Goal: Task Accomplishment & Management: Use online tool/utility

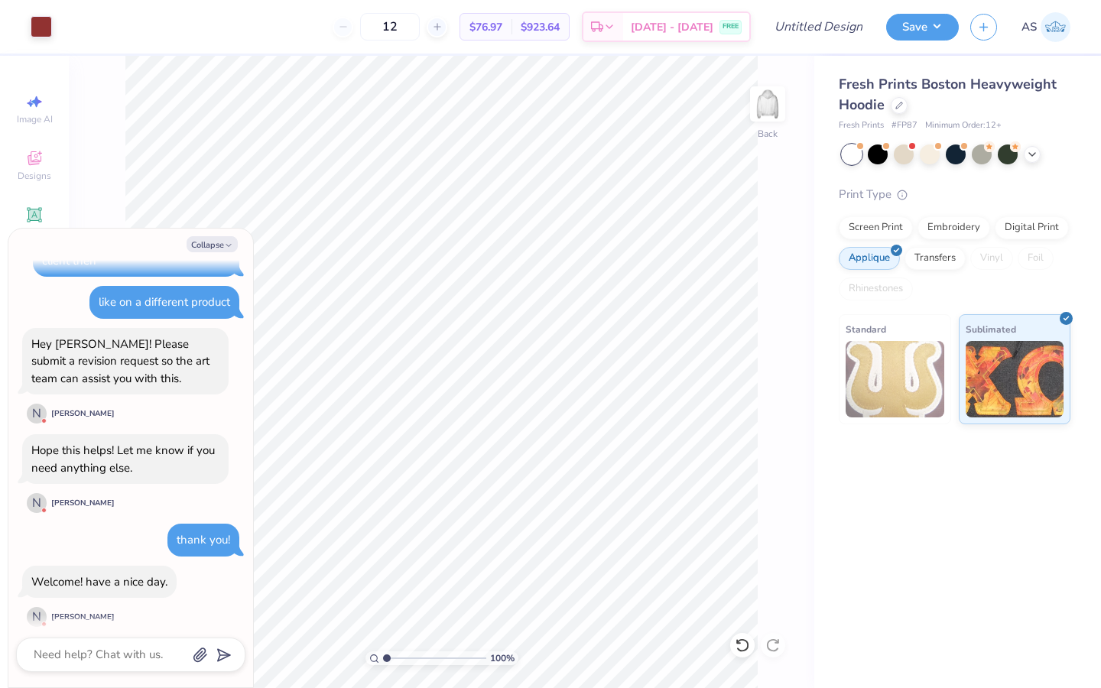
scroll to position [879, 0]
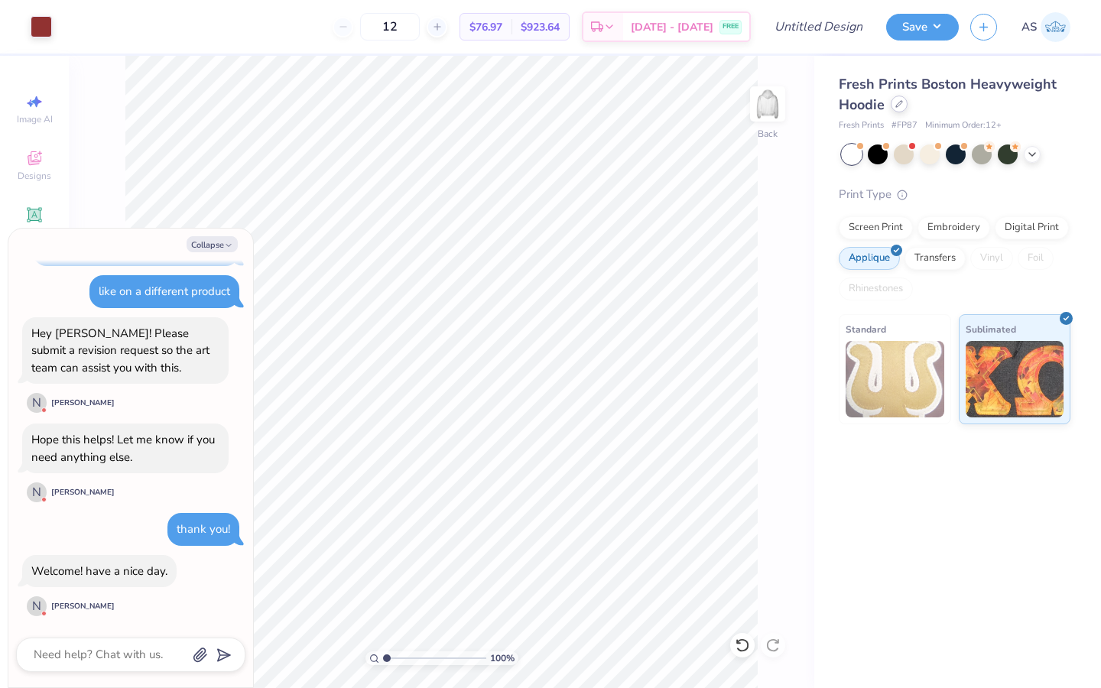
click at [901, 109] on div at bounding box center [899, 104] width 17 height 17
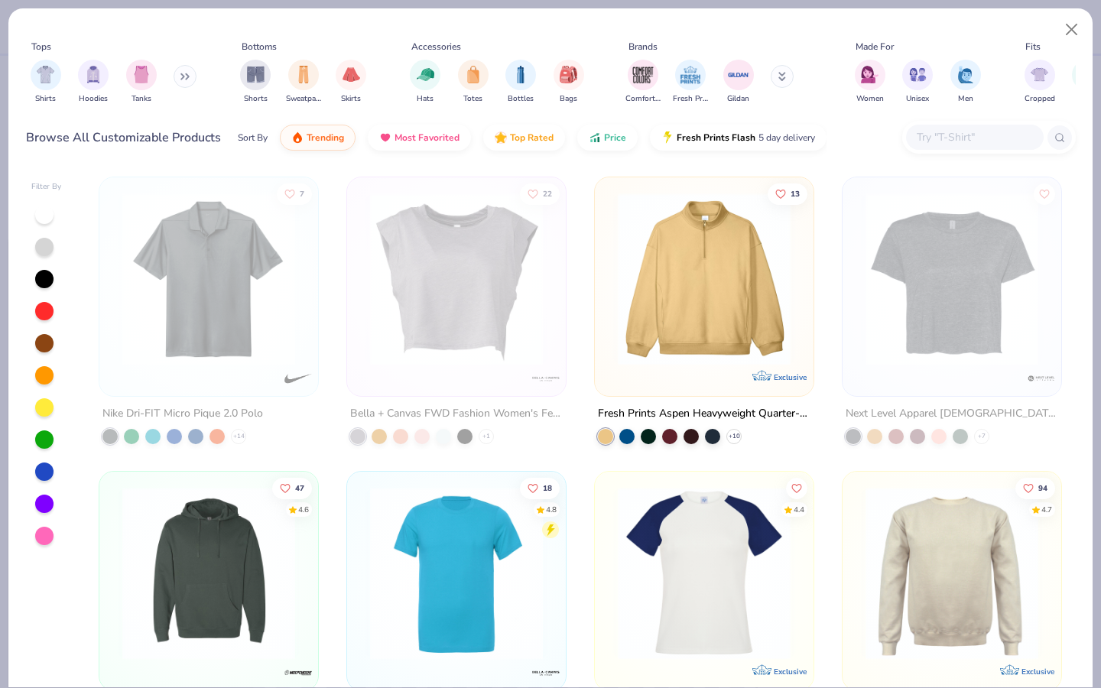
type textarea "x"
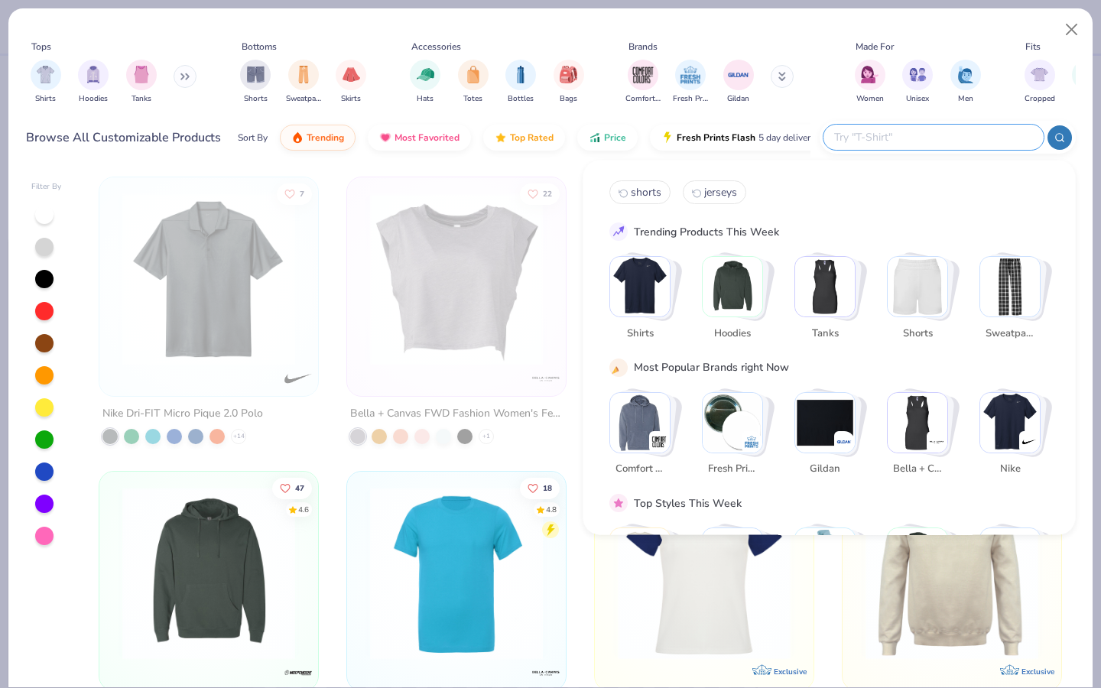
click at [945, 138] on input "text" at bounding box center [933, 137] width 200 height 18
type input "hoodie"
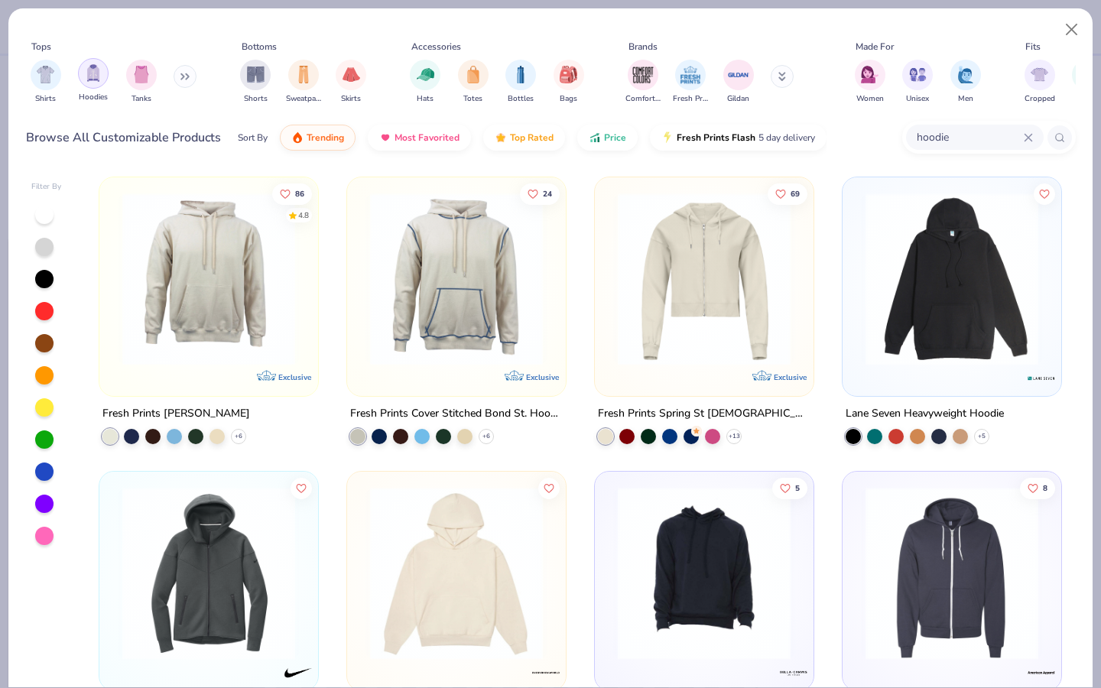
click at [91, 80] on img "filter for Hoodies" at bounding box center [93, 73] width 17 height 18
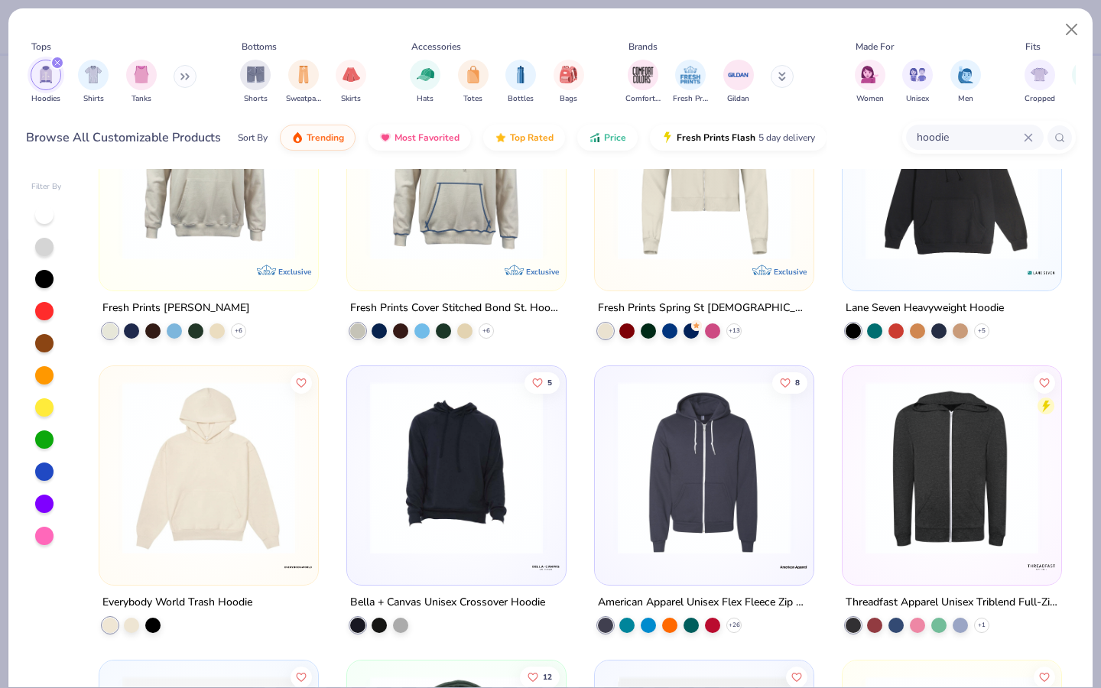
scroll to position [115, 0]
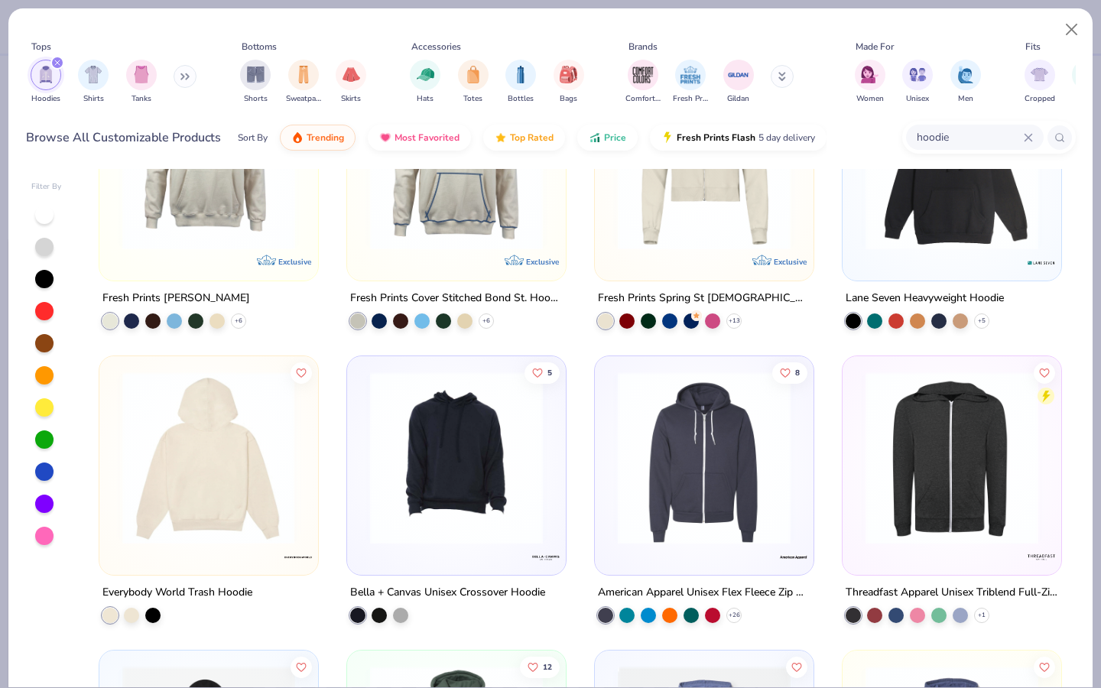
click at [115, 446] on img at bounding box center [21, 458] width 188 height 173
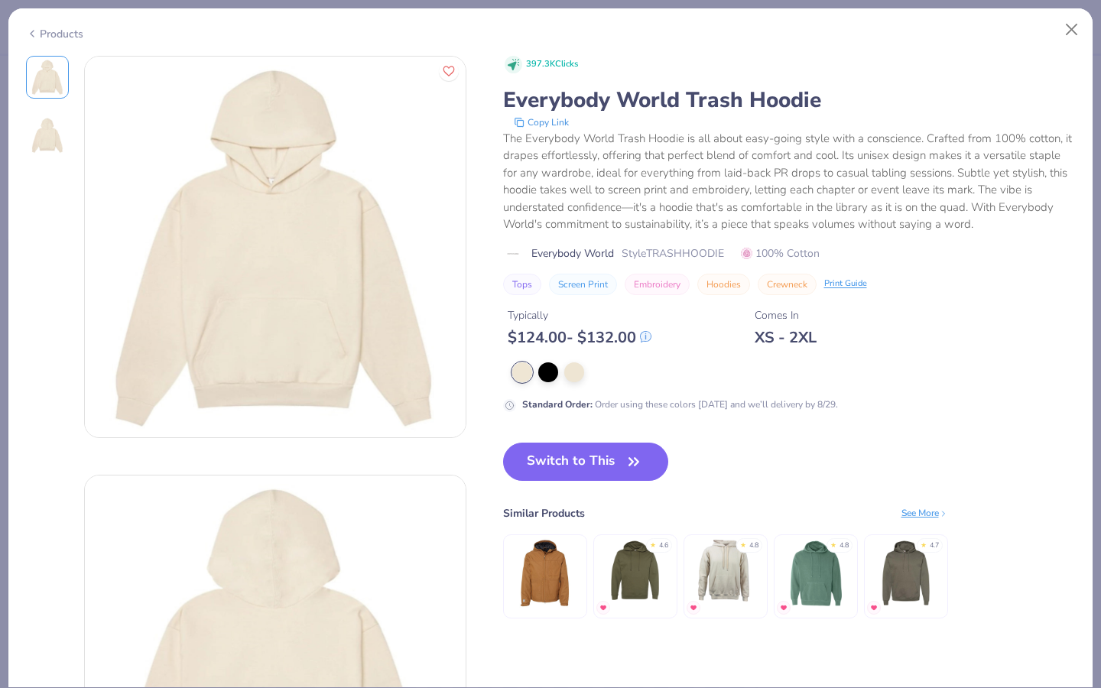
click at [50, 151] on img at bounding box center [47, 135] width 37 height 37
click at [1065, 35] on button "Close" at bounding box center [1072, 29] width 29 height 29
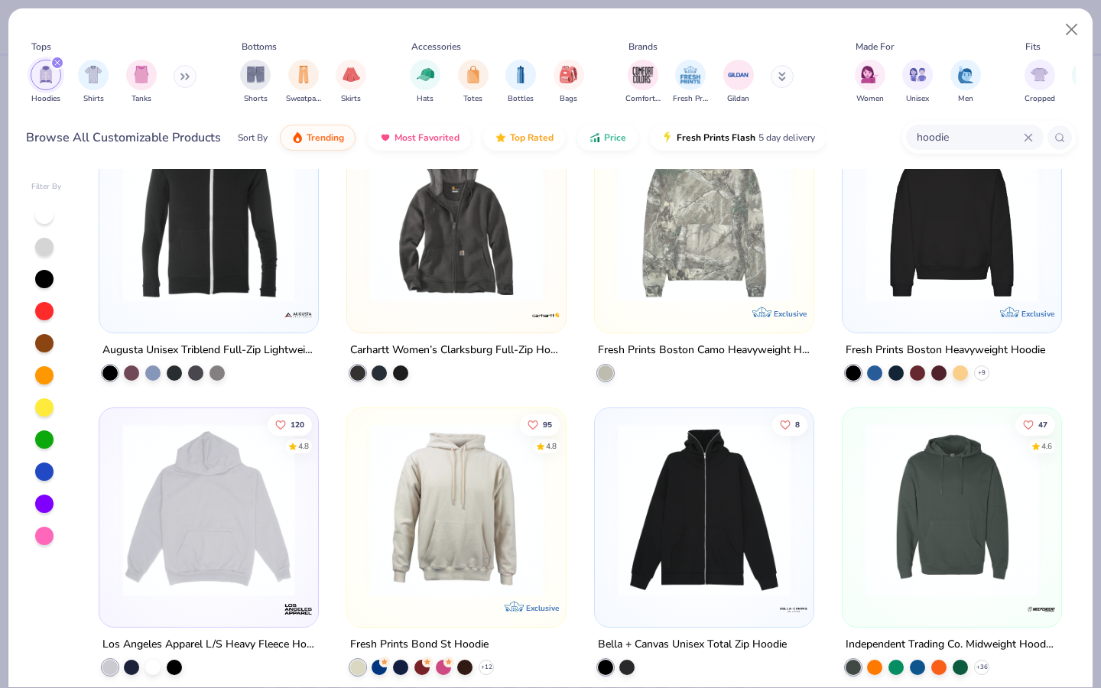
scroll to position [3285, 0]
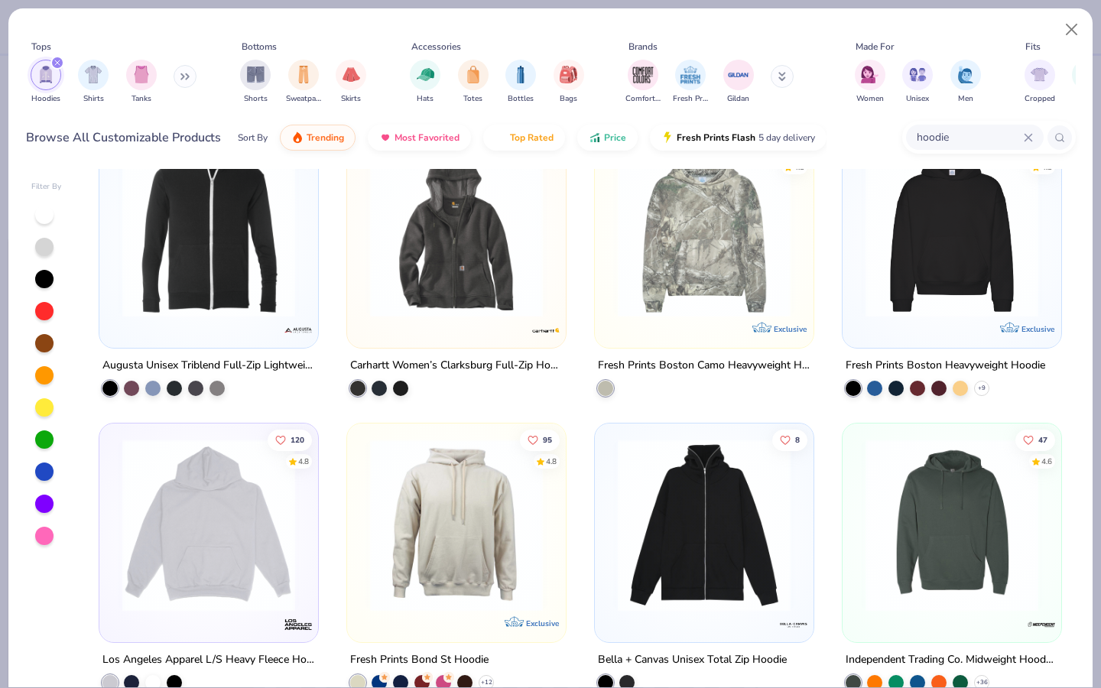
click at [1013, 274] on img at bounding box center [952, 231] width 188 height 173
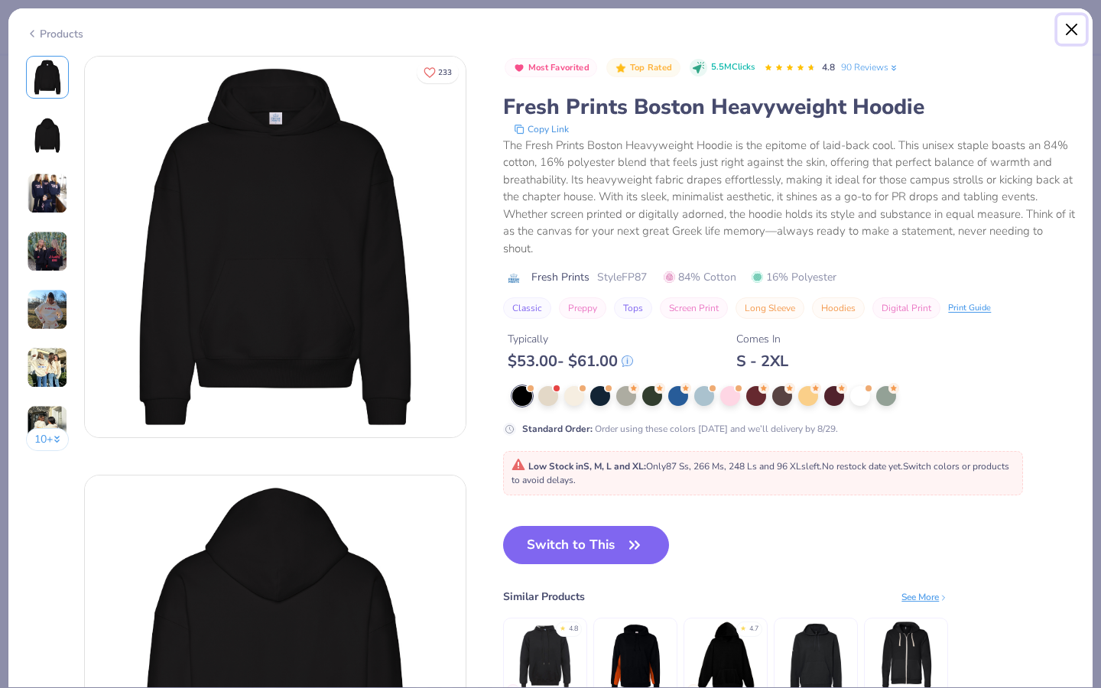
click at [1080, 30] on button "Close" at bounding box center [1072, 29] width 29 height 29
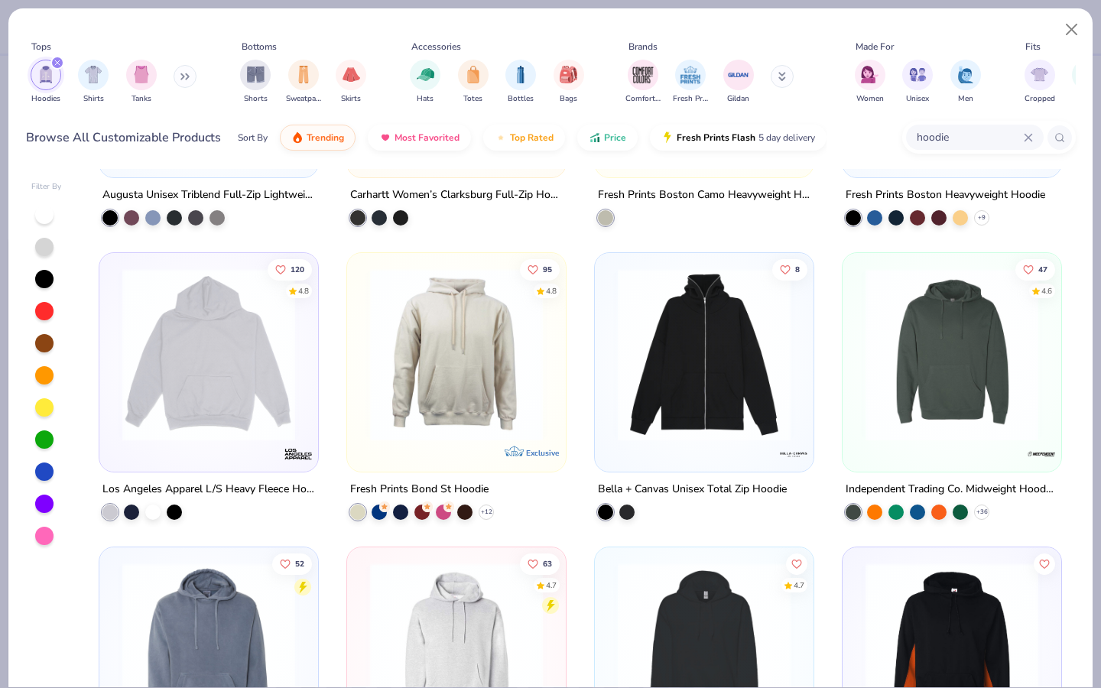
scroll to position [3470, 0]
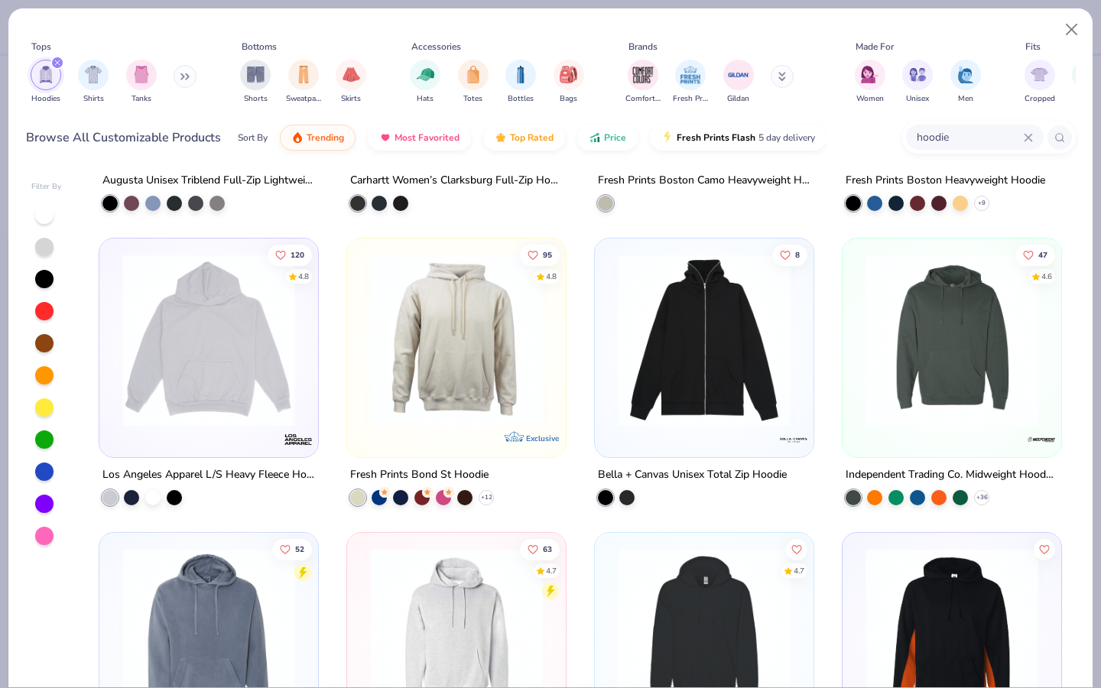
click at [909, 405] on img at bounding box center [952, 340] width 188 height 173
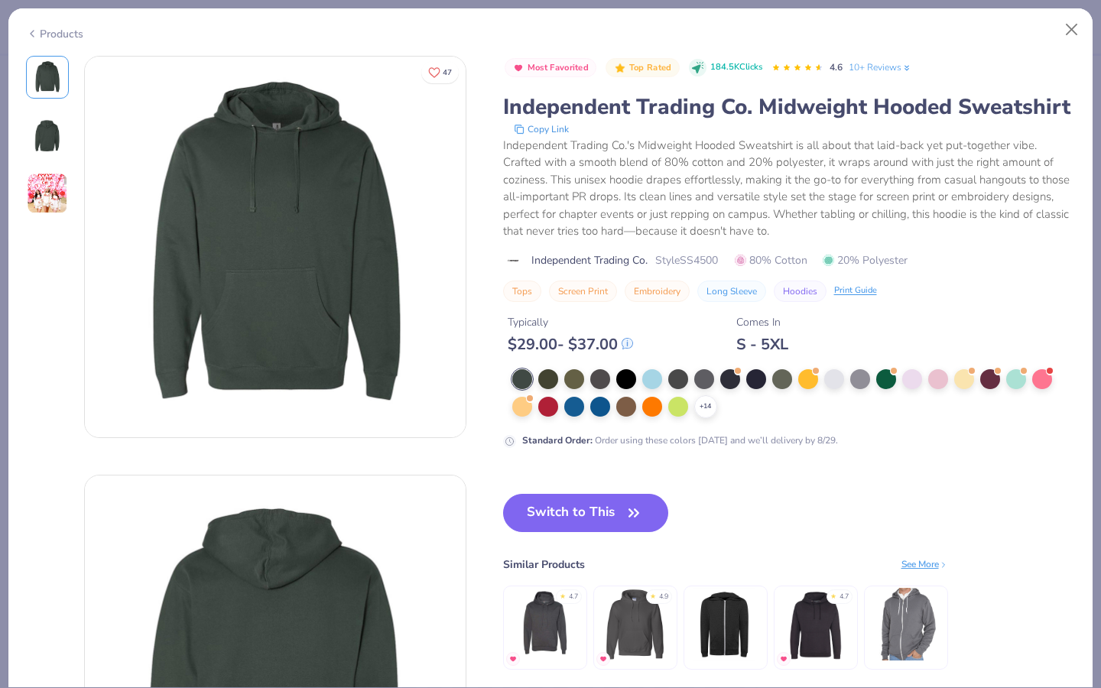
click at [36, 203] on img at bounding box center [47, 193] width 41 height 41
click at [828, 302] on div "Hoodies Print Guide" at bounding box center [825, 291] width 103 height 21
click at [835, 295] on div "Print Guide" at bounding box center [855, 288] width 43 height 13
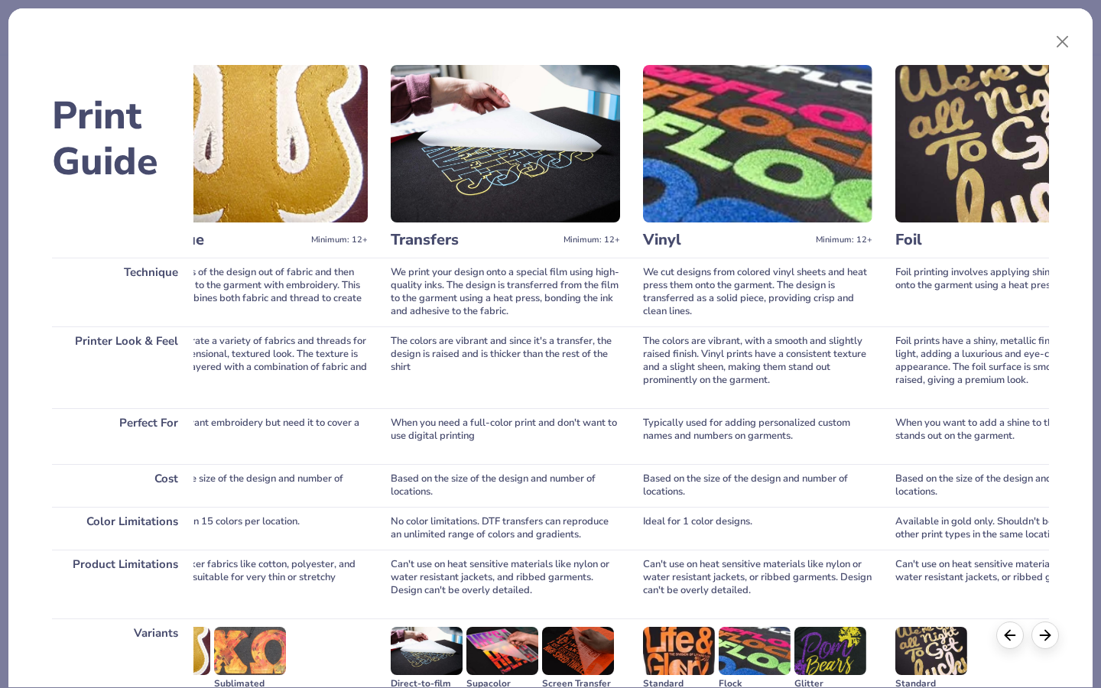
scroll to position [0, 1185]
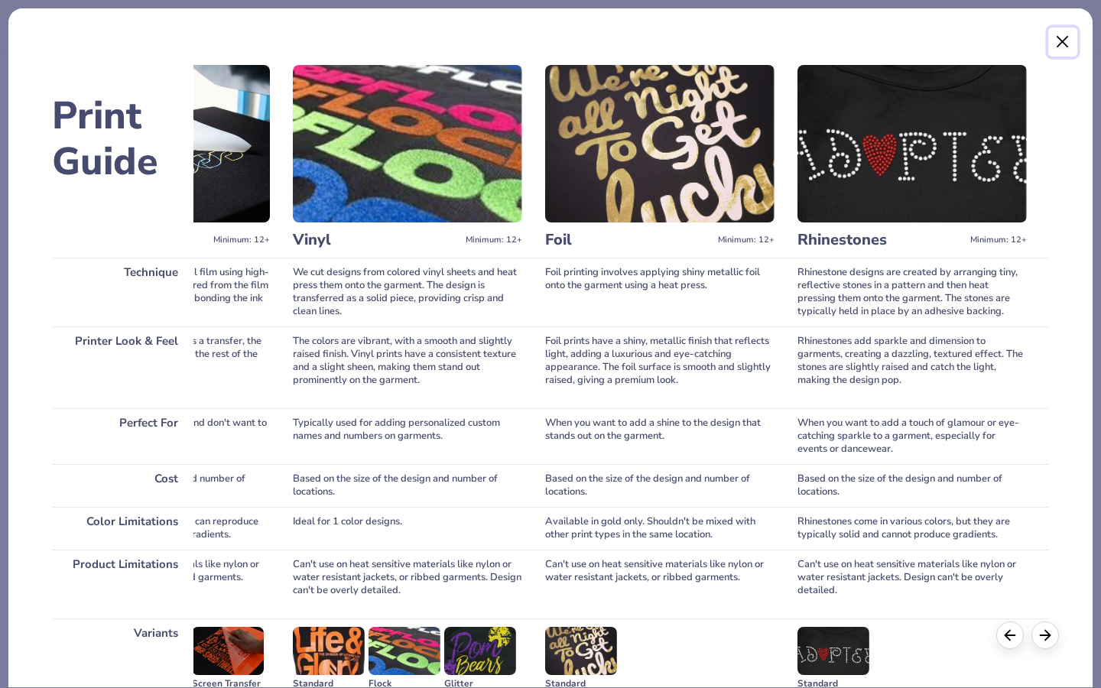
click at [1052, 45] on button "Close" at bounding box center [1063, 42] width 29 height 29
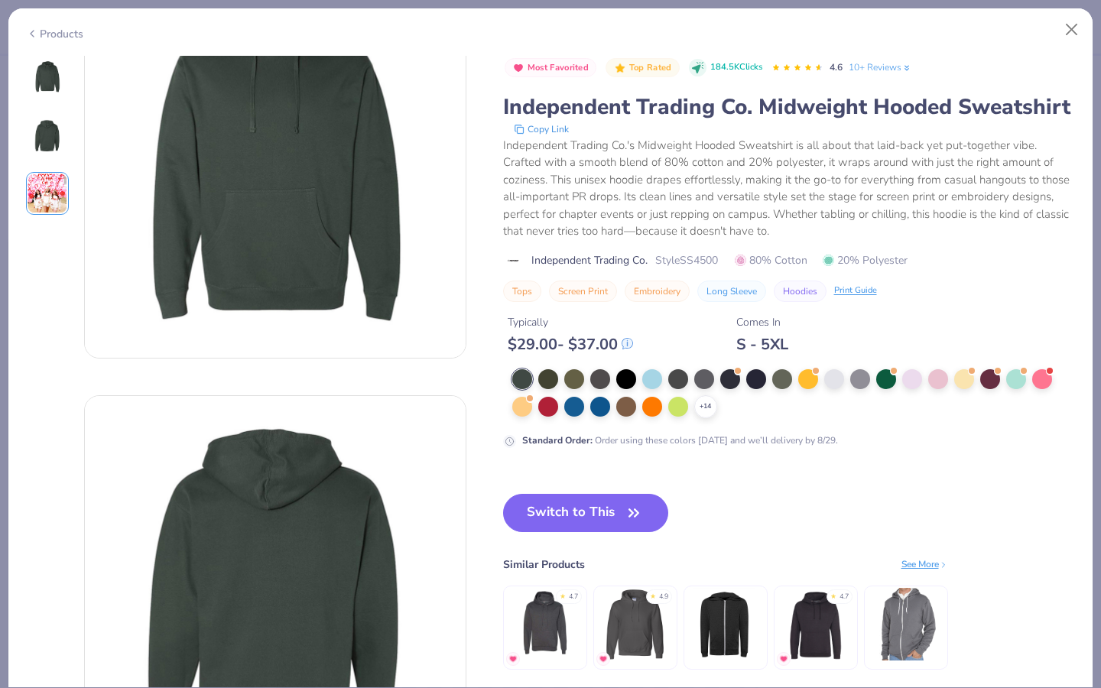
scroll to position [81, 0]
click at [1070, 41] on button "Close" at bounding box center [1072, 29] width 29 height 29
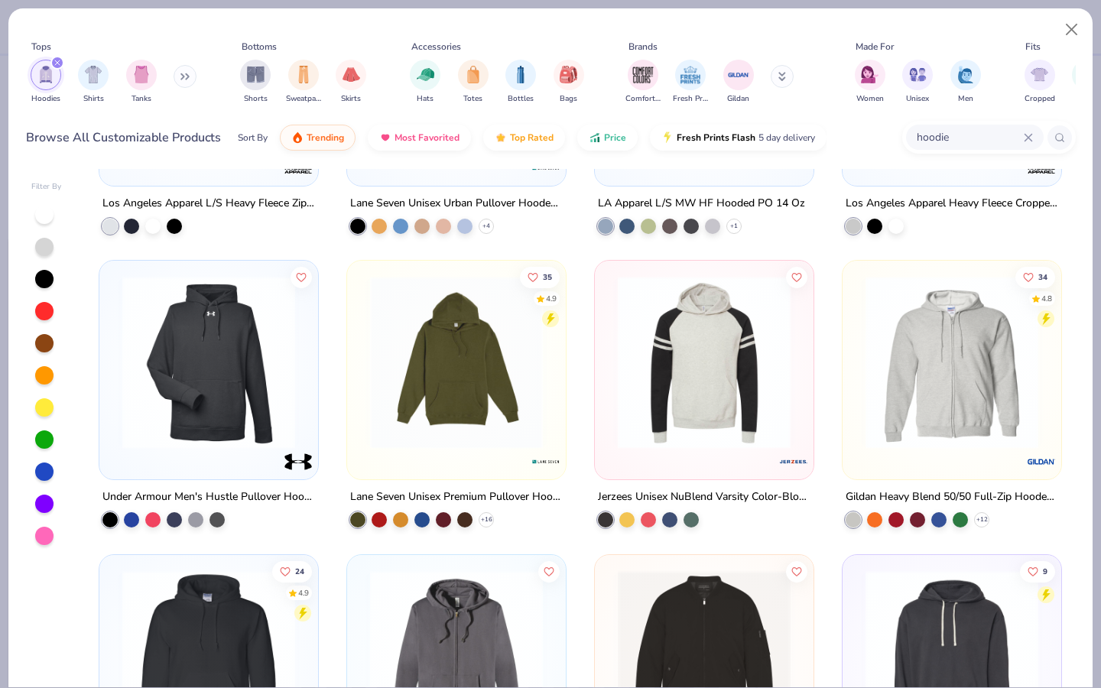
scroll to position [4331, 0]
click at [497, 384] on img at bounding box center [457, 361] width 188 height 173
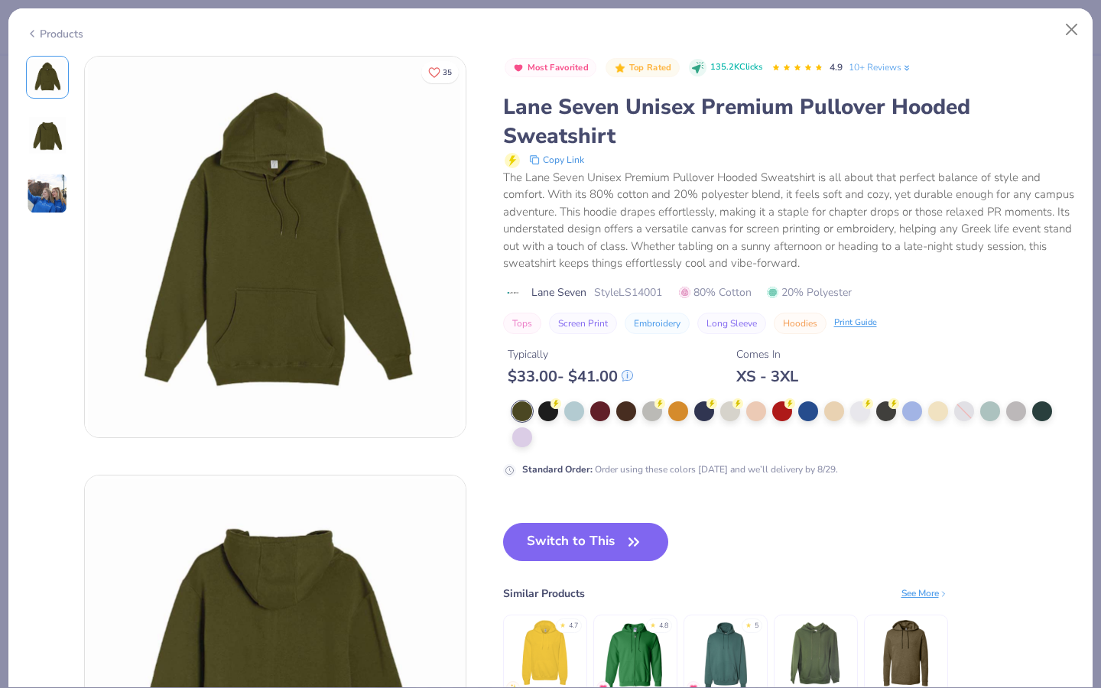
click at [50, 181] on img at bounding box center [47, 193] width 41 height 41
click at [1068, 31] on button "Close" at bounding box center [1072, 29] width 29 height 29
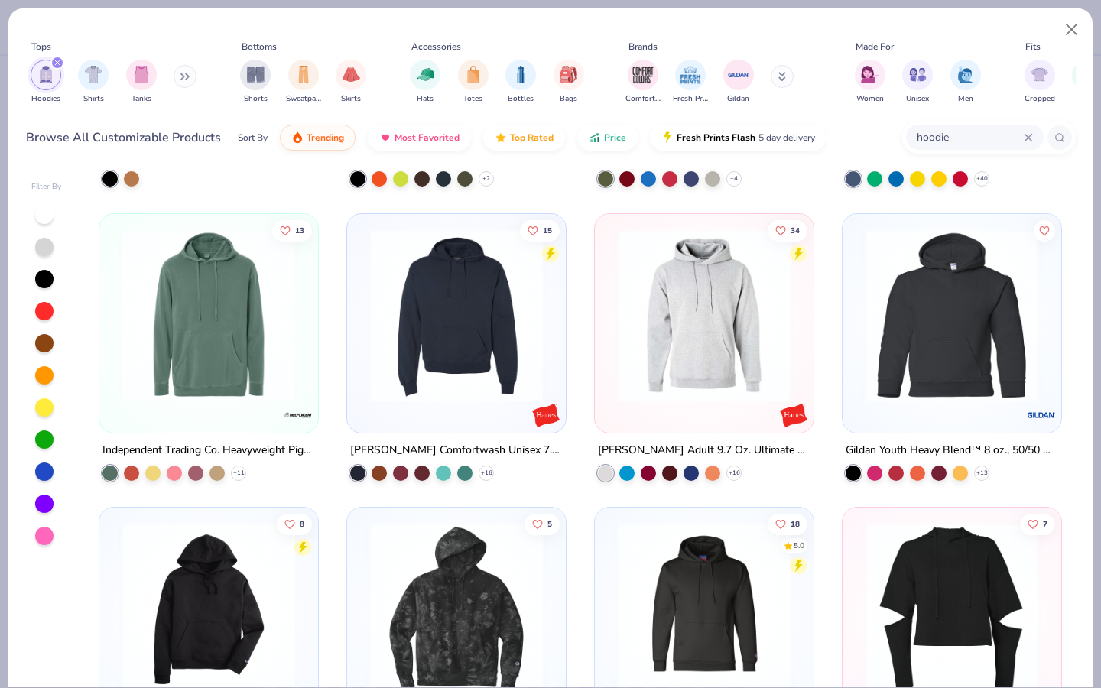
scroll to position [5262, 0]
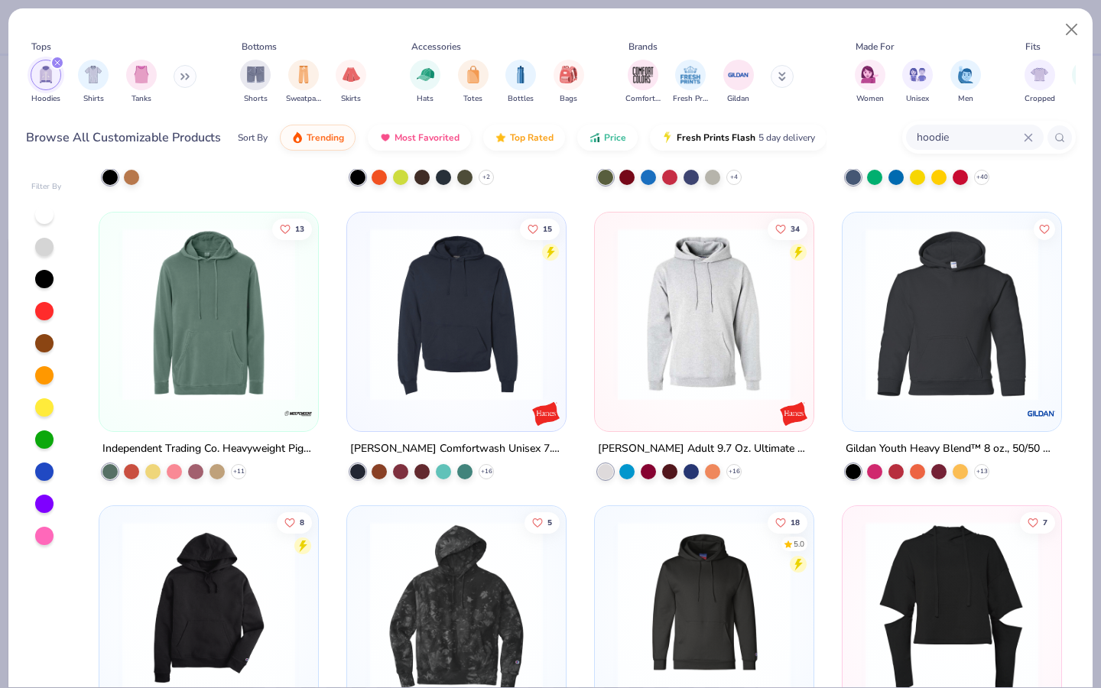
click at [496, 372] on img at bounding box center [457, 313] width 188 height 173
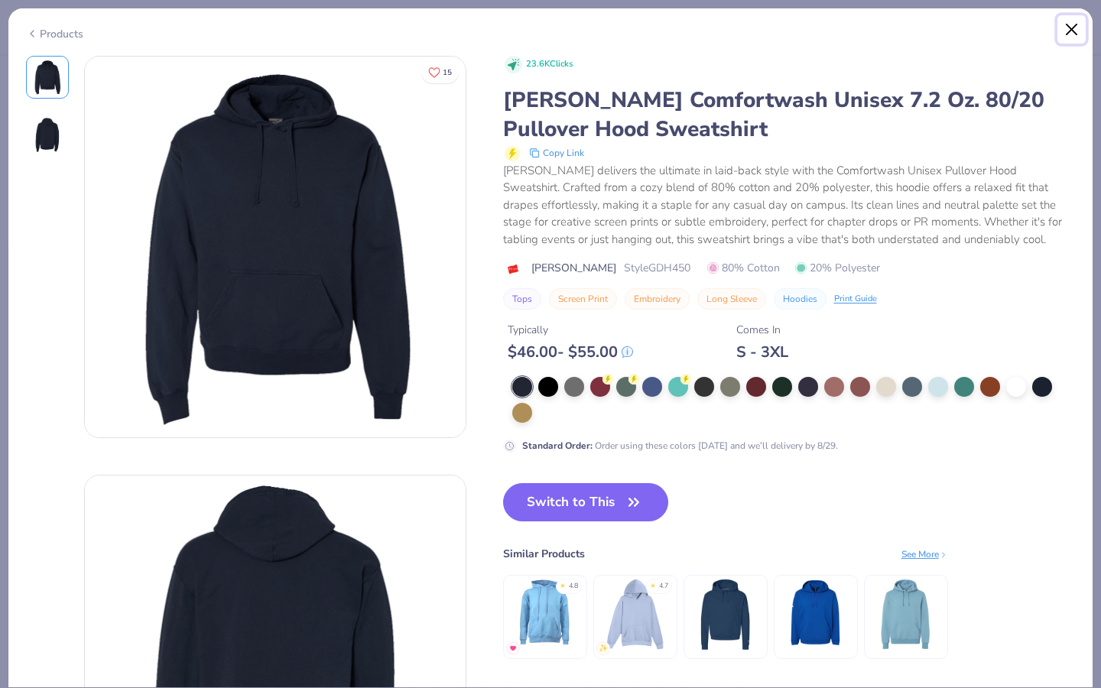
click at [1080, 21] on button "Close" at bounding box center [1072, 29] width 29 height 29
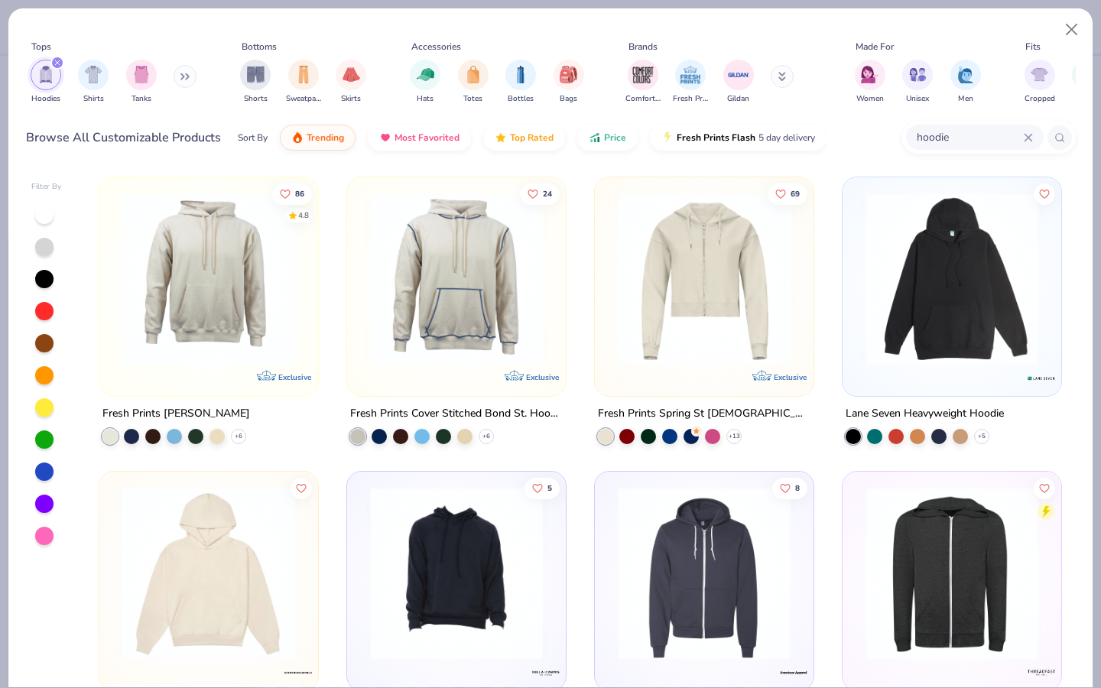
click at [384, 595] on img at bounding box center [457, 573] width 188 height 173
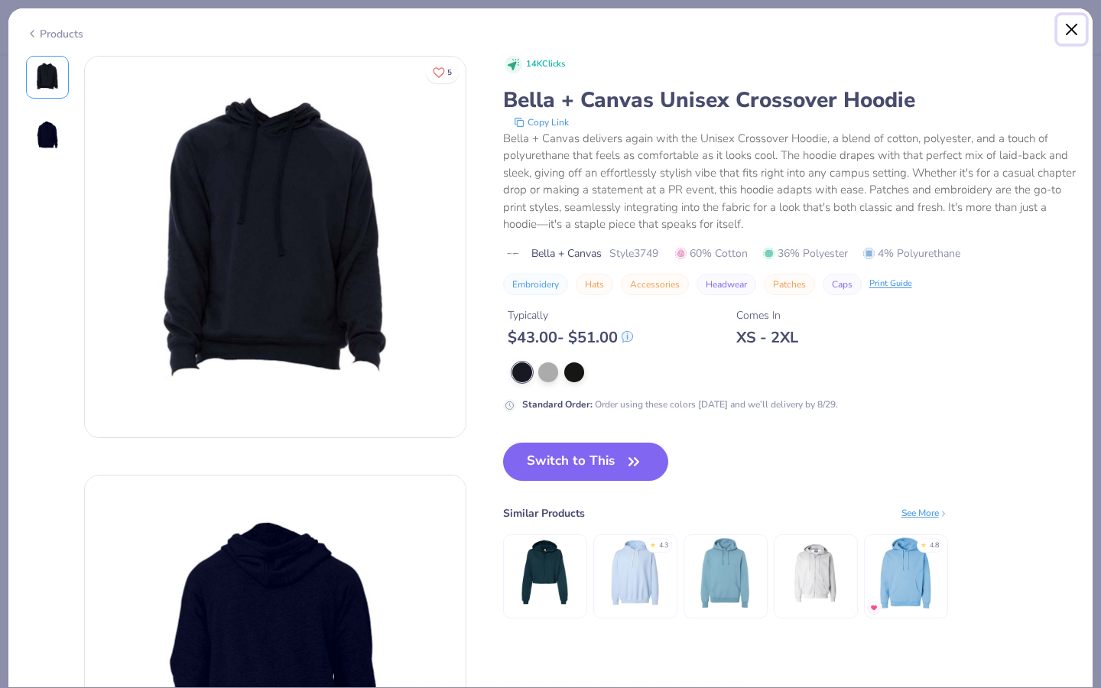
click at [1076, 21] on button "Close" at bounding box center [1072, 29] width 29 height 29
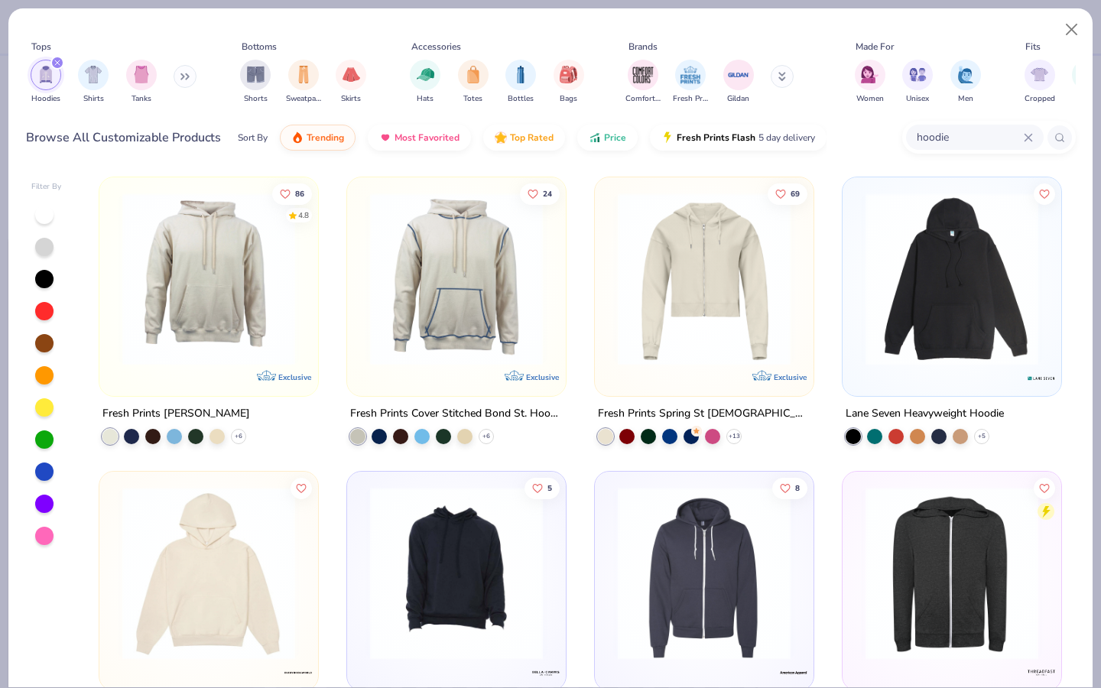
click at [903, 297] on img at bounding box center [952, 279] width 188 height 173
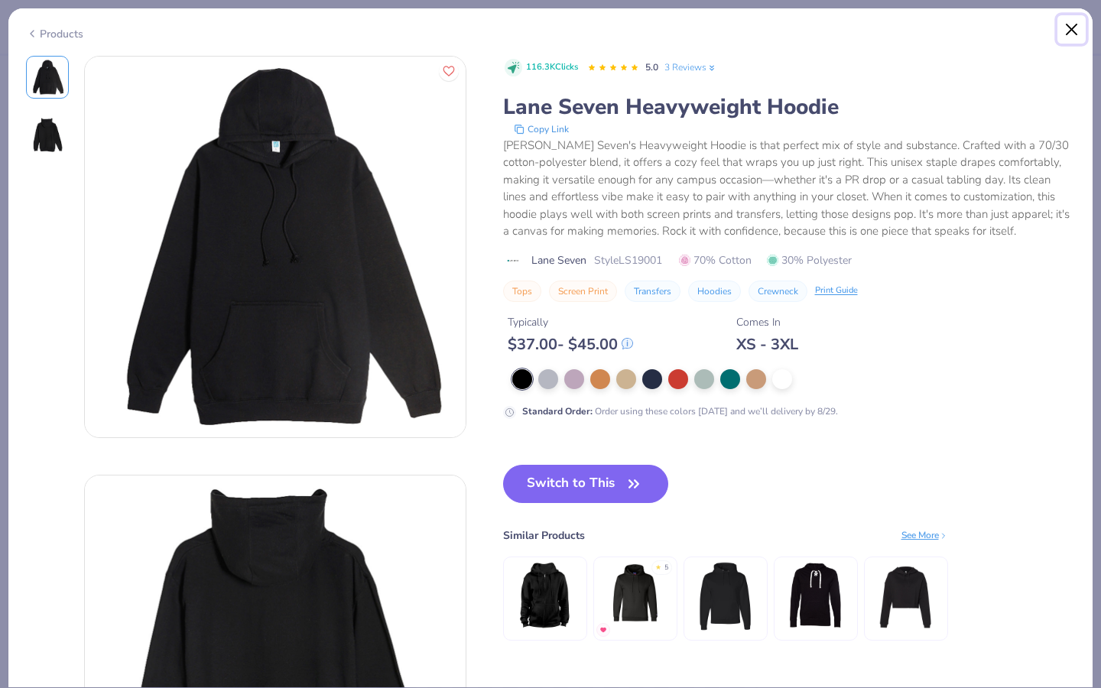
click at [1072, 31] on button "Close" at bounding box center [1072, 29] width 29 height 29
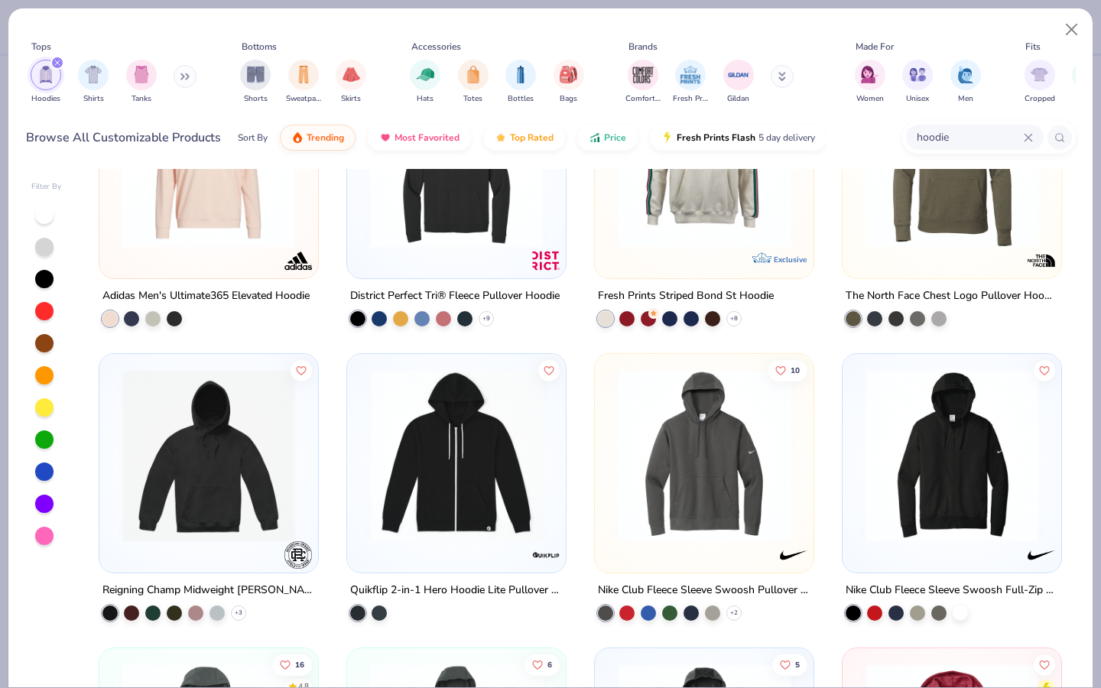
scroll to position [1157, 0]
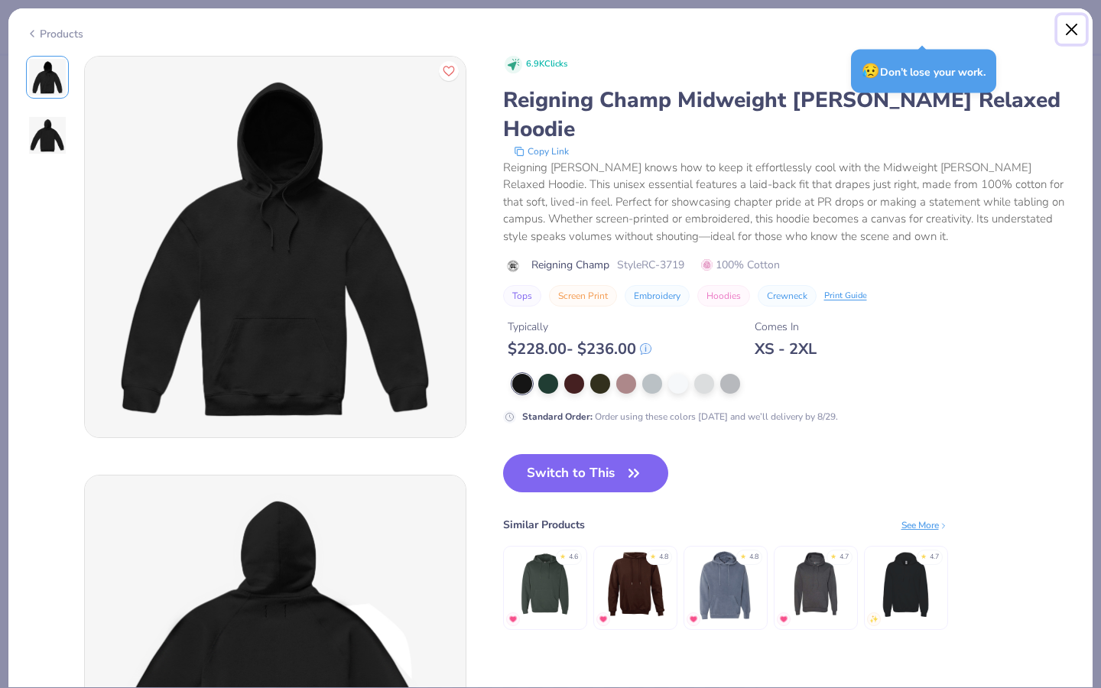
click at [1068, 36] on button "Close" at bounding box center [1072, 29] width 29 height 29
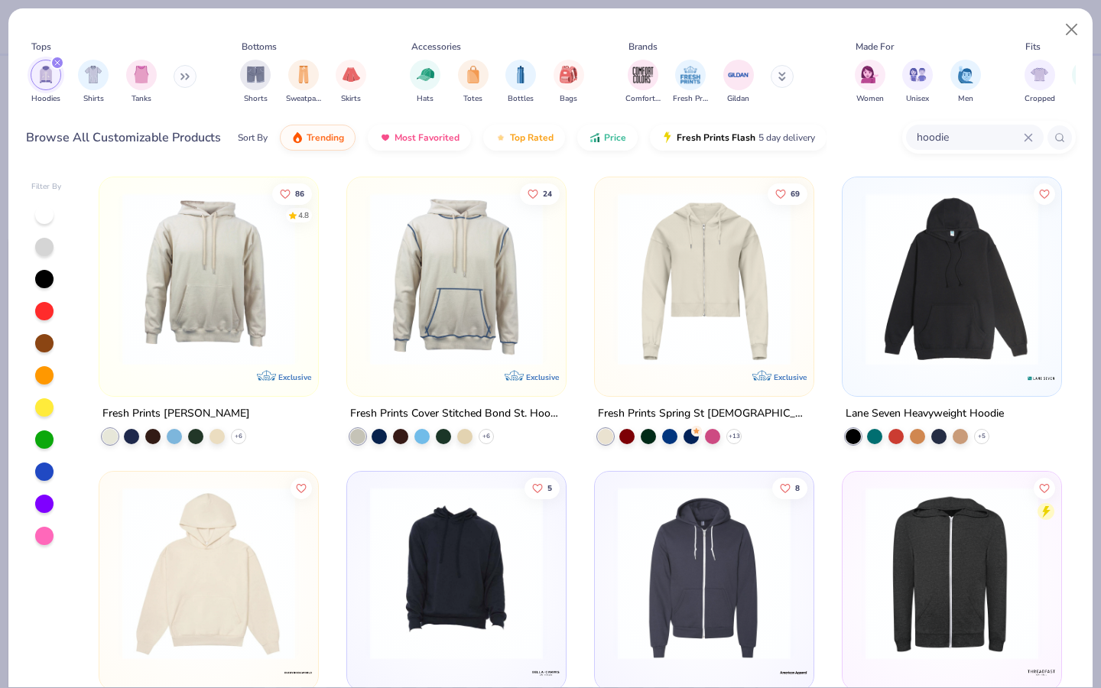
click at [973, 129] on input "hoodie" at bounding box center [970, 137] width 109 height 18
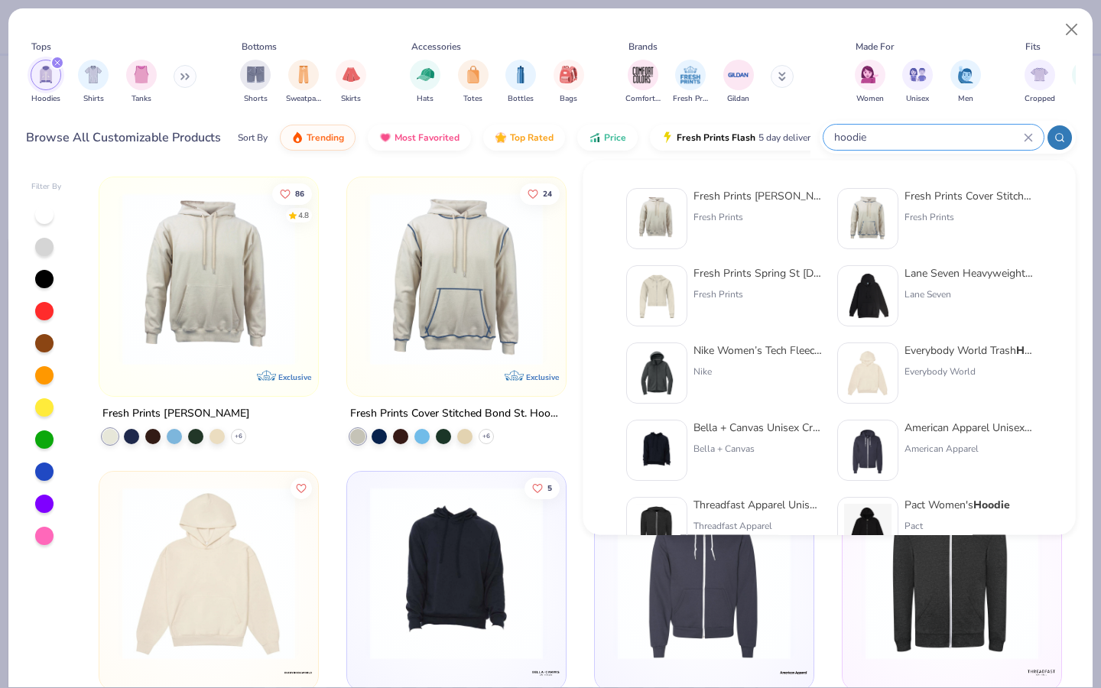
click at [973, 129] on input "hoodie" at bounding box center [928, 137] width 191 height 18
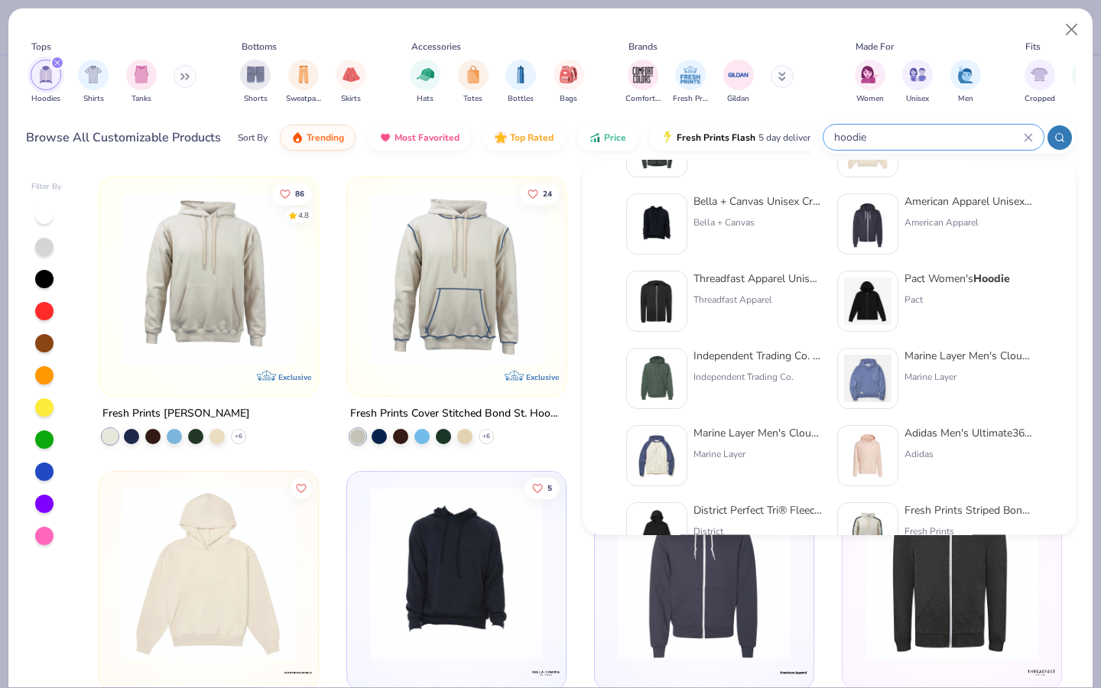
scroll to position [628, 0]
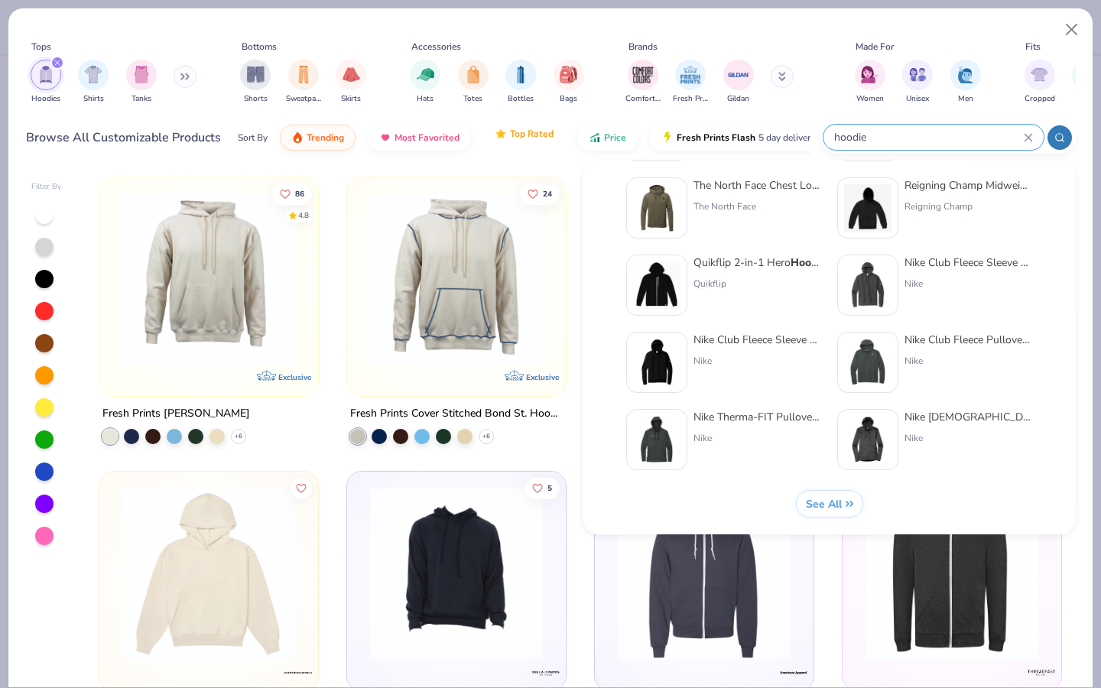
click at [527, 135] on span "Top Rated" at bounding box center [532, 134] width 44 height 12
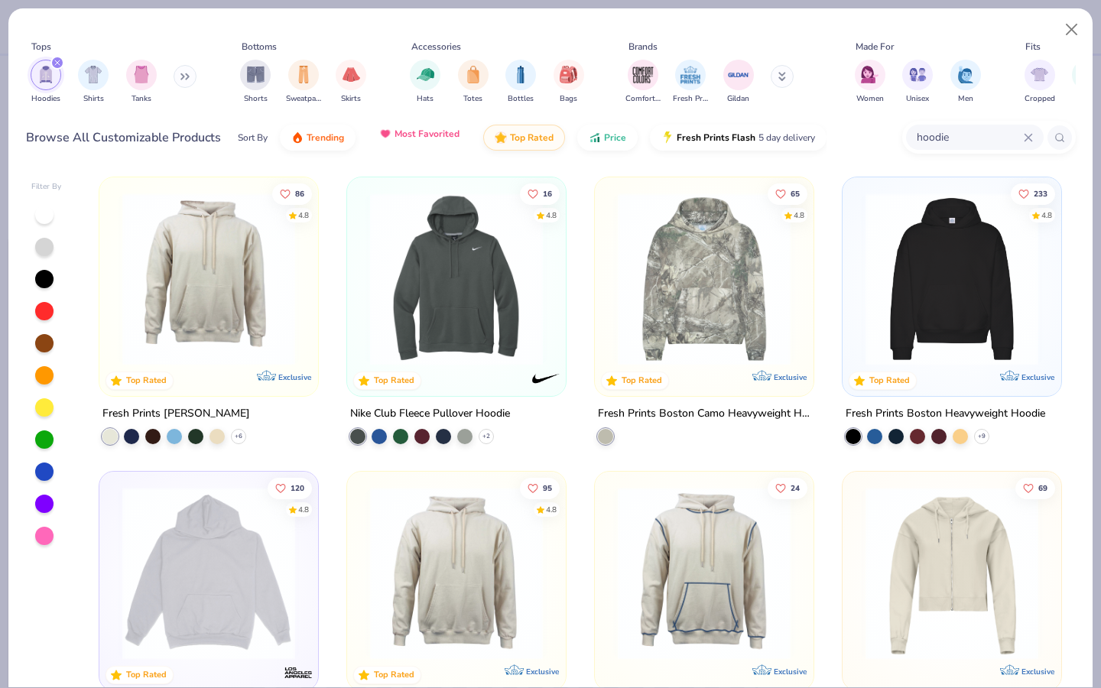
click at [451, 144] on button "Most Favorited" at bounding box center [419, 134] width 103 height 26
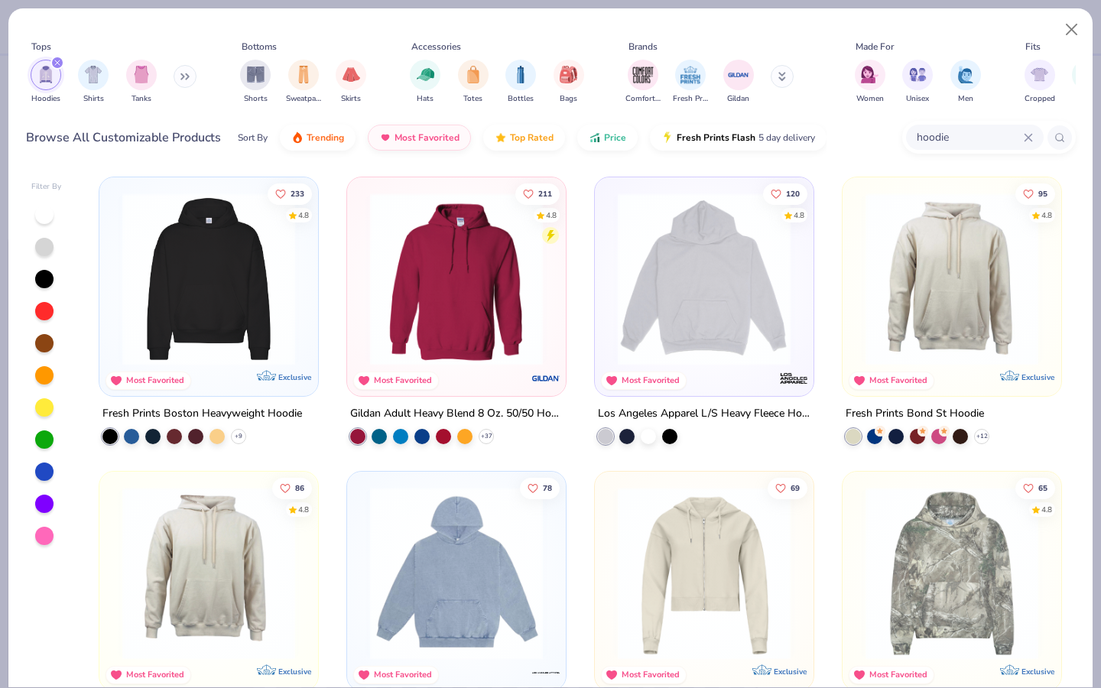
click at [643, 269] on img at bounding box center [704, 279] width 188 height 173
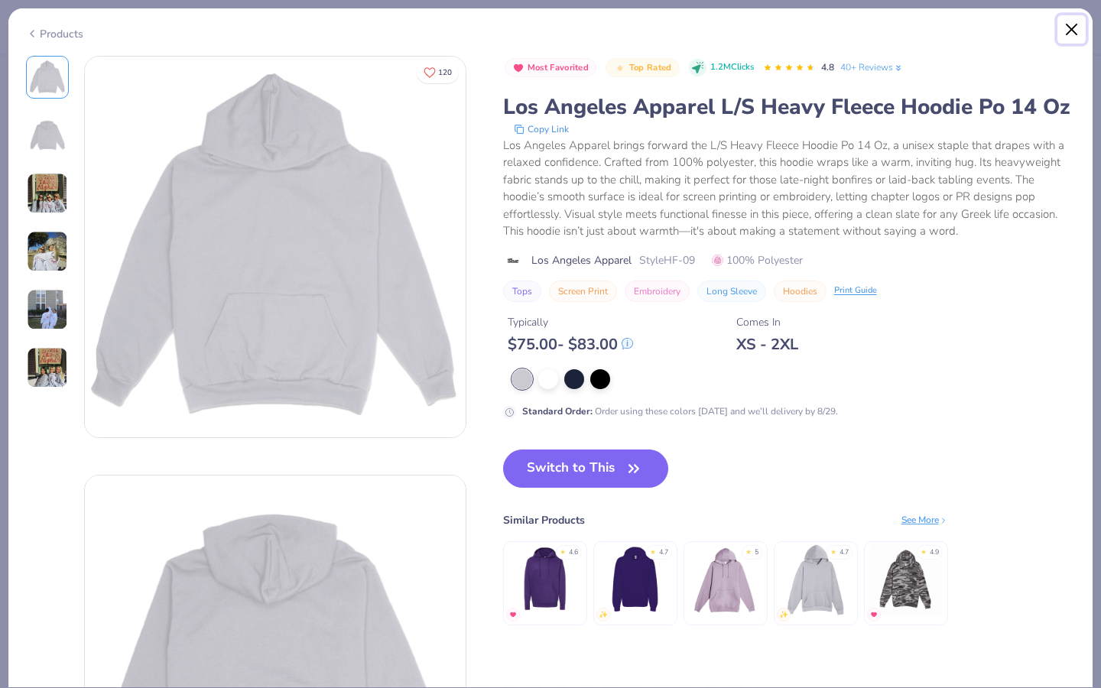
click at [1081, 37] on button "Close" at bounding box center [1072, 29] width 29 height 29
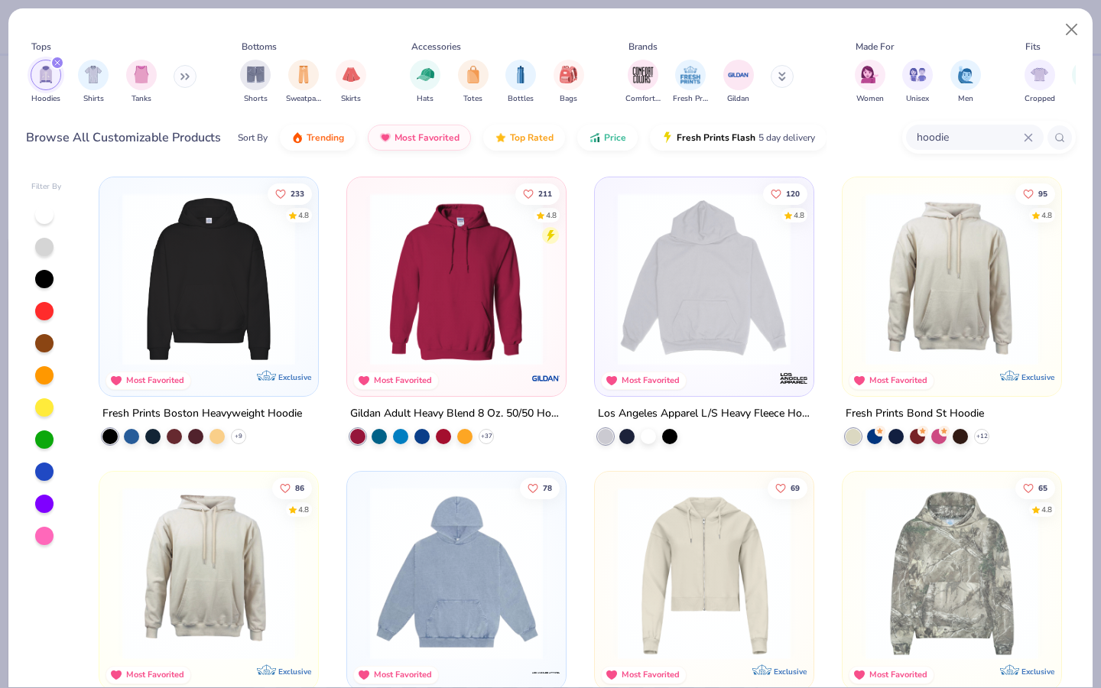
click at [480, 307] on img at bounding box center [457, 279] width 188 height 173
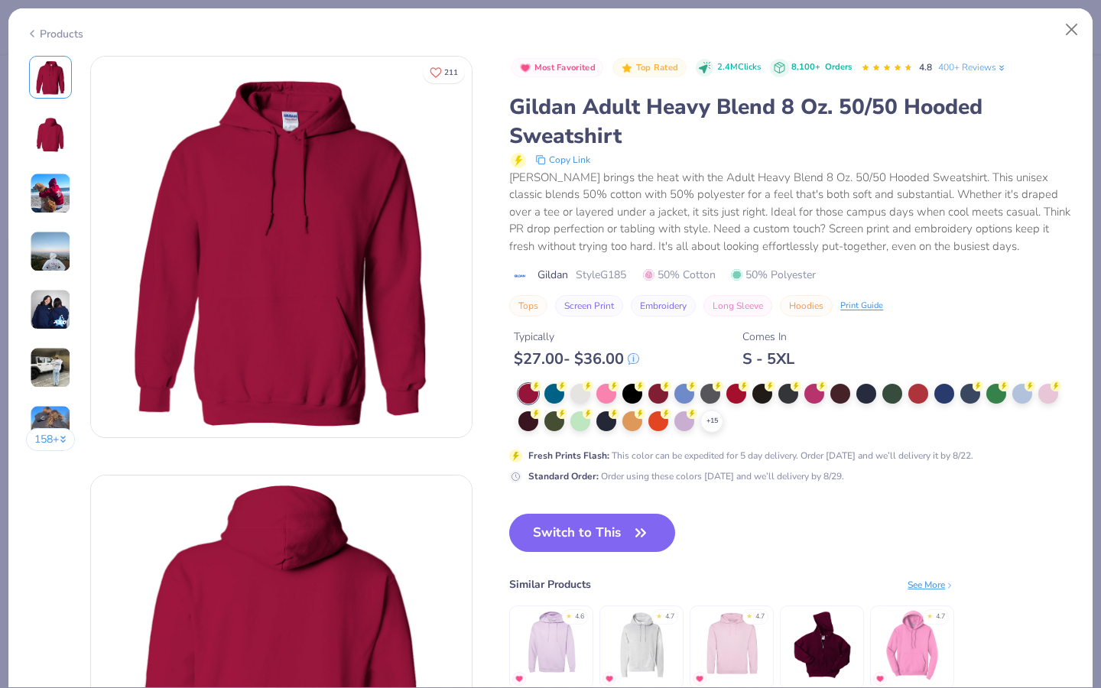
click at [47, 135] on img at bounding box center [50, 135] width 37 height 37
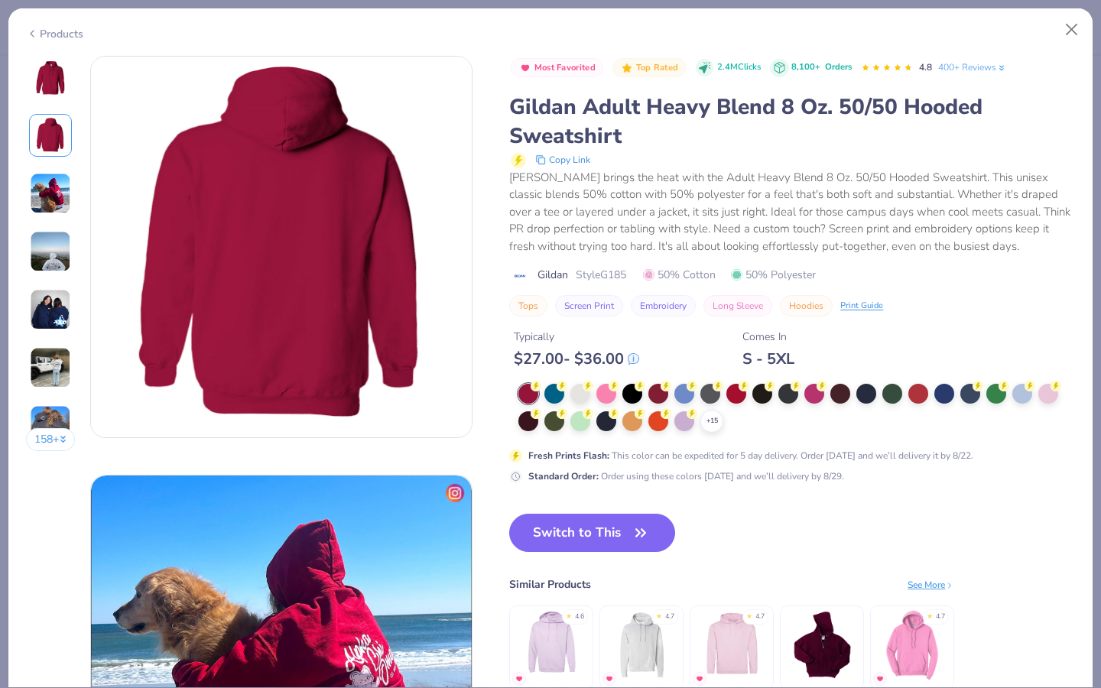
click at [55, 193] on img at bounding box center [50, 193] width 41 height 41
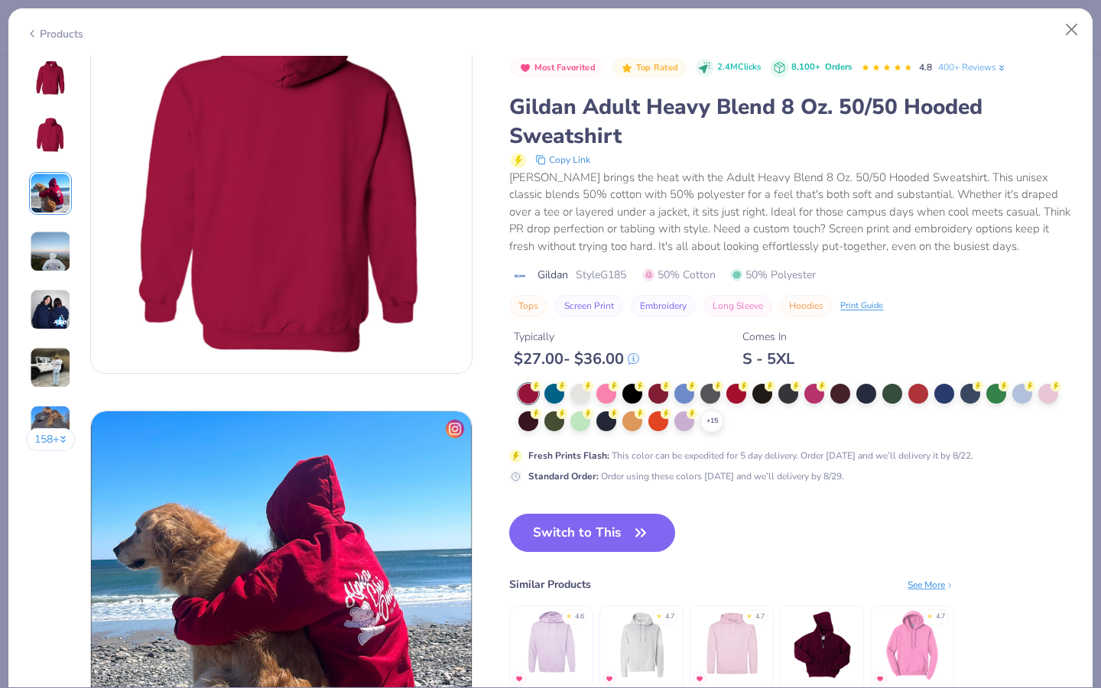
scroll to position [838, 0]
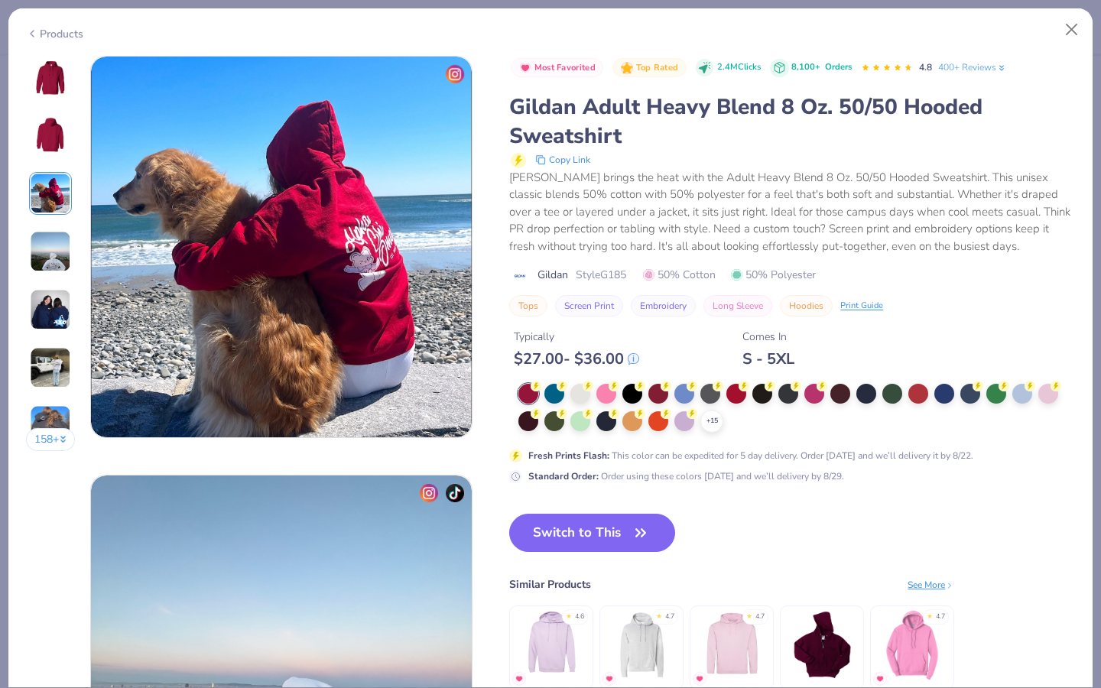
click at [50, 247] on img at bounding box center [50, 251] width 41 height 41
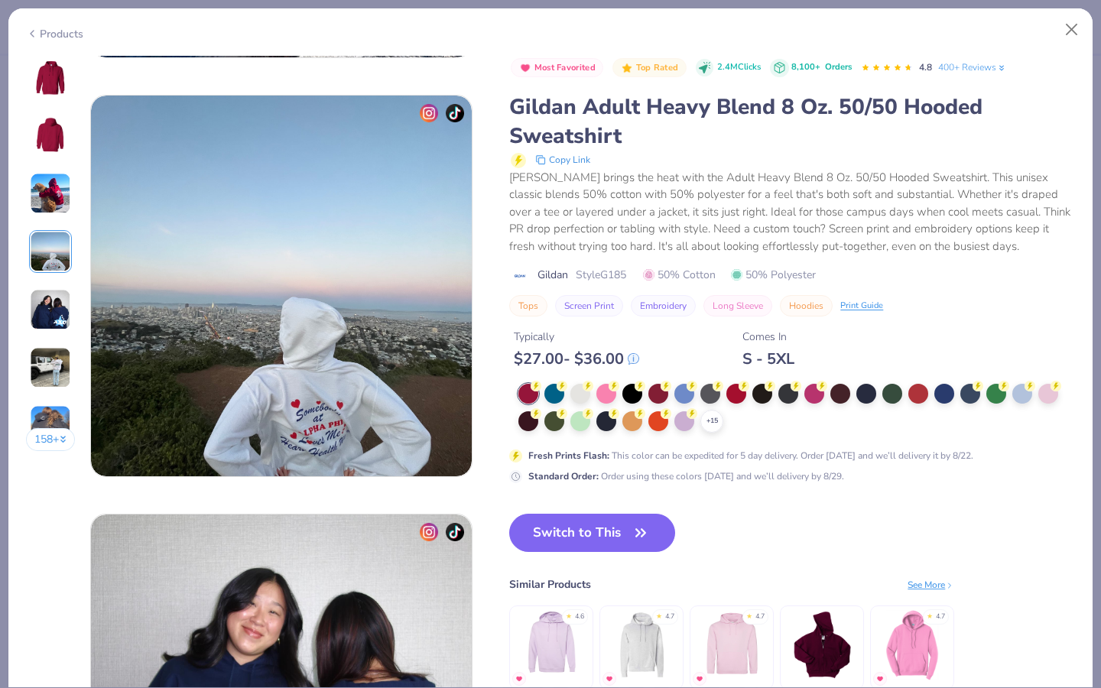
scroll to position [1257, 0]
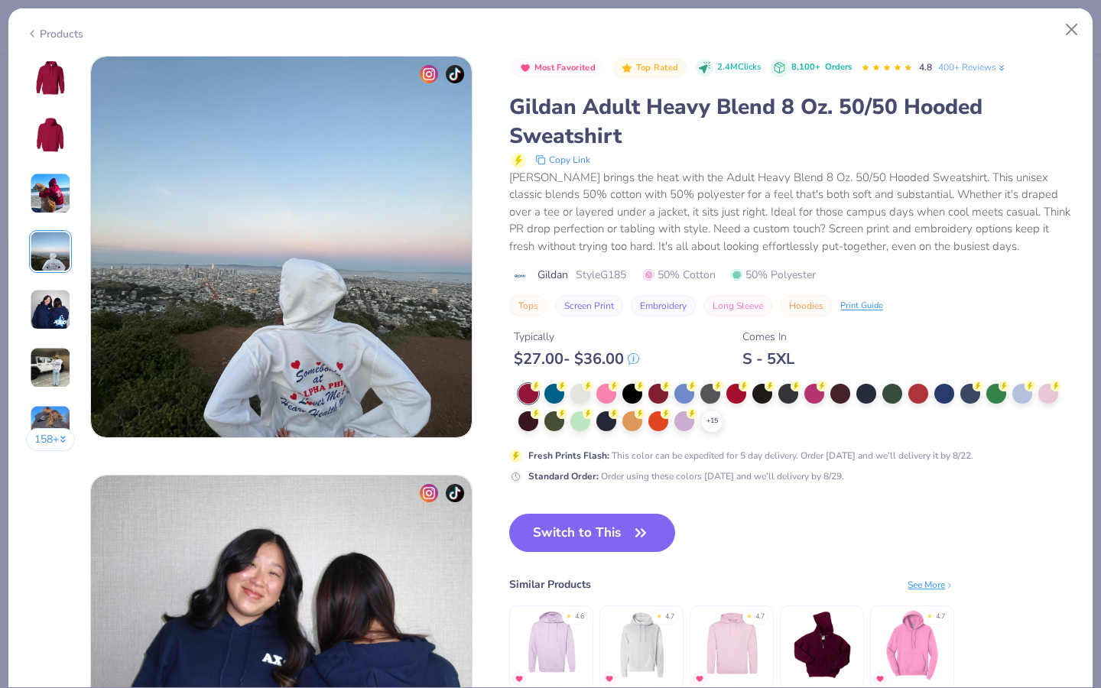
click at [54, 296] on img at bounding box center [50, 309] width 41 height 41
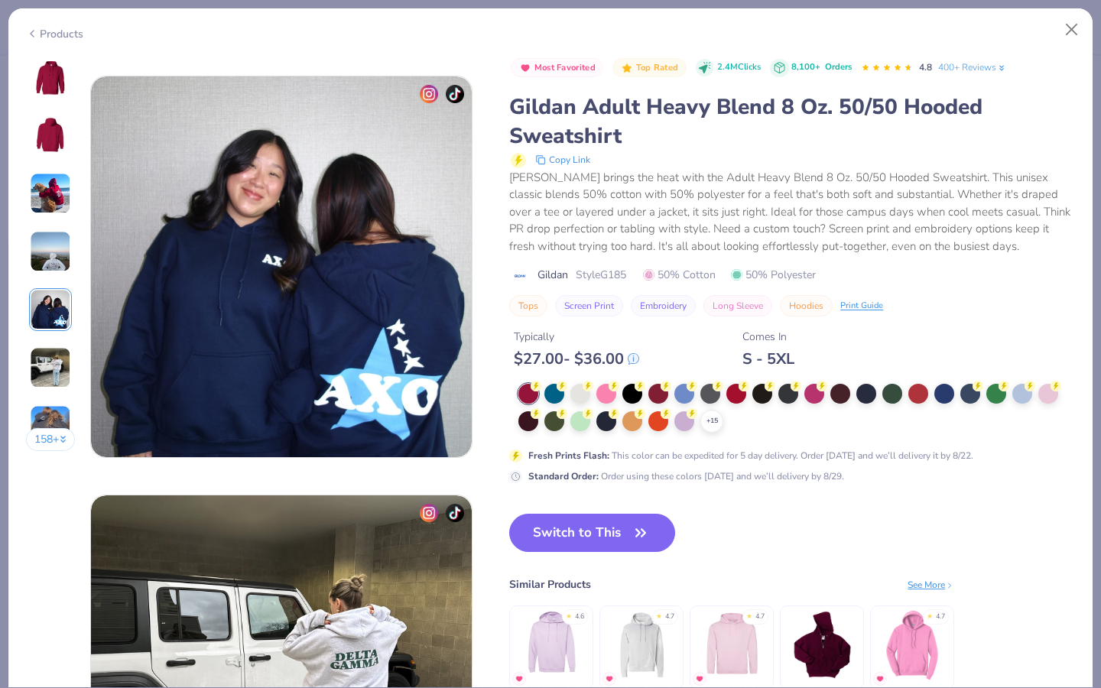
scroll to position [1677, 0]
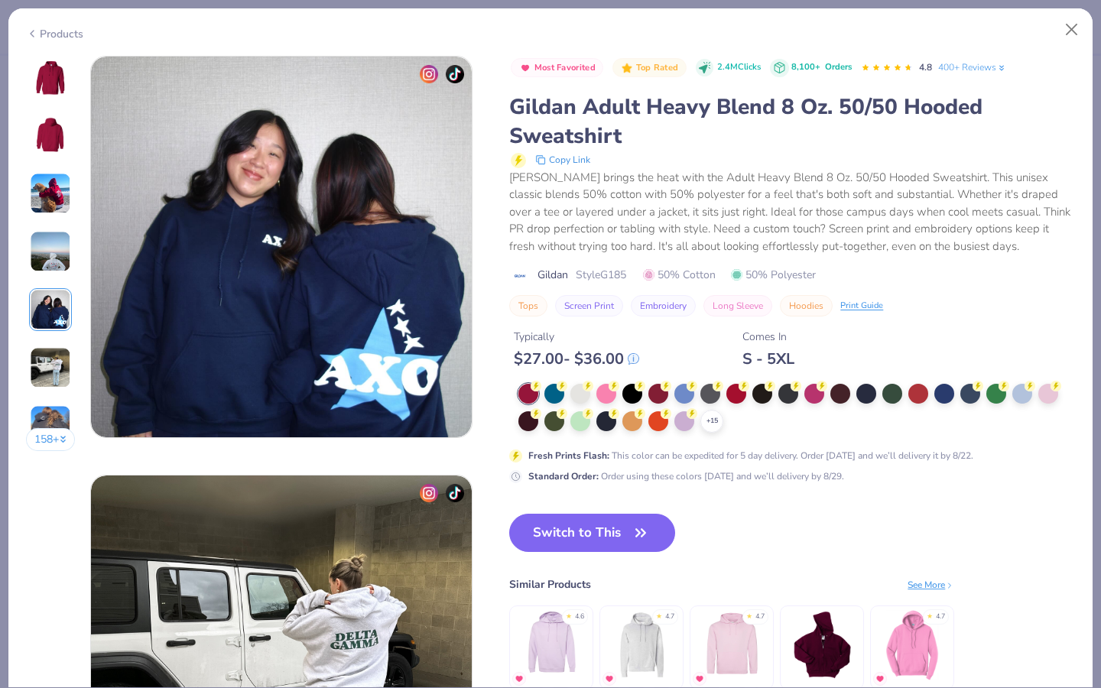
click at [57, 332] on div "158 +" at bounding box center [51, 259] width 50 height 407
click at [57, 353] on img at bounding box center [50, 367] width 41 height 41
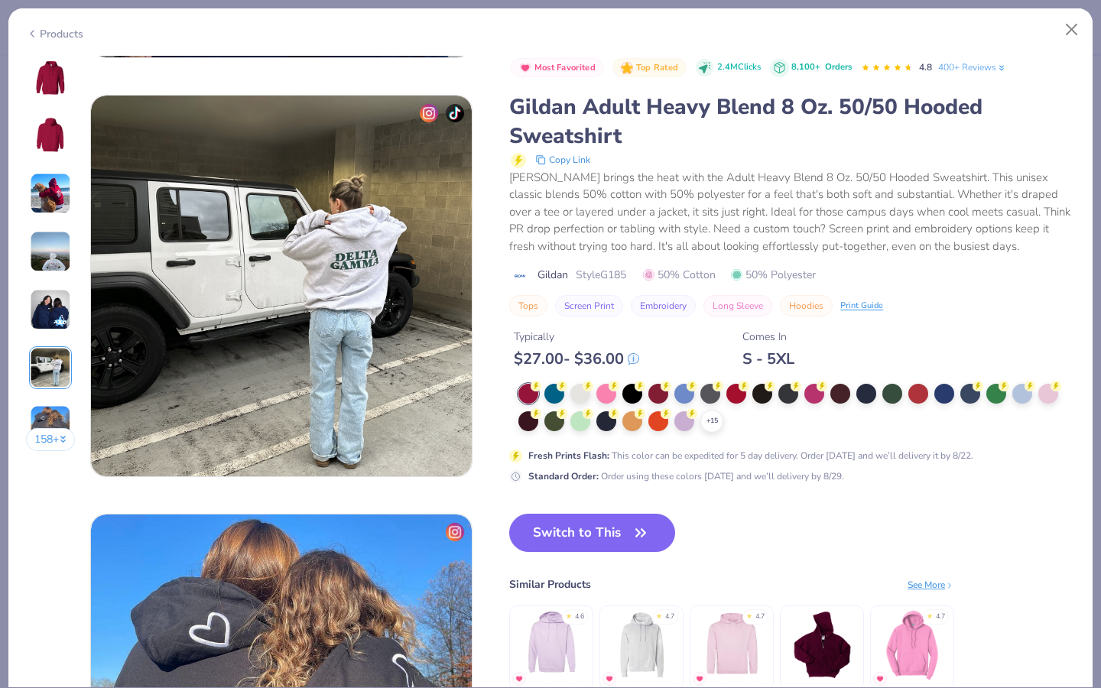
scroll to position [2096, 0]
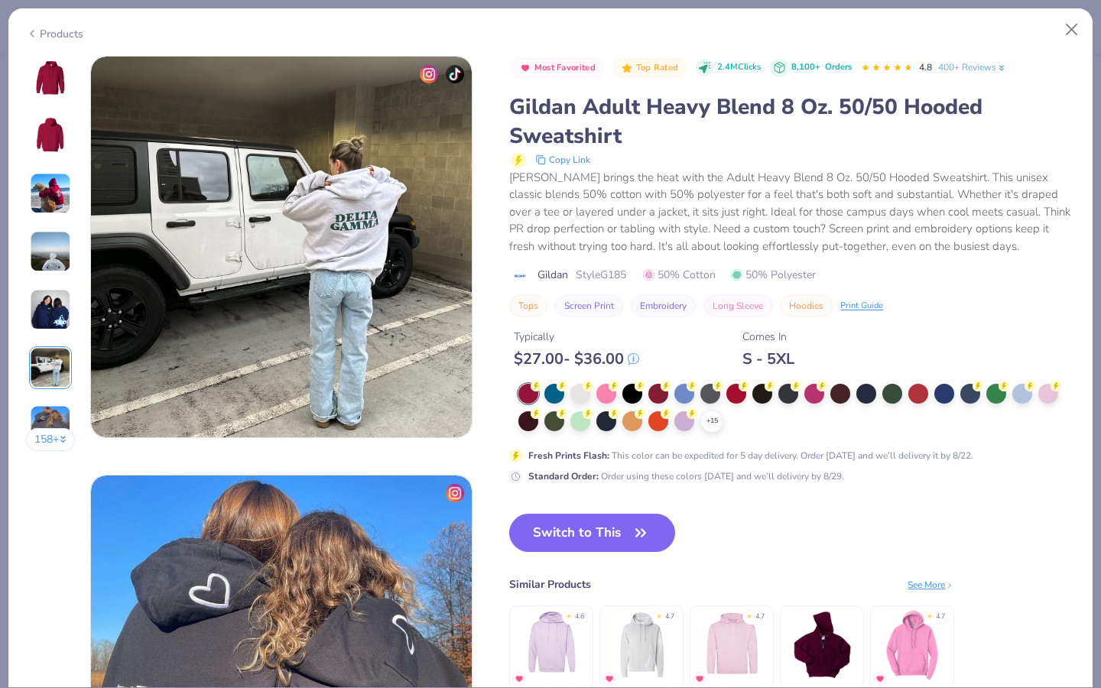
click at [54, 406] on img at bounding box center [50, 425] width 41 height 41
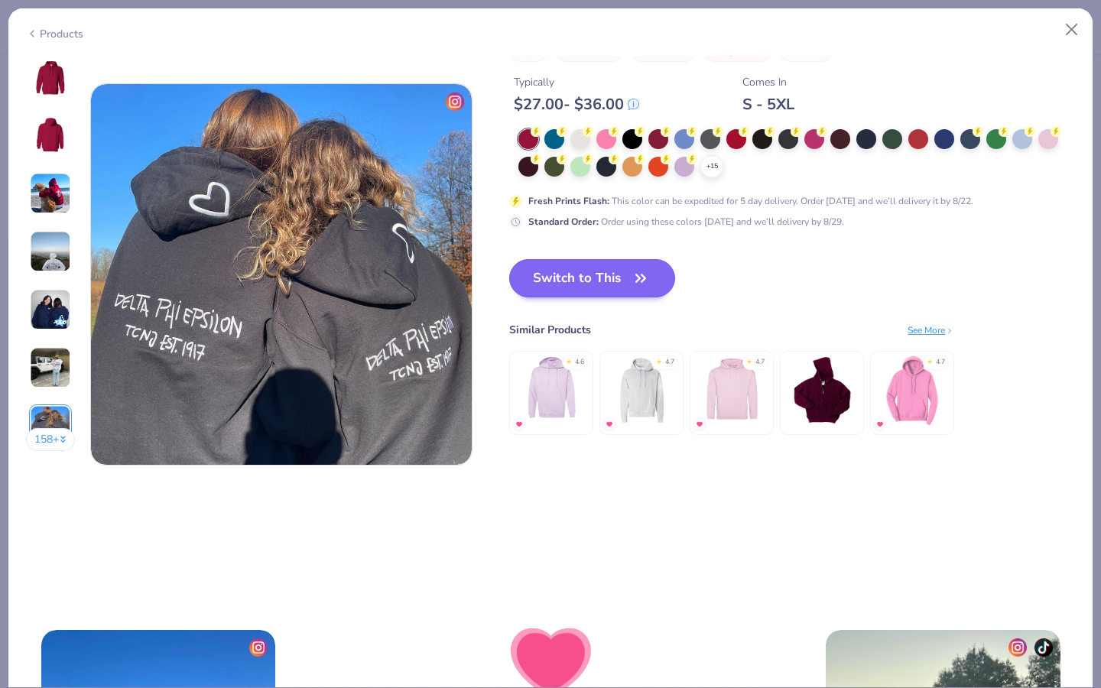
scroll to position [2485, 0]
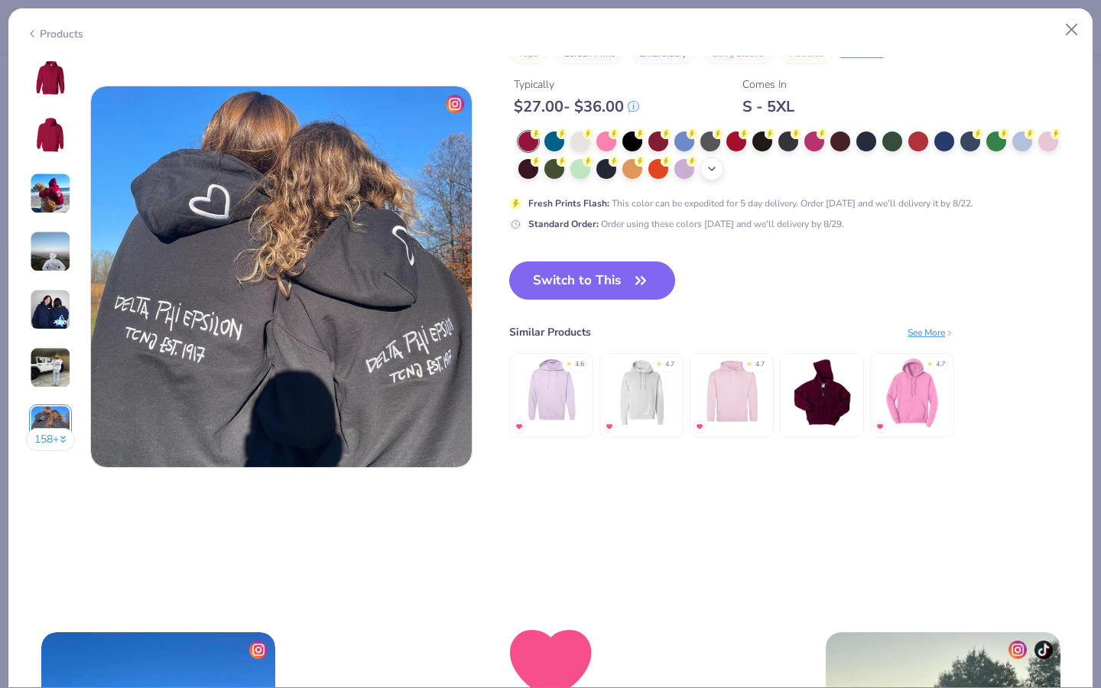
click at [712, 176] on div "+ 15" at bounding box center [712, 169] width 23 height 23
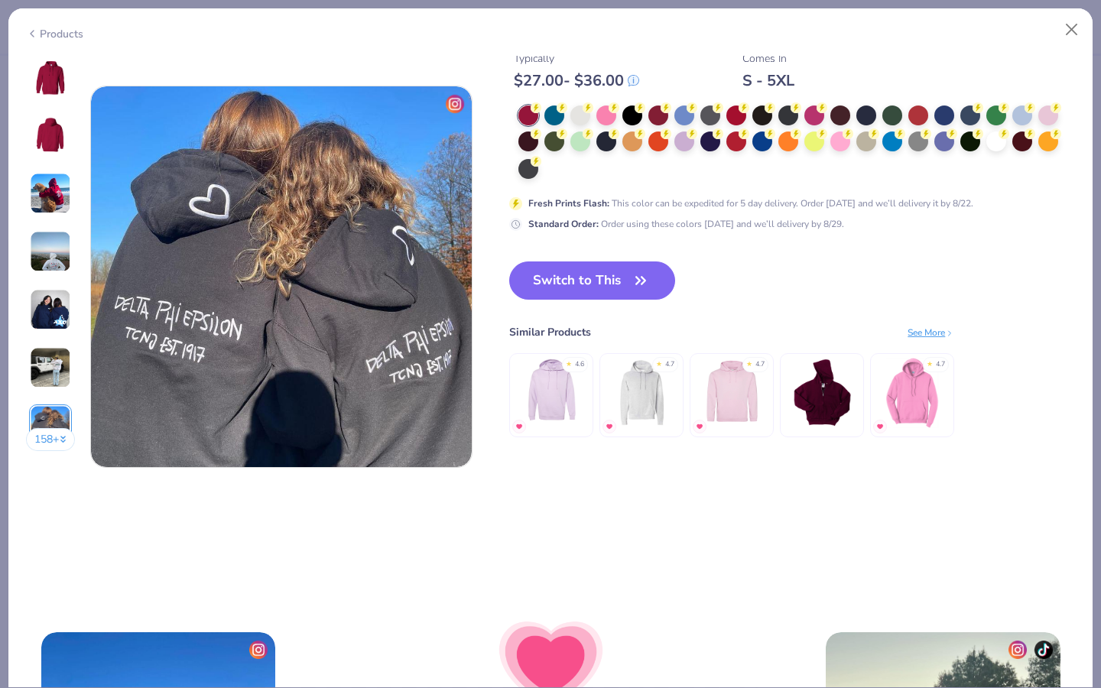
scroll to position [2404, 0]
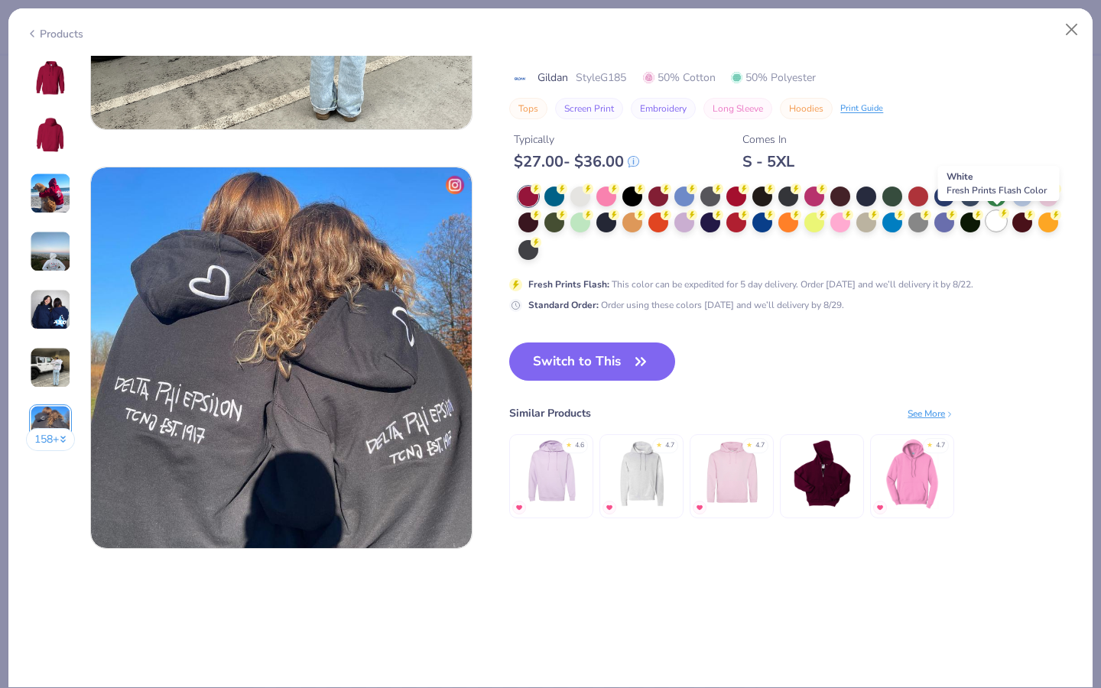
click at [994, 216] on div at bounding box center [997, 221] width 20 height 20
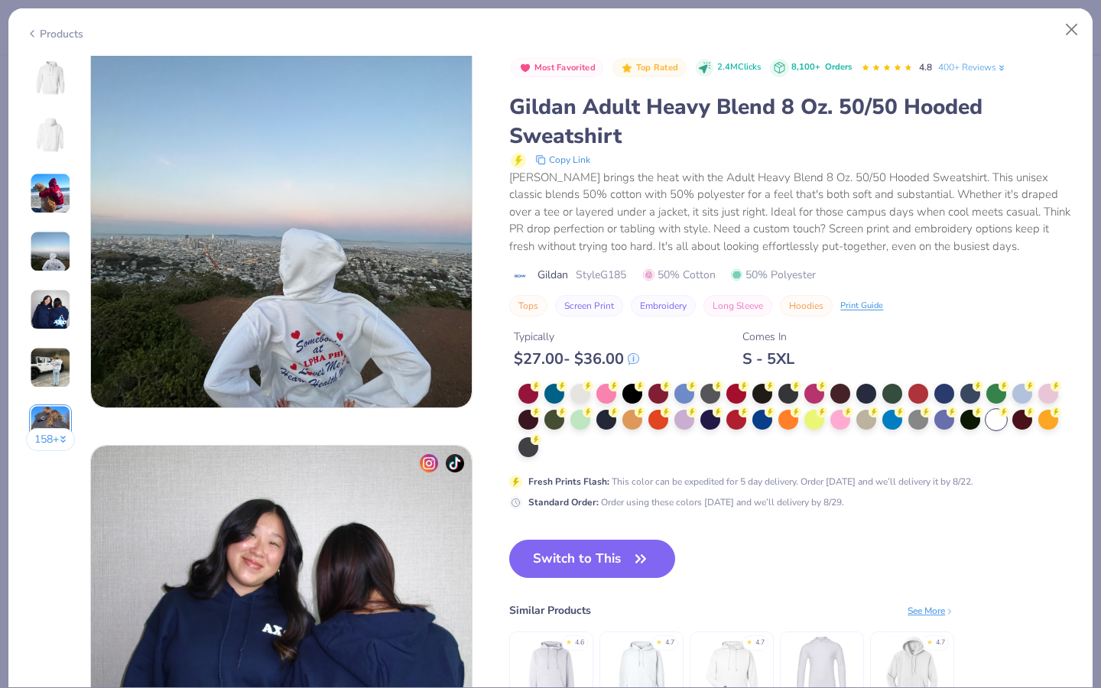
scroll to position [1114, 0]
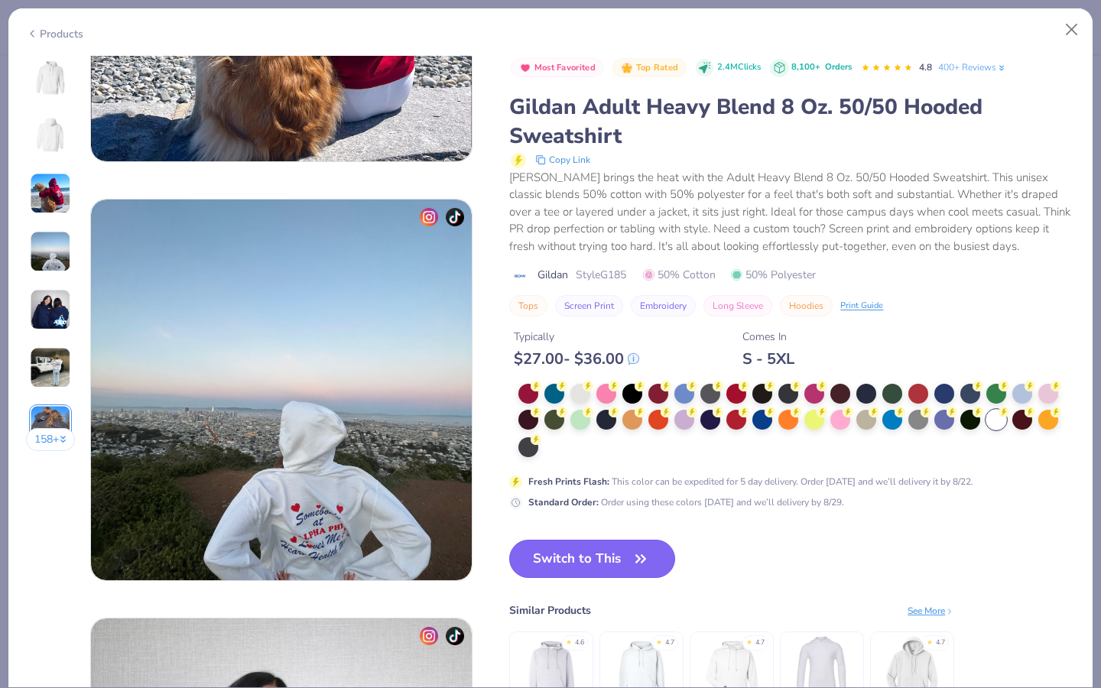
click at [562, 552] on button "Switch to This" at bounding box center [592, 559] width 166 height 38
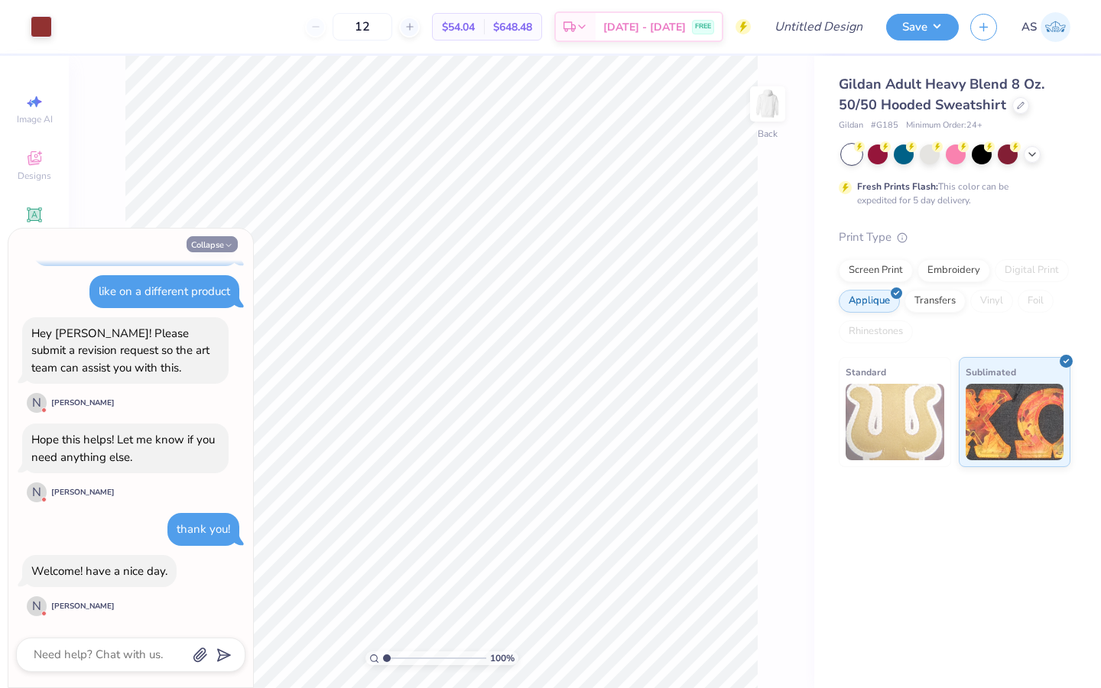
click at [219, 244] on button "Collapse" at bounding box center [212, 244] width 51 height 16
type textarea "x"
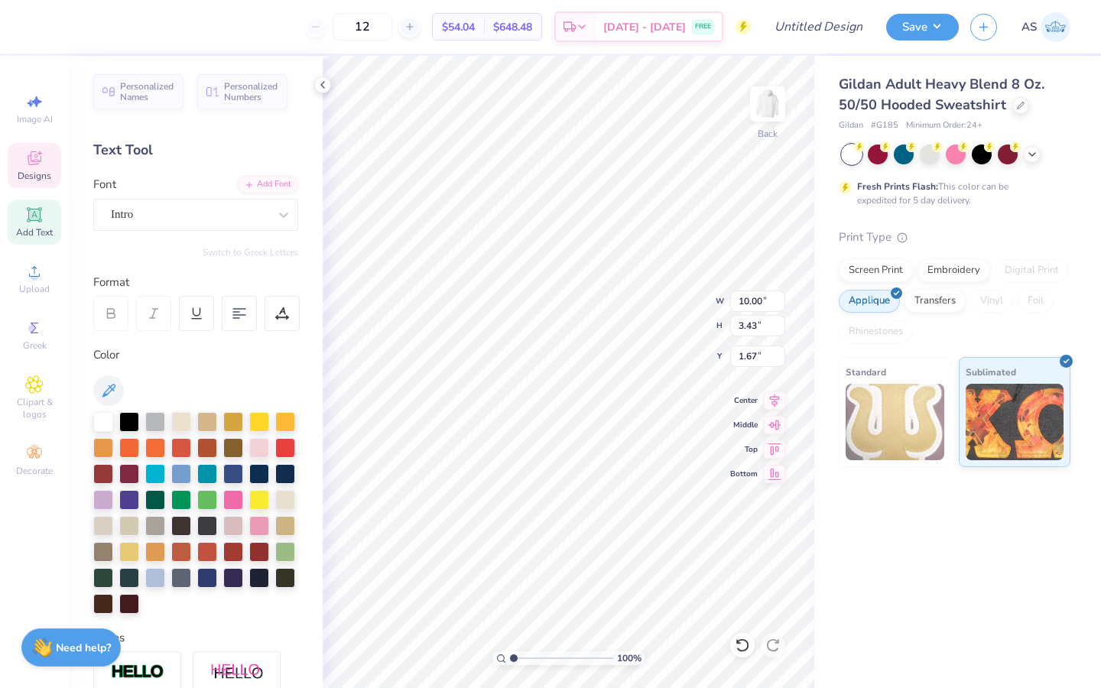
type input "1.52"
type input "5.56"
type input "0.46"
type input "6.79"
type input "2.51"
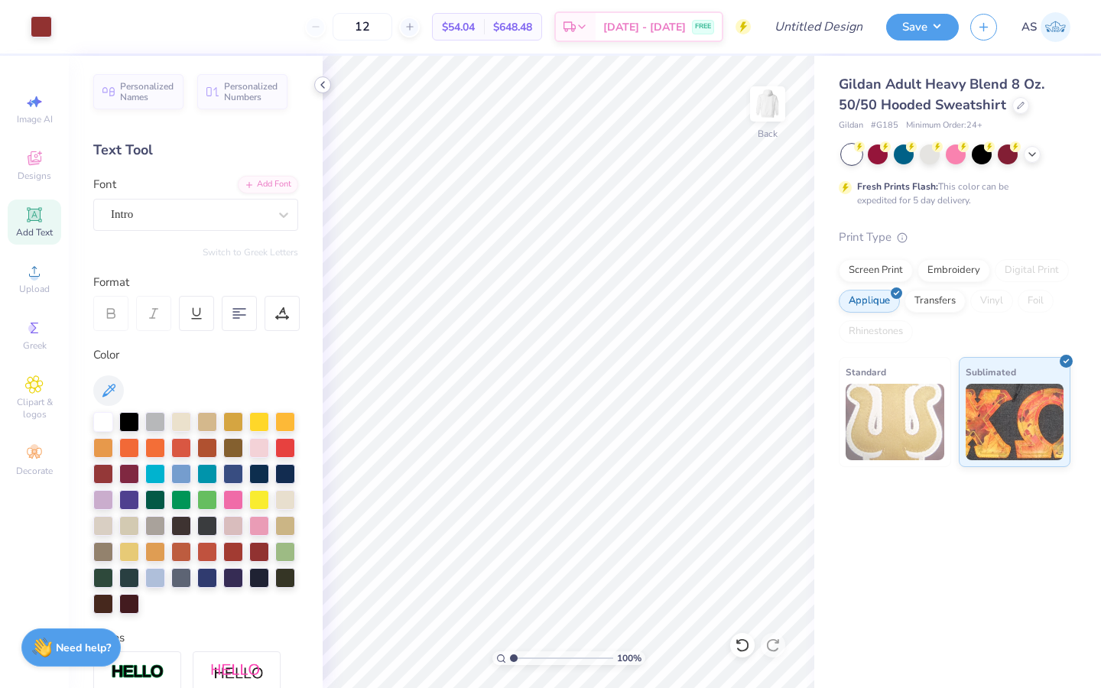
click at [326, 90] on icon at bounding box center [323, 85] width 12 height 12
type textarea "1904"
type textarea "ALPHA KAPPA PSI"
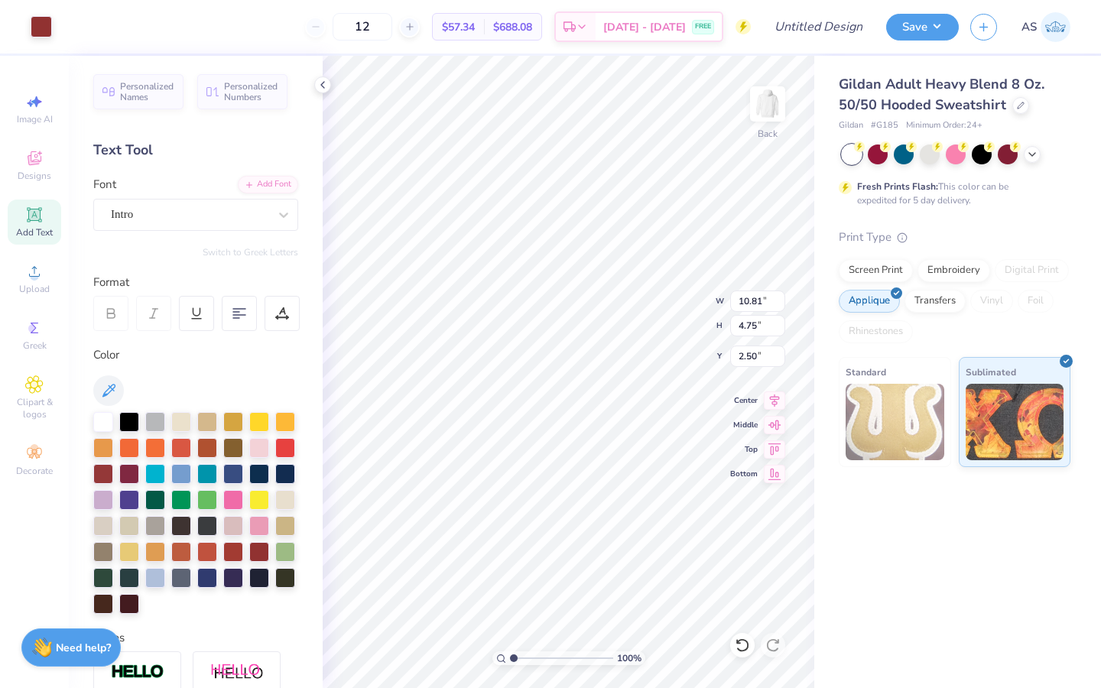
type input "3.63"
type input "3.81"
type input "8.06"
click at [320, 89] on icon at bounding box center [323, 85] width 12 height 12
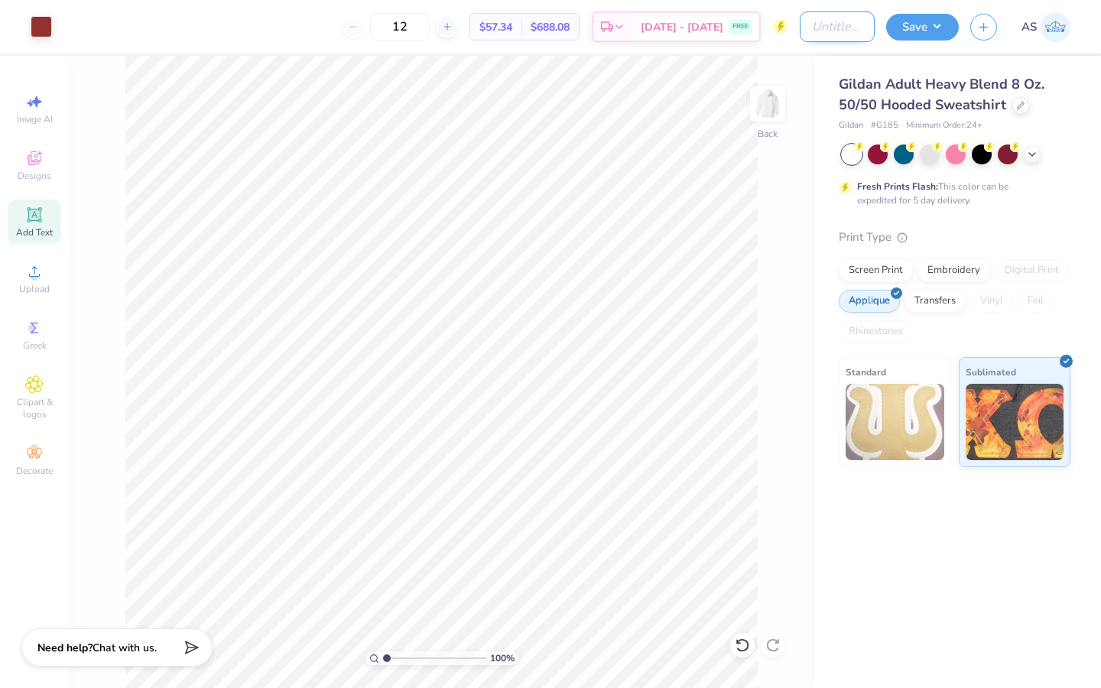
click at [808, 39] on input "Design Title" at bounding box center [837, 26] width 75 height 31
type input "G"
click at [820, 28] on input "G" at bounding box center [837, 26] width 75 height 31
type input "G"
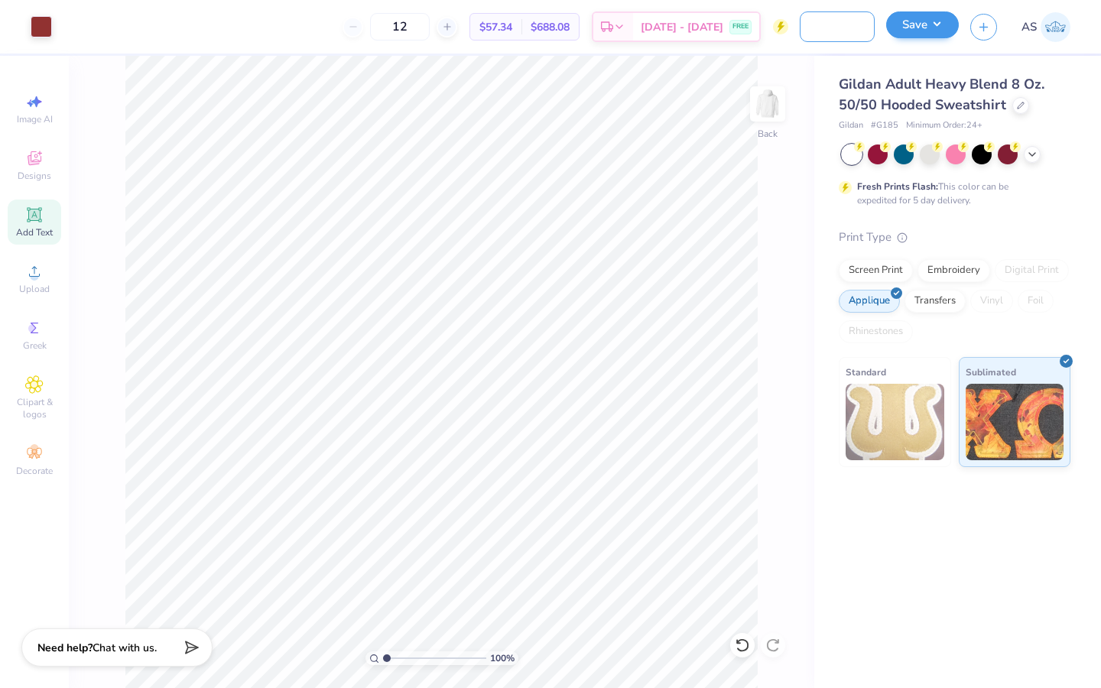
type input "Distressed Applique General Merch"
click at [936, 27] on button "Save" at bounding box center [922, 24] width 73 height 27
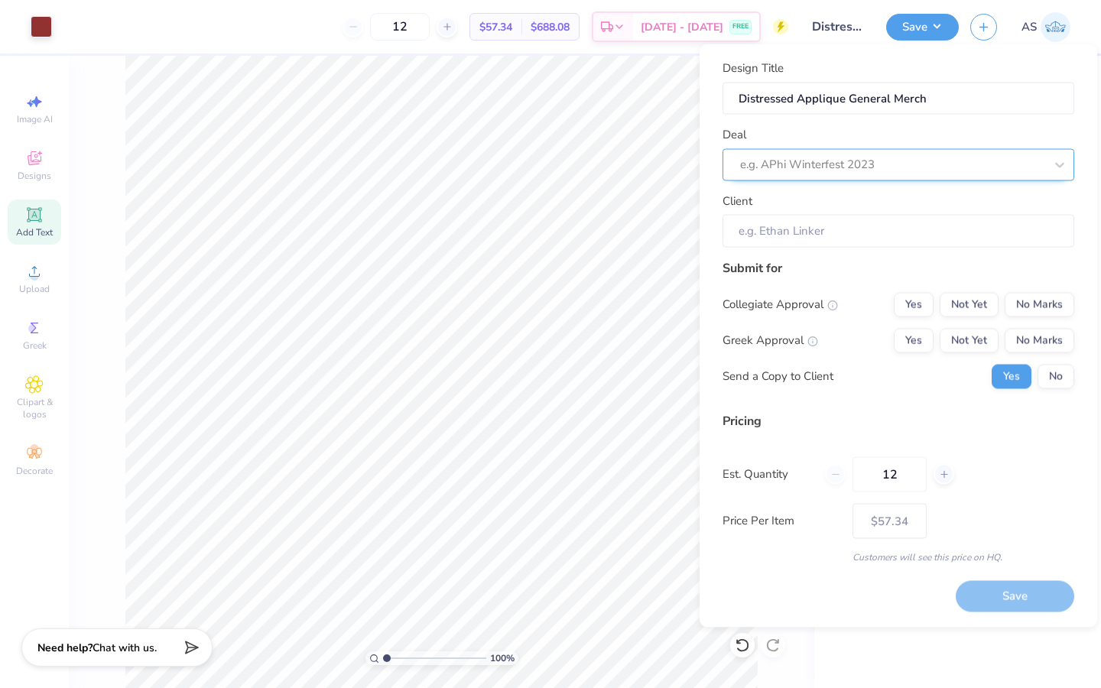
click at [980, 155] on div at bounding box center [892, 164] width 304 height 21
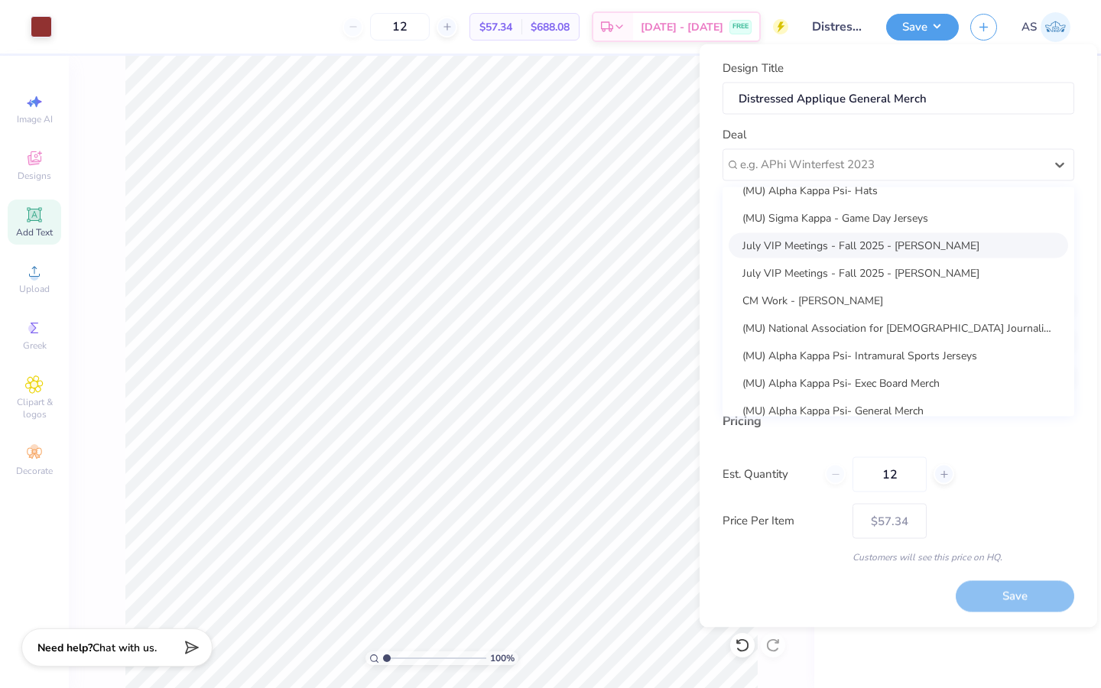
scroll to position [83, 0]
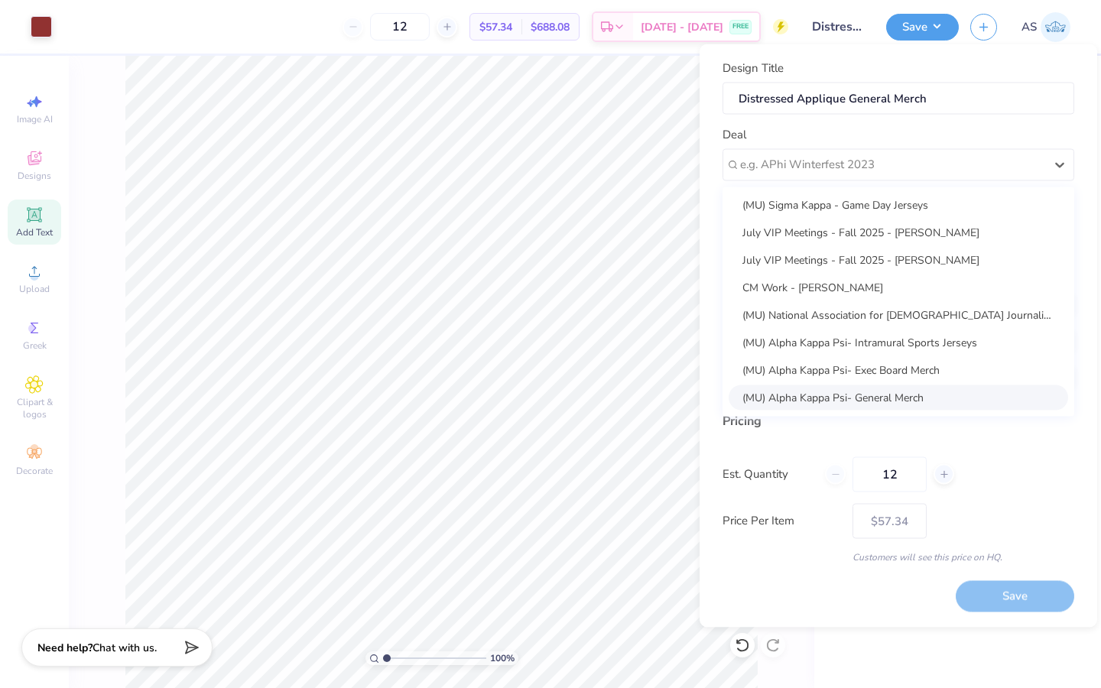
click at [926, 388] on div "(MU) Alpha Kappa Psi- General Merch" at bounding box center [899, 397] width 340 height 25
type input "Christiana Staple"
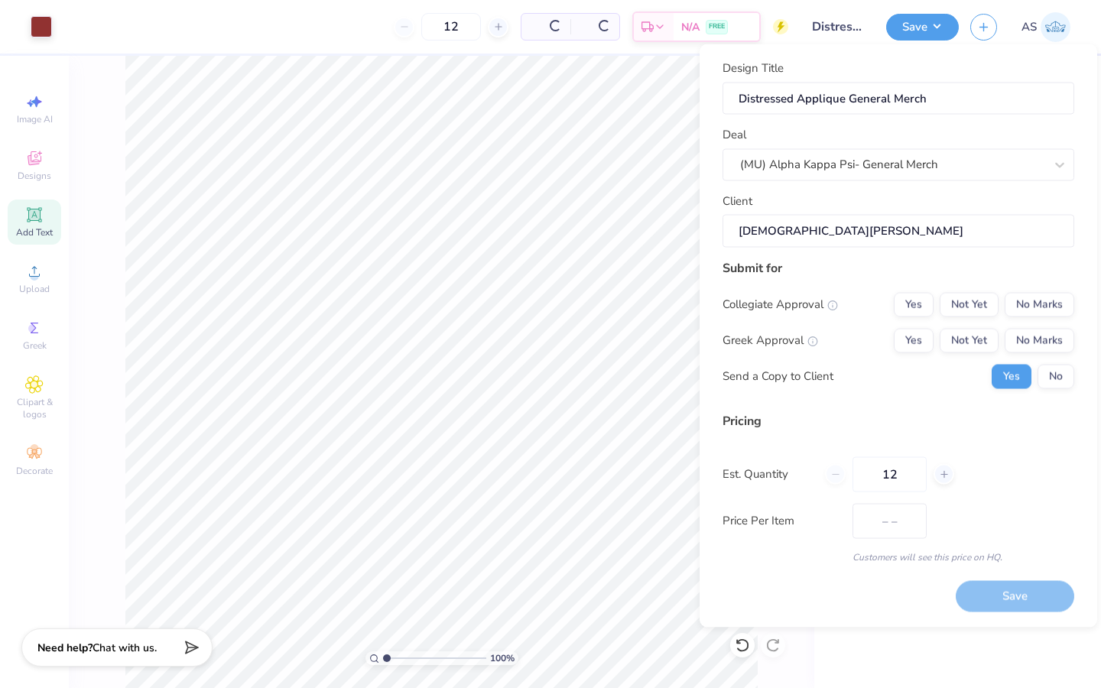
type input "$81.21"
click at [915, 473] on input "12" at bounding box center [890, 474] width 74 height 35
type input "1"
type input "0"
type input "050"
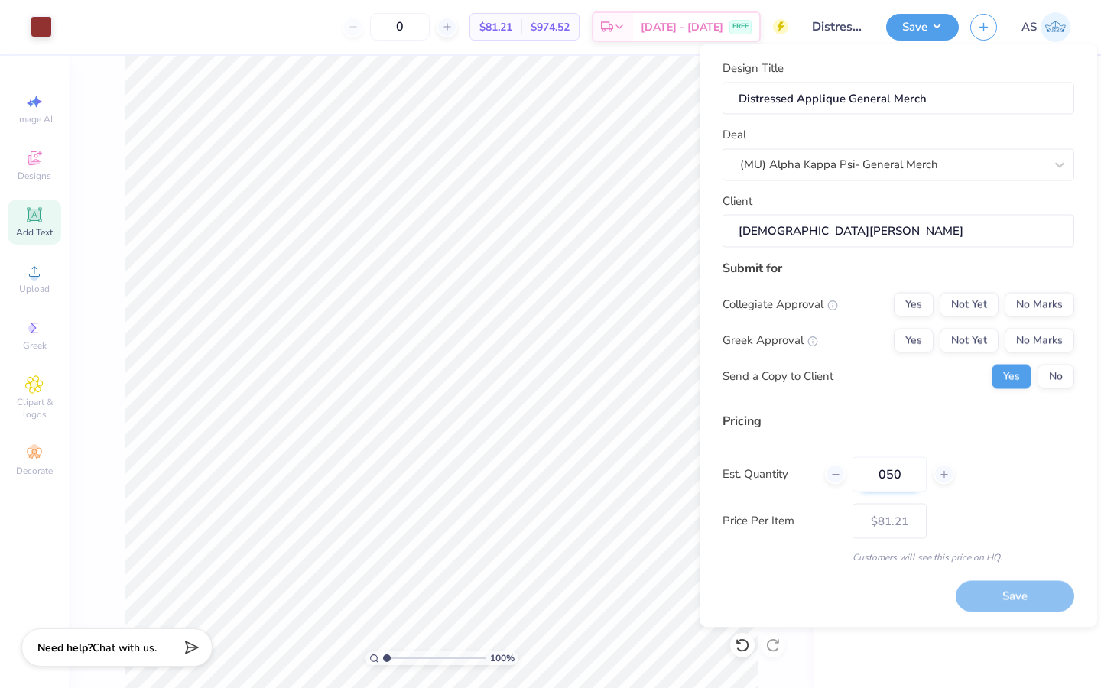
type input "50"
type input "– –"
type input "0"
type input "$63.65"
type input "0"
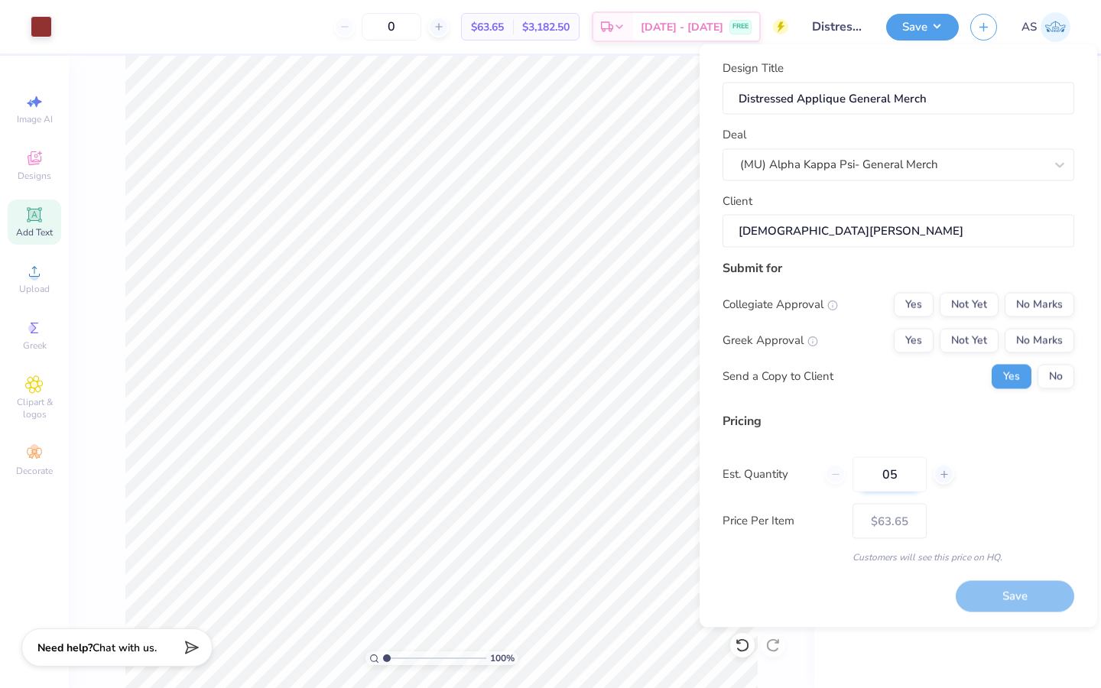
type input "050"
type input "50"
type input "$63.65"
type input "0"
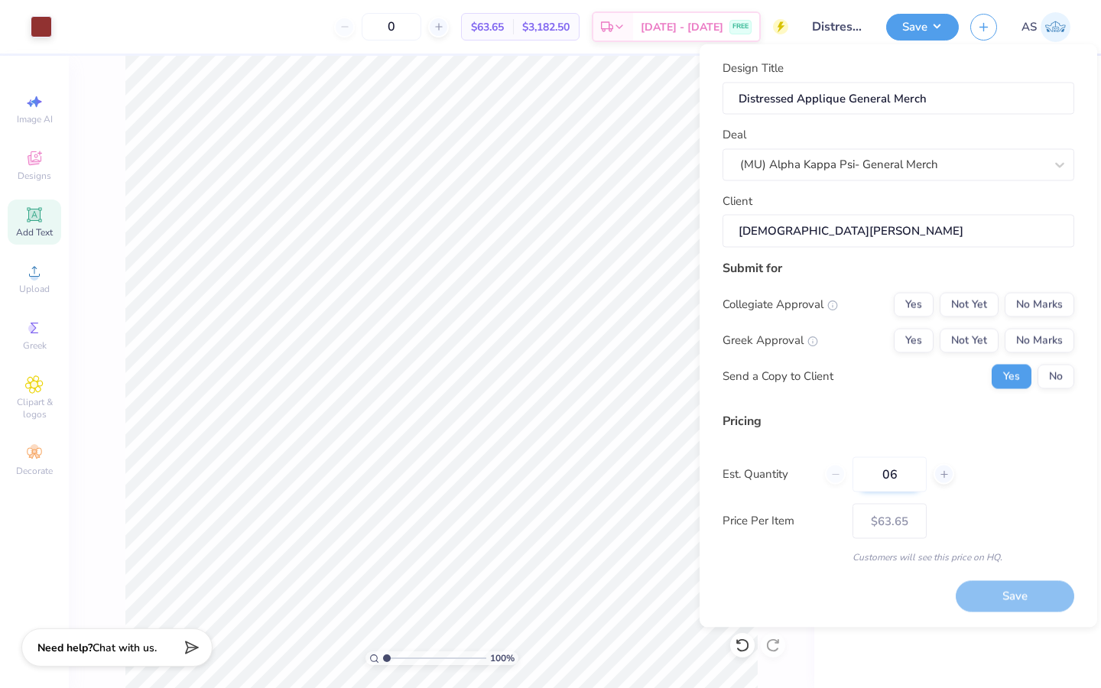
type input "060"
type input "60"
type input "$63.12"
type input "0"
type input "100"
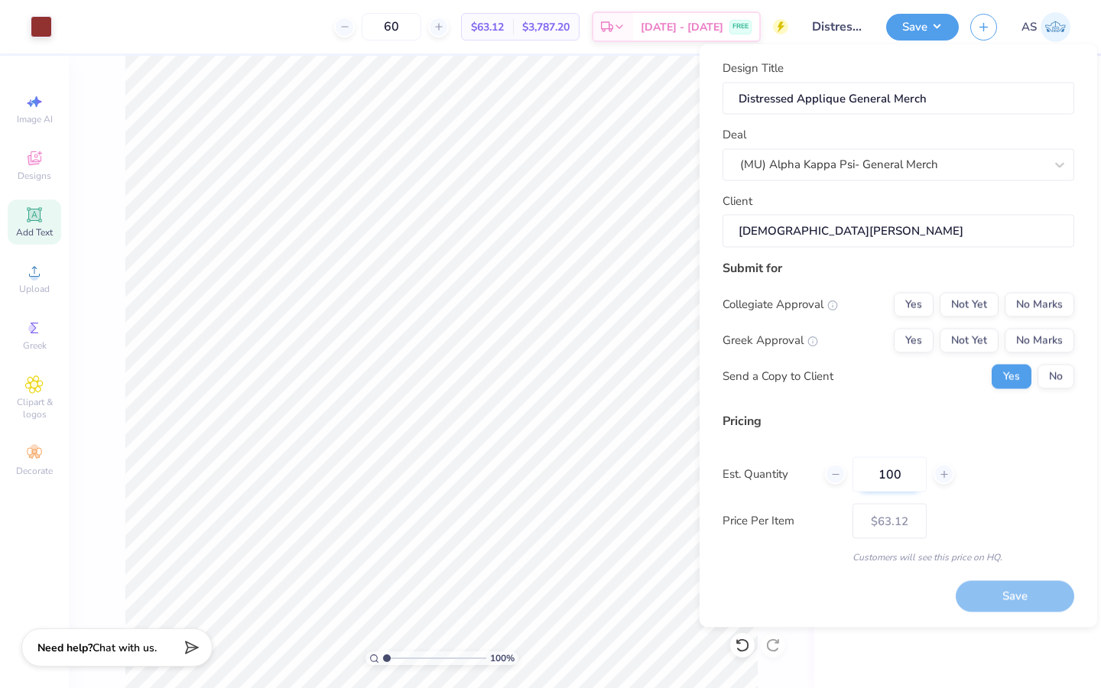
type input "100"
type input "$61.49"
click at [1048, 372] on button "No" at bounding box center [1056, 376] width 37 height 24
click at [898, 480] on input "100" at bounding box center [890, 474] width 74 height 35
type input "1"
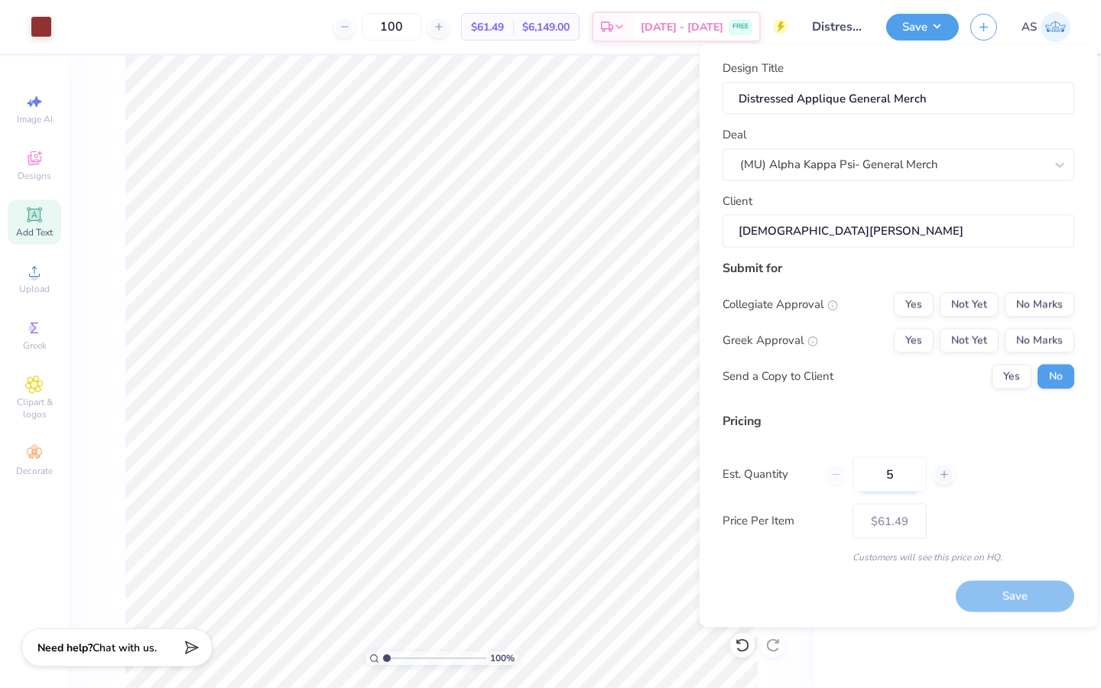
type input "50"
type input "$63.65"
type input "50"
click at [879, 390] on div "Submit for Collegiate Approval Yes Not Yet No Marks Greek Approval Yes Not Yet …" at bounding box center [899, 329] width 352 height 141
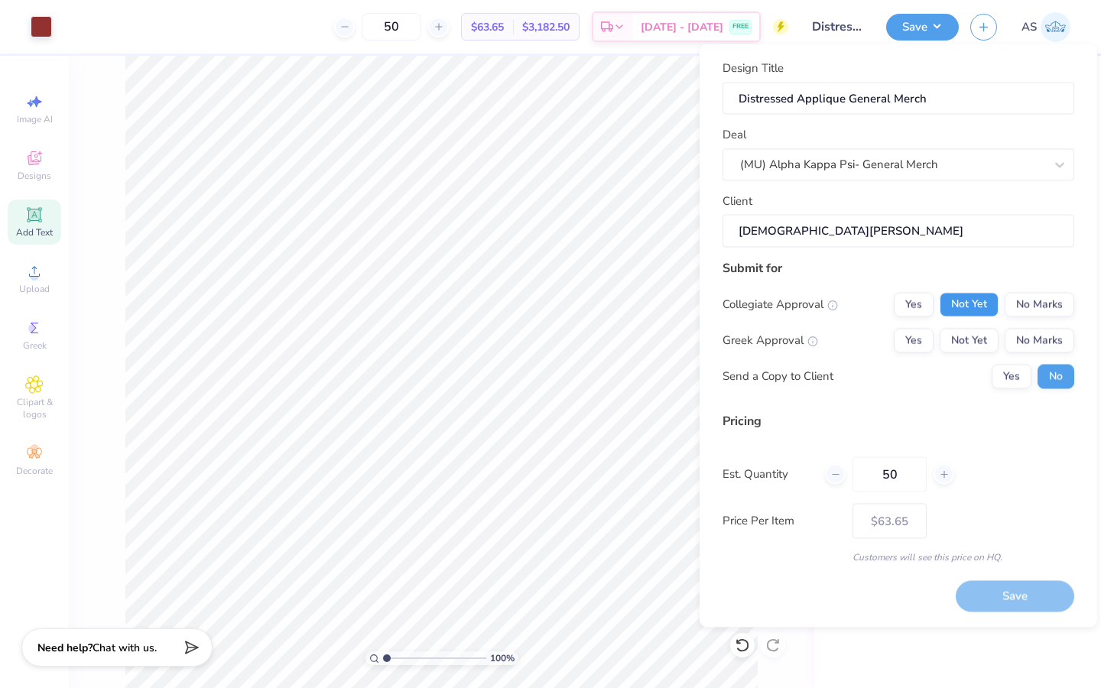
click at [957, 306] on button "Not Yet" at bounding box center [969, 304] width 59 height 24
click at [1013, 311] on button "No Marks" at bounding box center [1040, 304] width 70 height 24
click at [968, 306] on button "Not Yet" at bounding box center [969, 304] width 59 height 24
click at [911, 331] on button "Yes" at bounding box center [914, 340] width 40 height 24
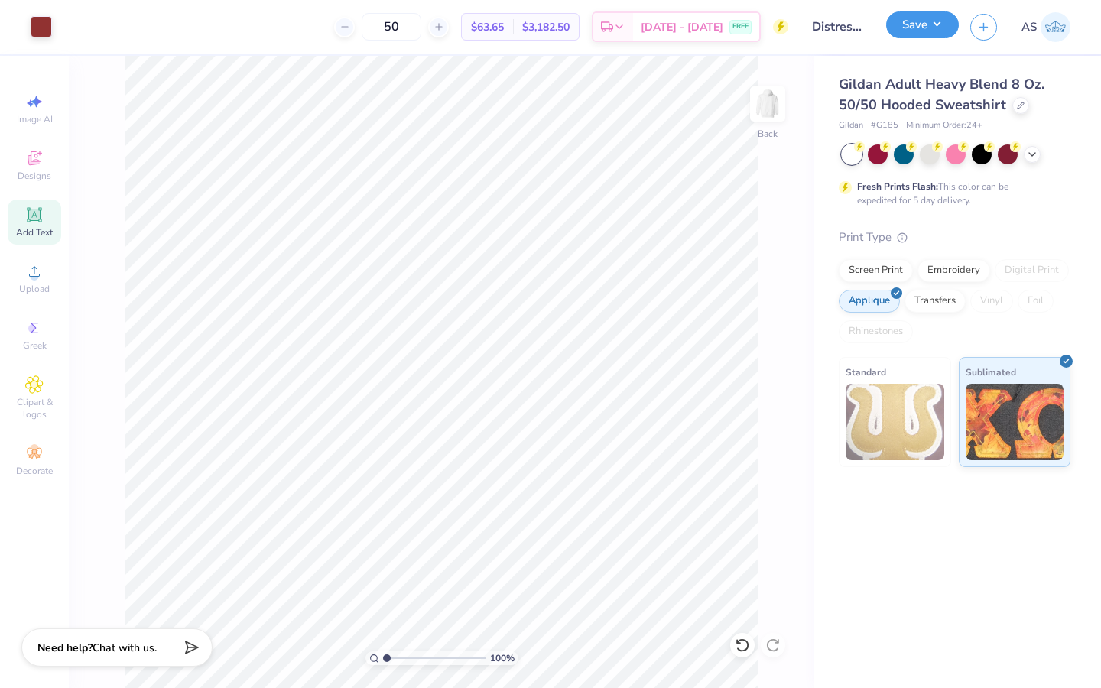
click at [930, 21] on button "Save" at bounding box center [922, 24] width 73 height 27
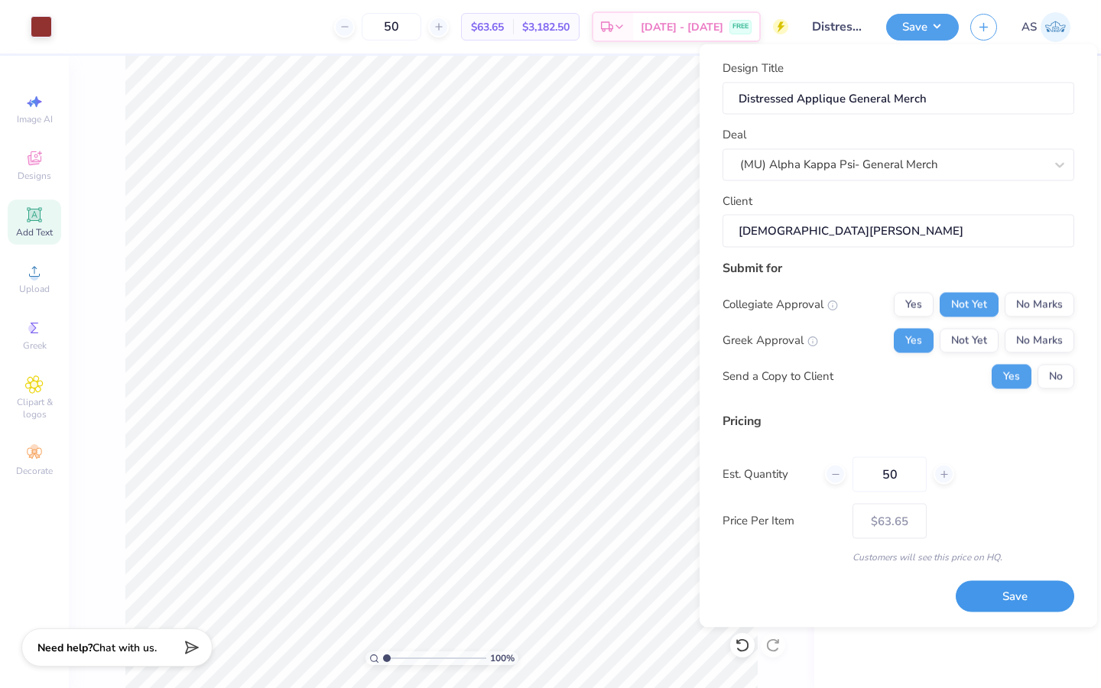
click at [1014, 608] on button "Save" at bounding box center [1015, 596] width 119 height 31
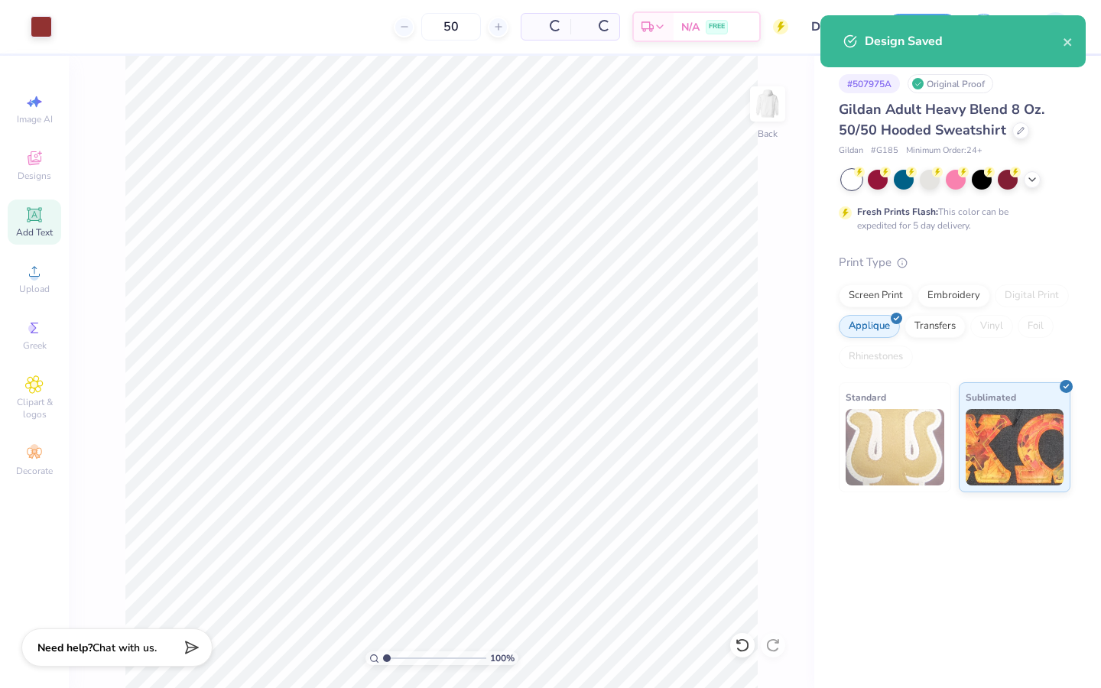
type input "$63.65"
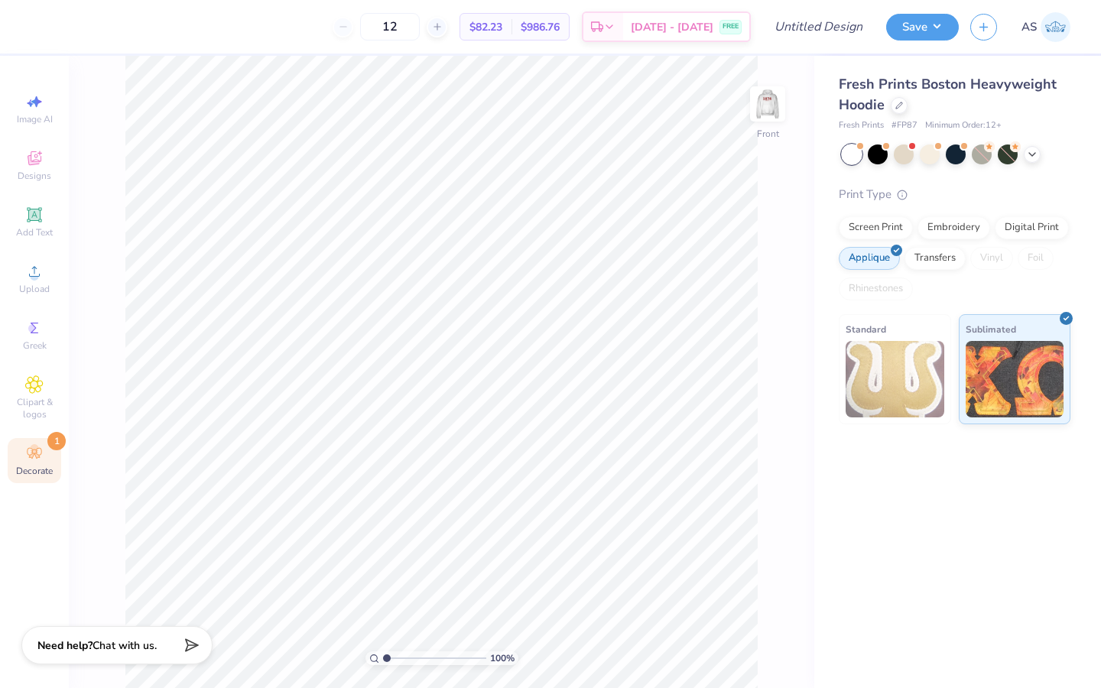
scroll to position [161, 0]
click at [83, 642] on strong "Need help?" at bounding box center [64, 646] width 55 height 15
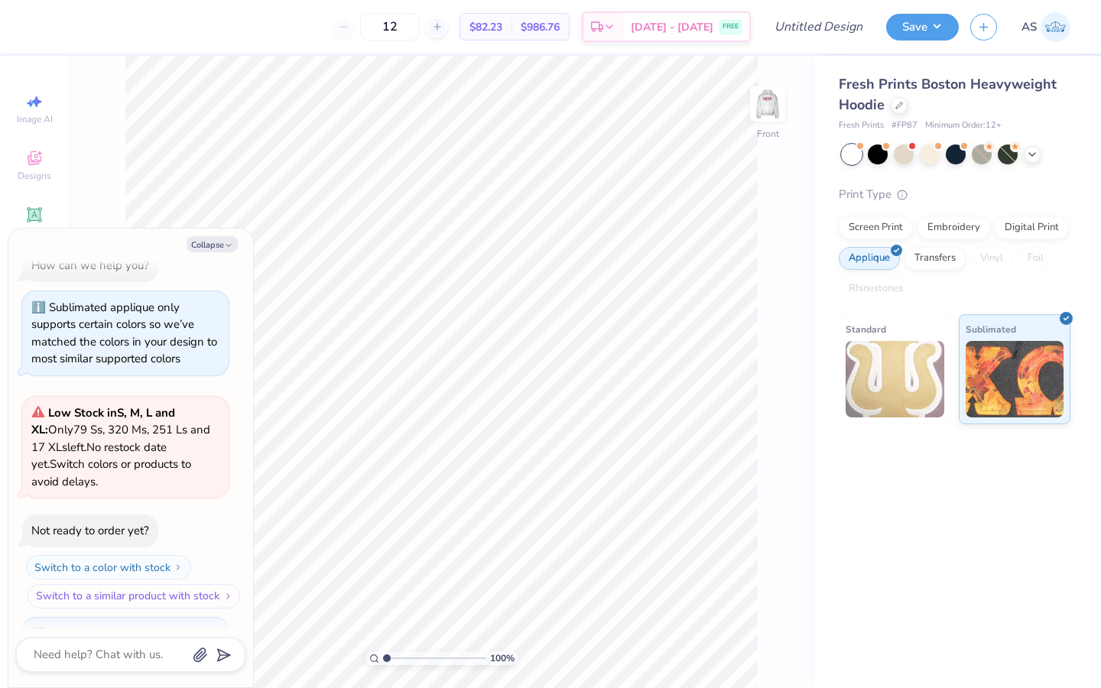
scroll to position [0, 0]
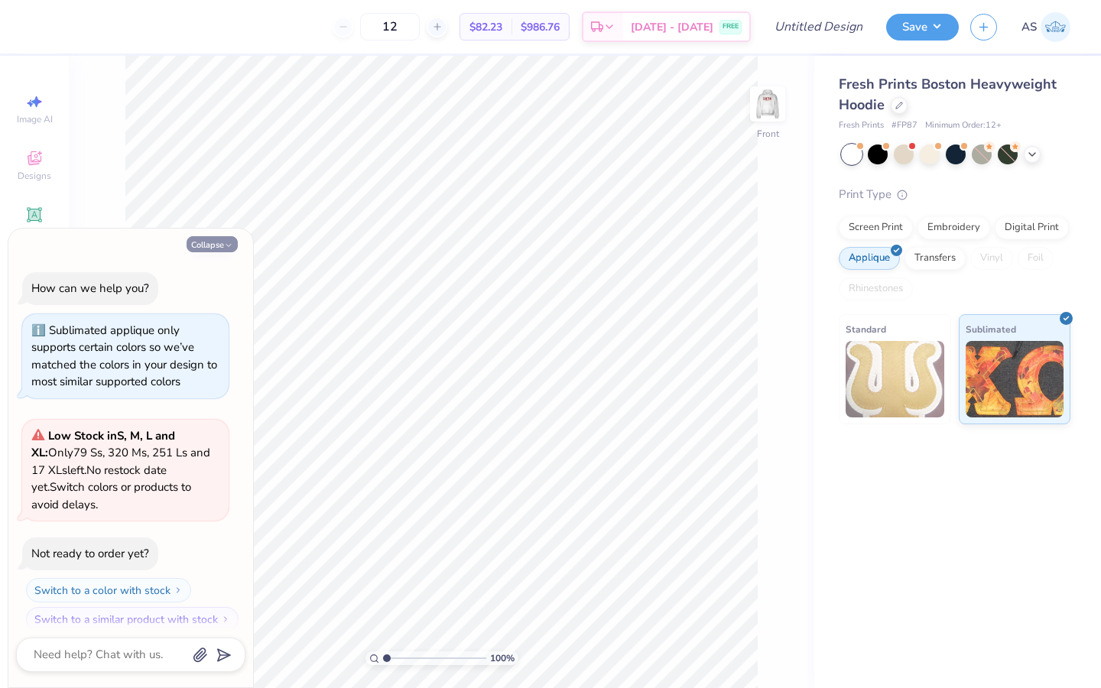
click at [207, 246] on button "Collapse" at bounding box center [212, 244] width 51 height 16
type textarea "x"
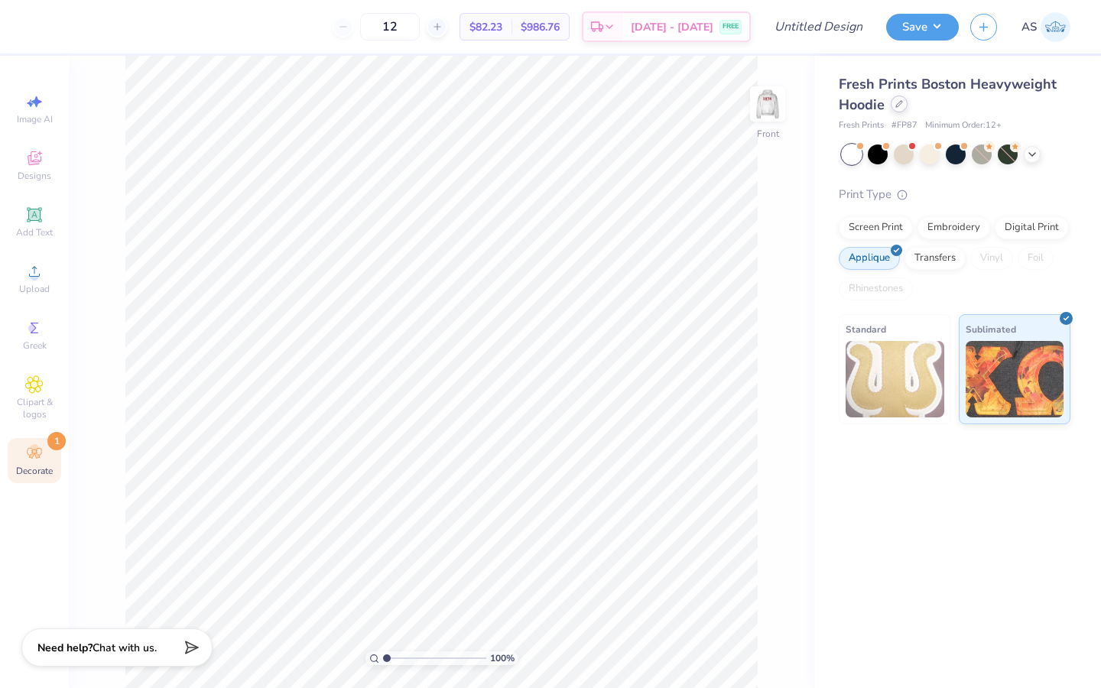
click at [900, 105] on icon at bounding box center [900, 104] width 8 height 8
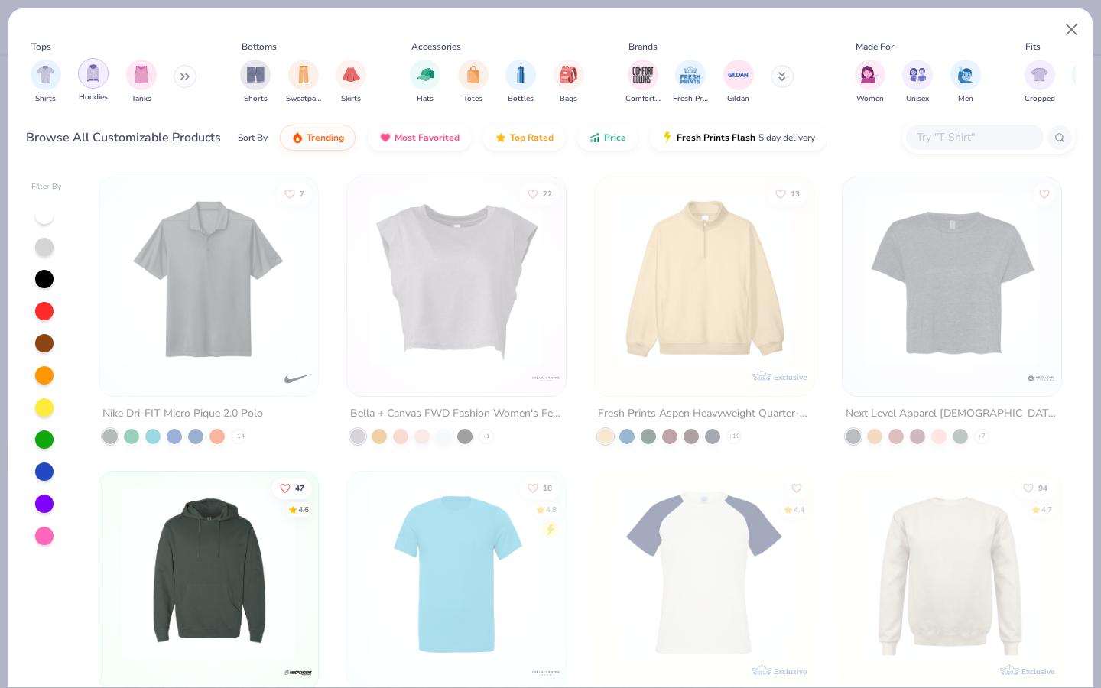
click at [91, 87] on div "filter for Hoodies" at bounding box center [93, 73] width 31 height 31
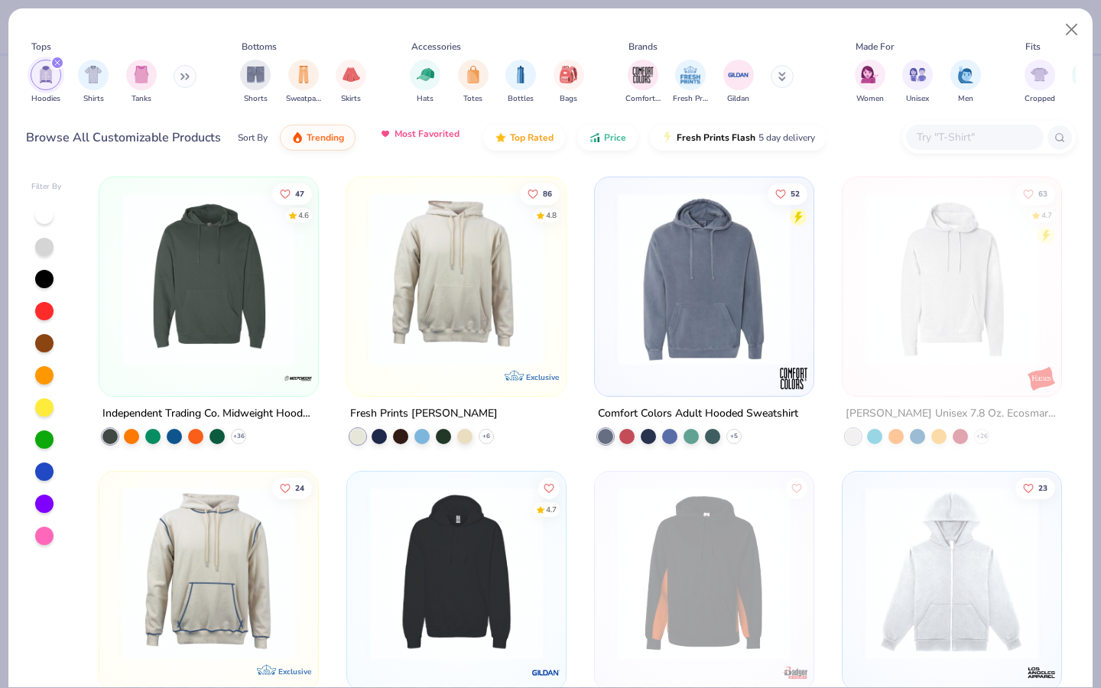
click at [407, 138] on span "Most Favorited" at bounding box center [427, 134] width 65 height 12
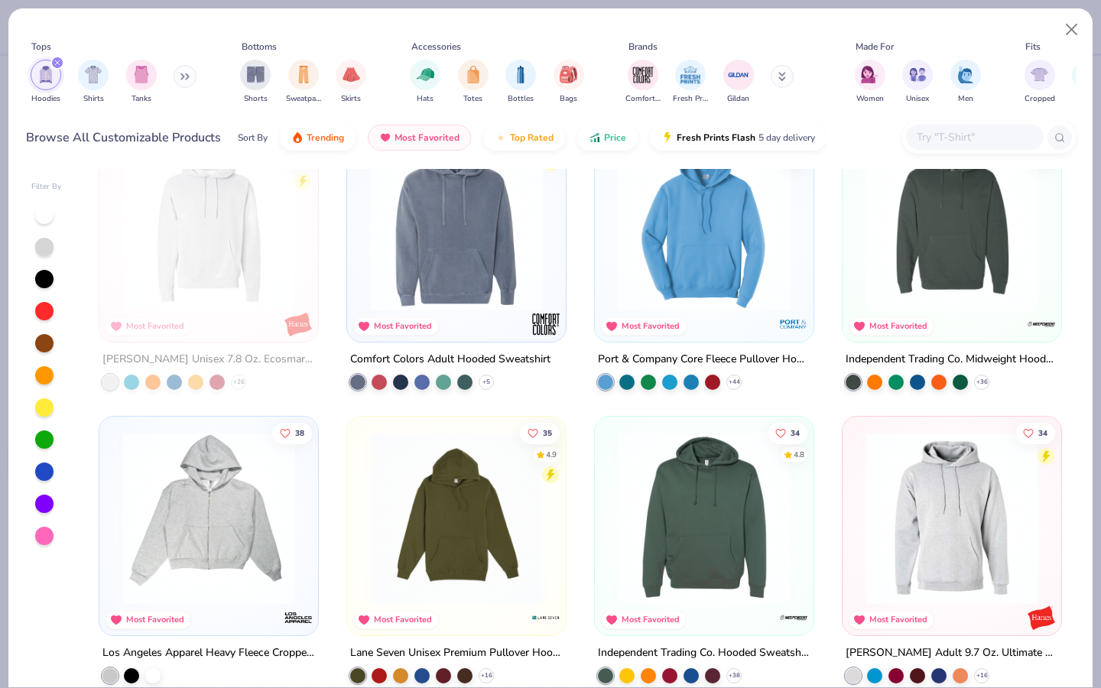
scroll to position [784, 0]
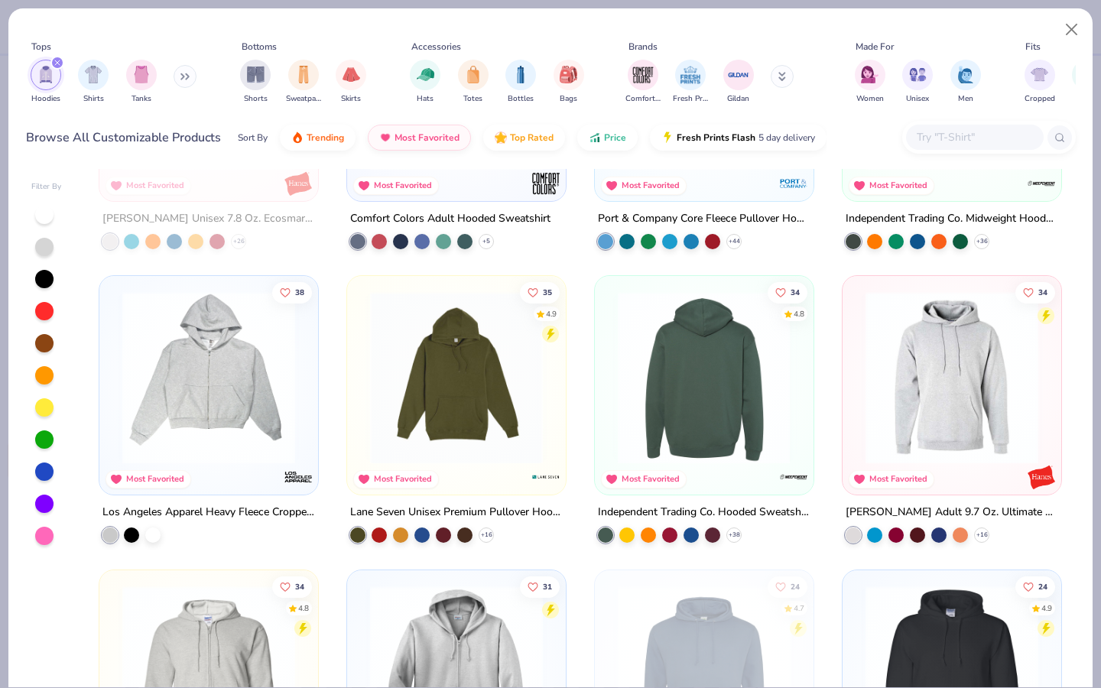
click at [704, 447] on img at bounding box center [704, 377] width 188 height 173
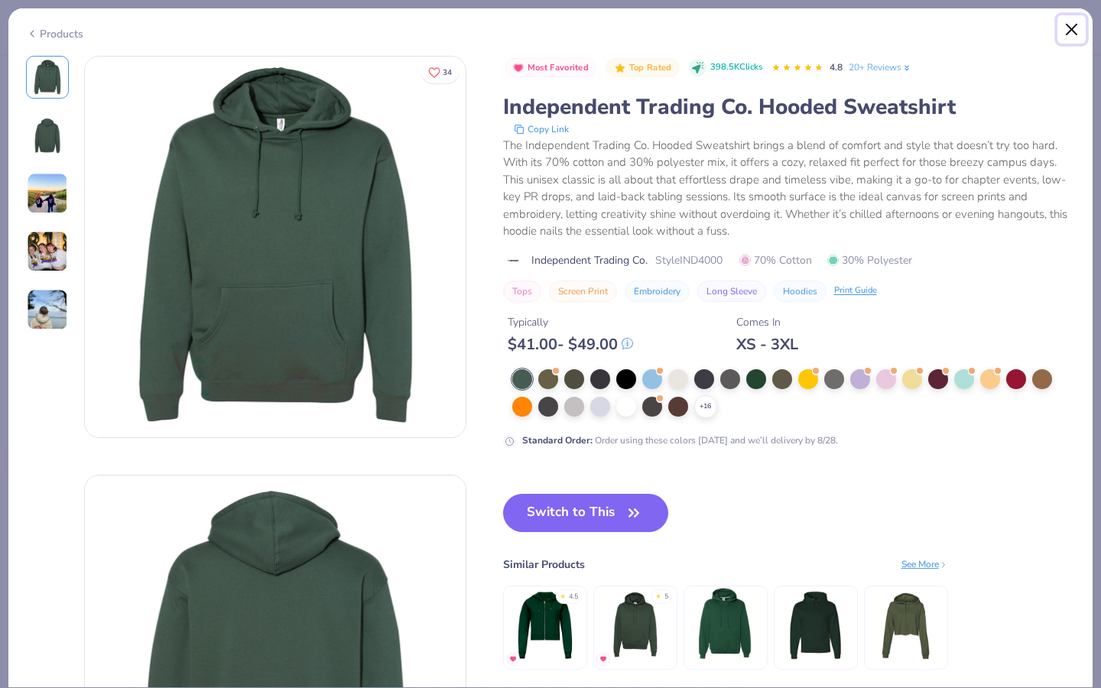
click at [1083, 30] on button "Close" at bounding box center [1072, 29] width 29 height 29
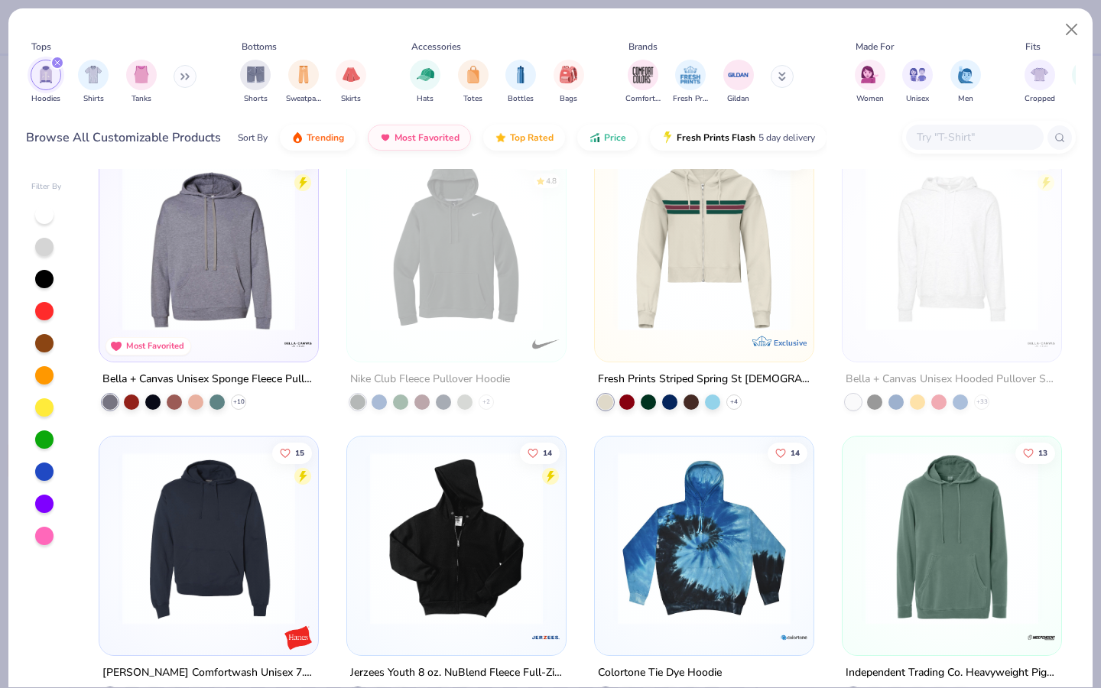
scroll to position [1908, 0]
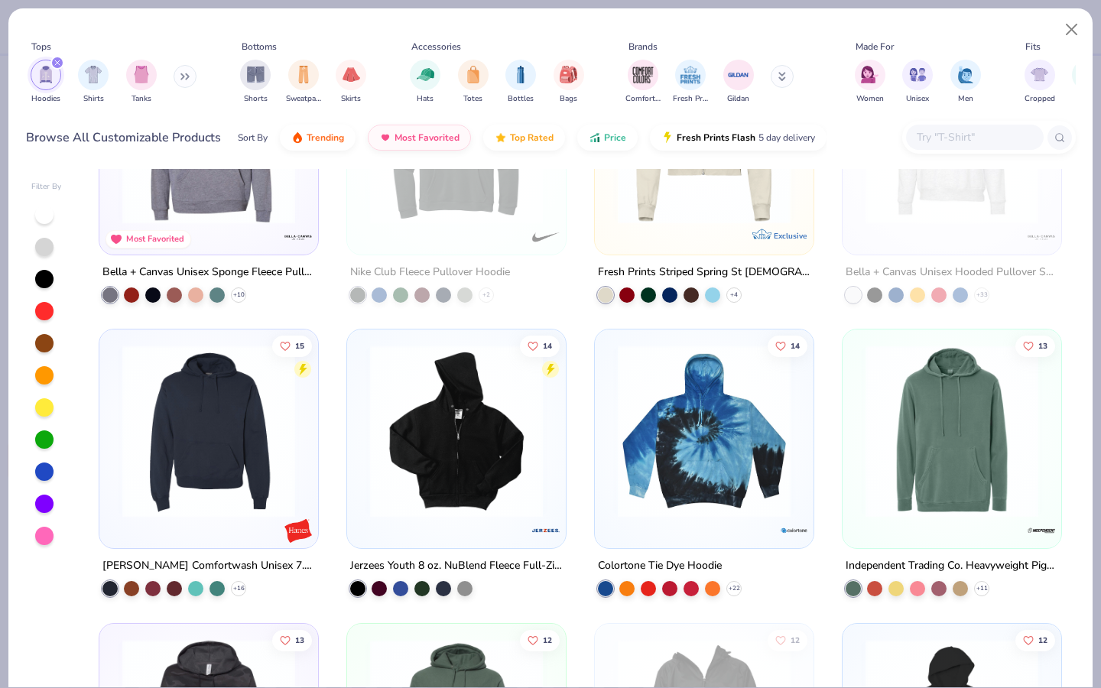
click at [437, 486] on img at bounding box center [457, 431] width 188 height 173
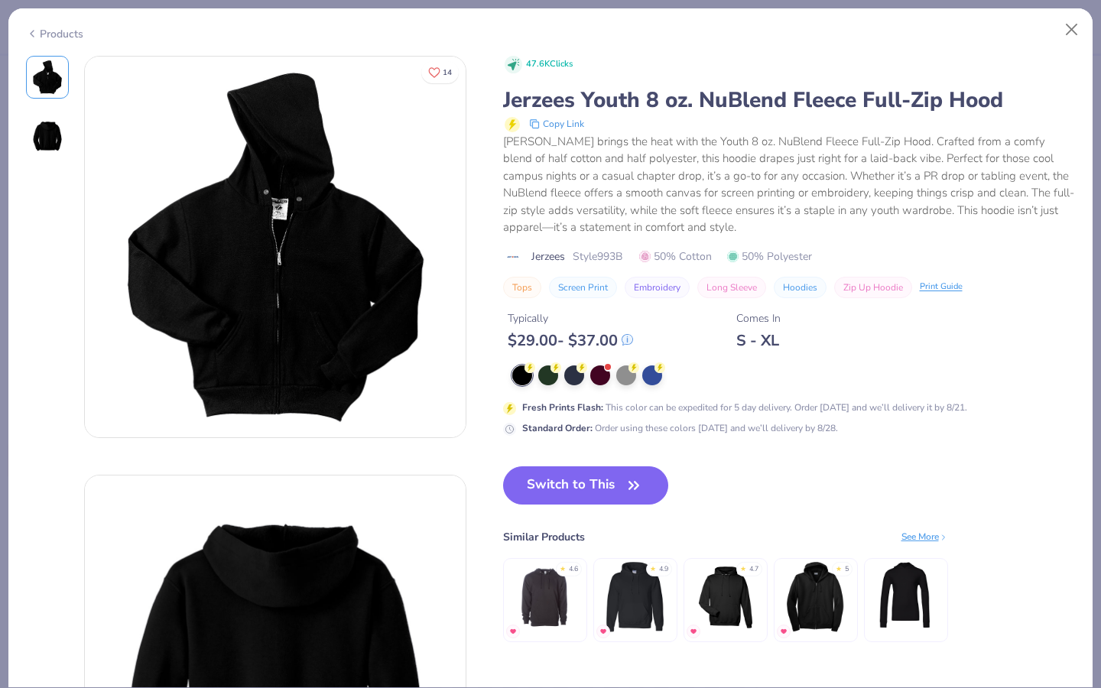
click at [34, 147] on img at bounding box center [47, 135] width 37 height 37
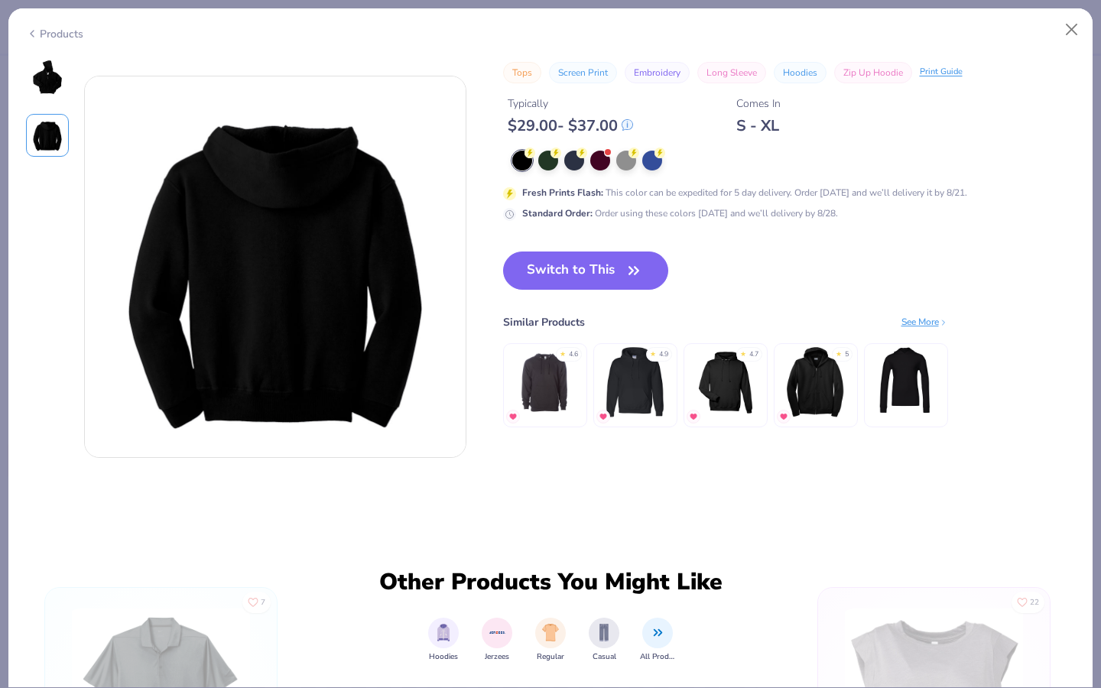
scroll to position [419, 0]
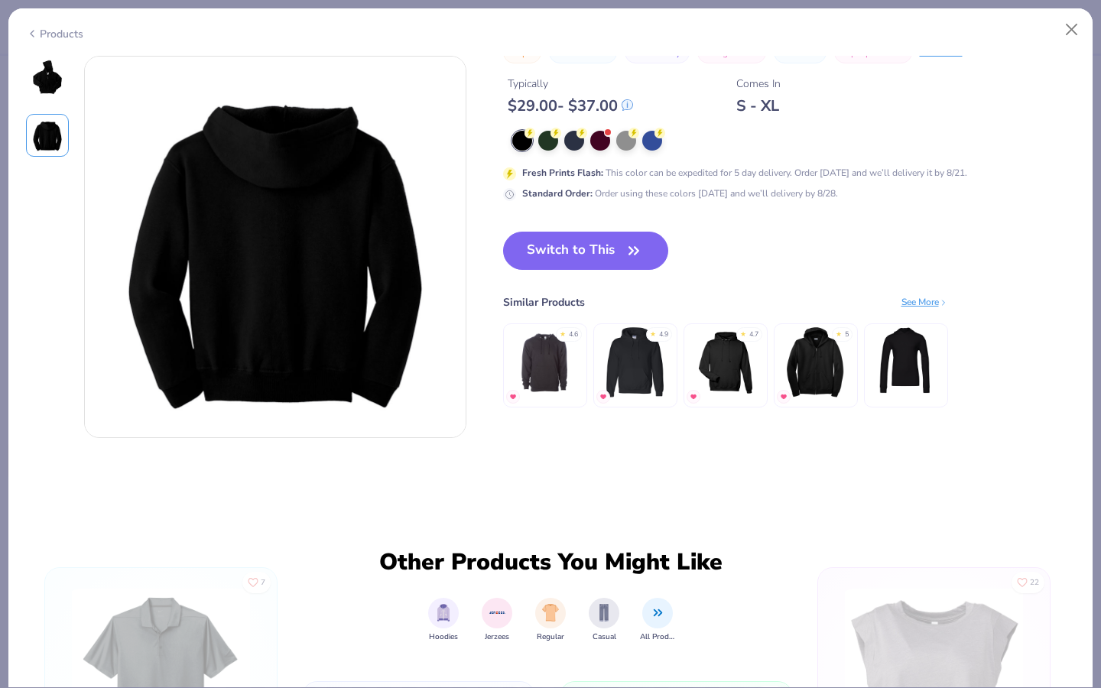
click at [38, 94] on img at bounding box center [47, 77] width 37 height 37
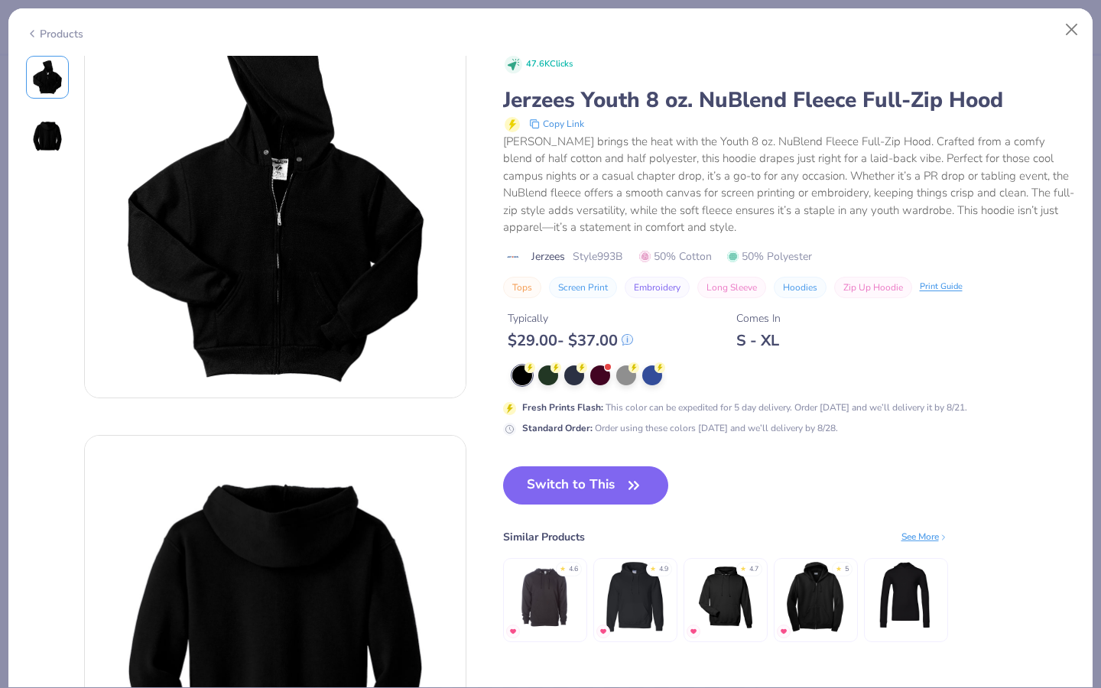
scroll to position [0, 0]
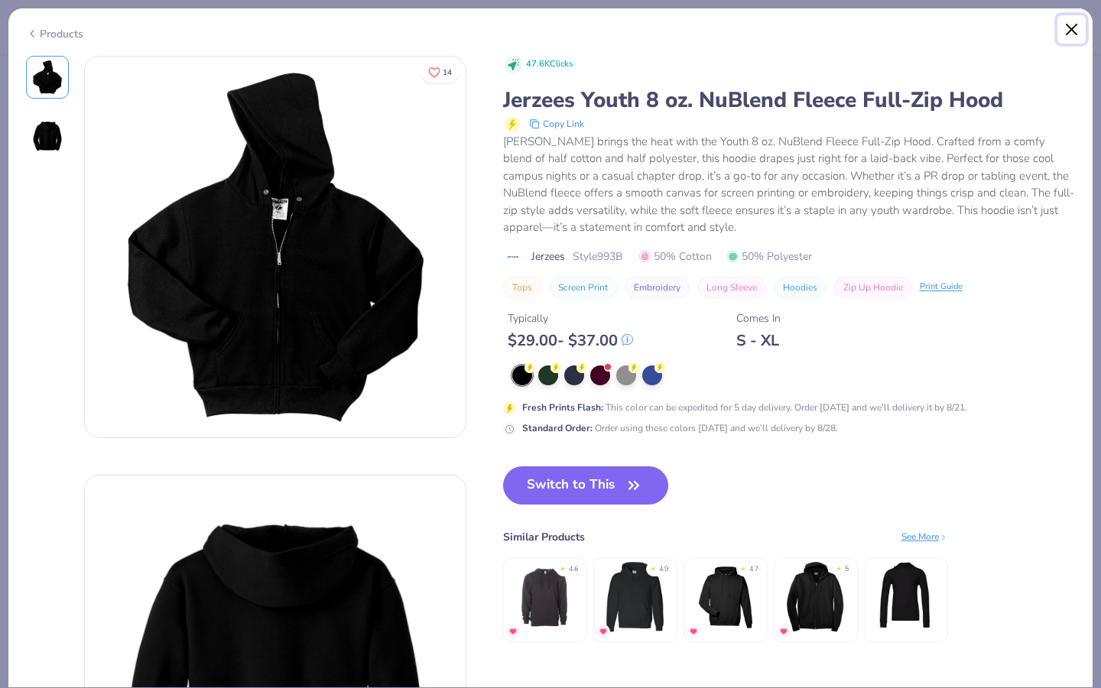
click at [1075, 36] on button "Close" at bounding box center [1072, 29] width 29 height 29
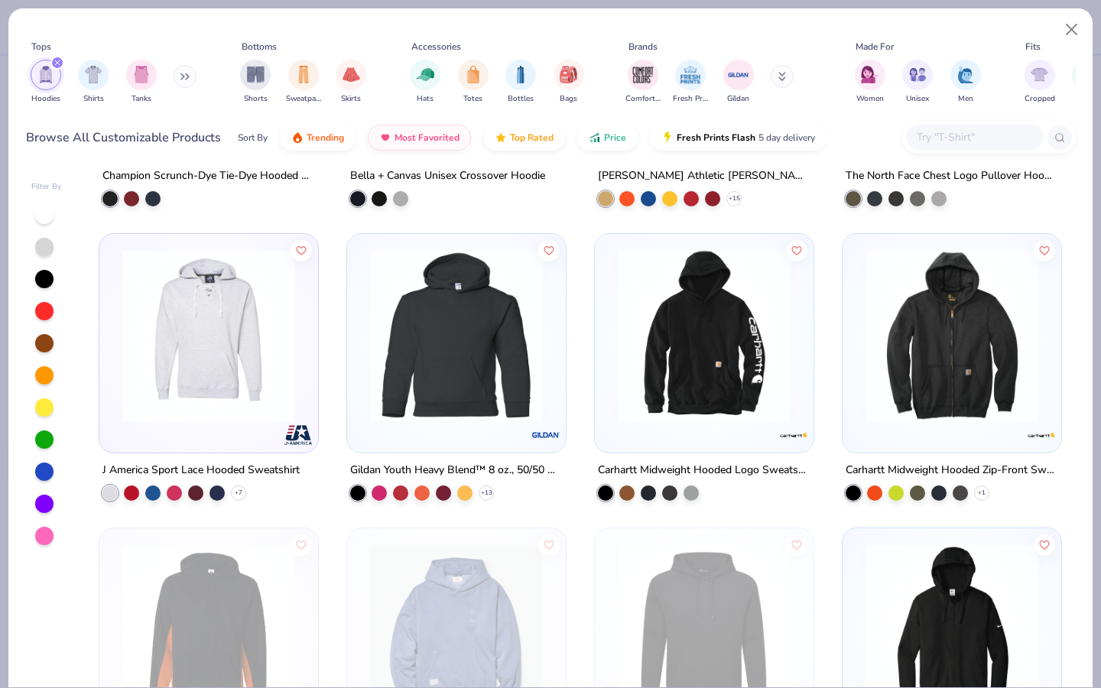
scroll to position [4947, 0]
click at [520, 372] on img at bounding box center [457, 335] width 188 height 173
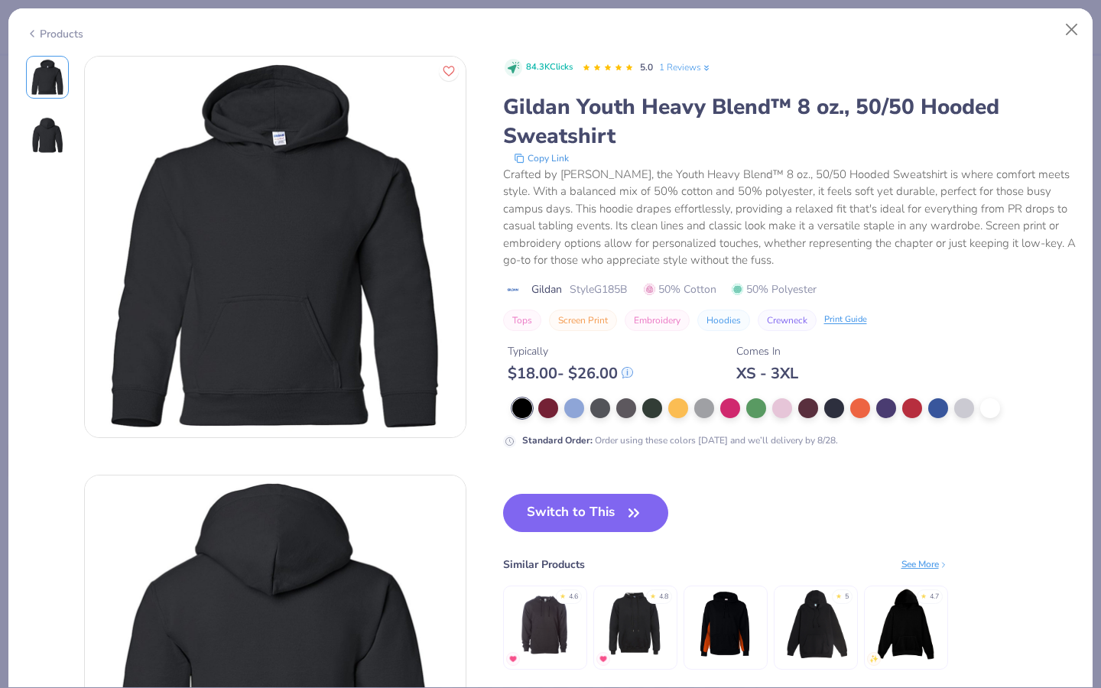
click at [61, 128] on img at bounding box center [47, 135] width 37 height 37
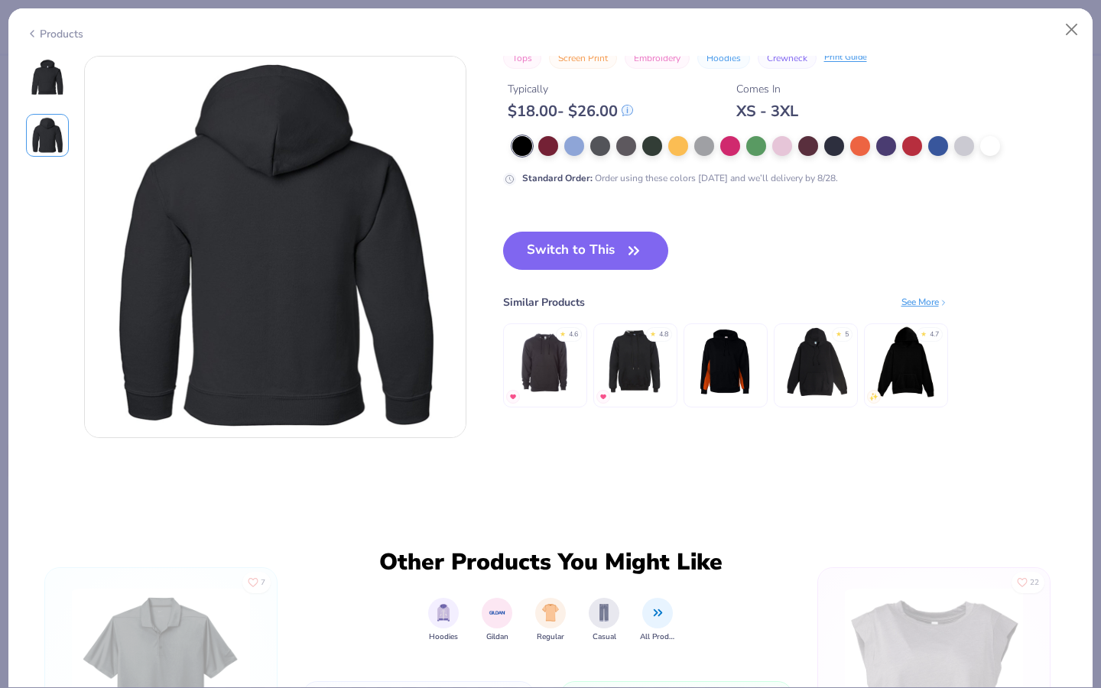
click at [55, 86] on img at bounding box center [47, 77] width 37 height 37
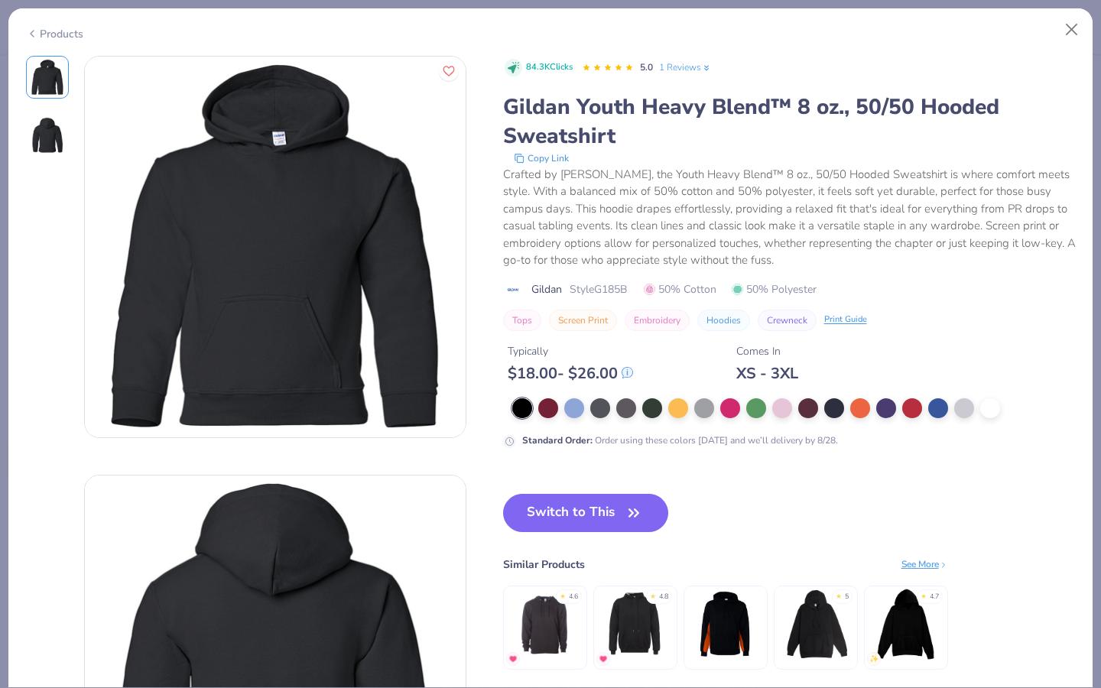
click at [672, 64] on link "1 Reviews" at bounding box center [685, 67] width 53 height 14
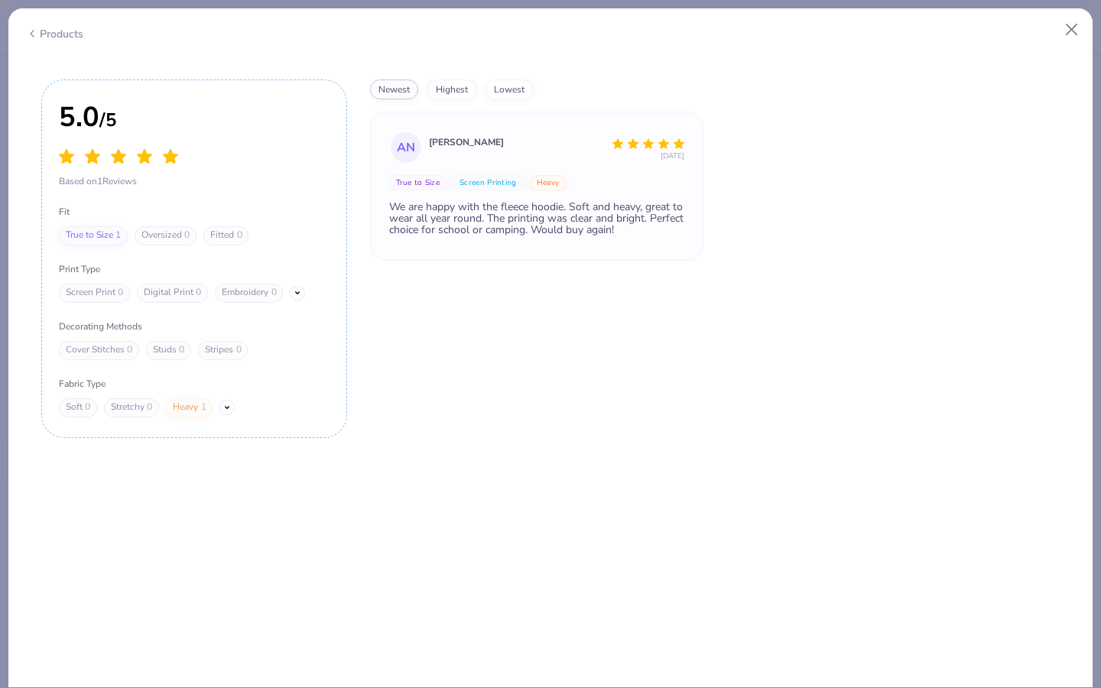
scroll to position [2036, 0]
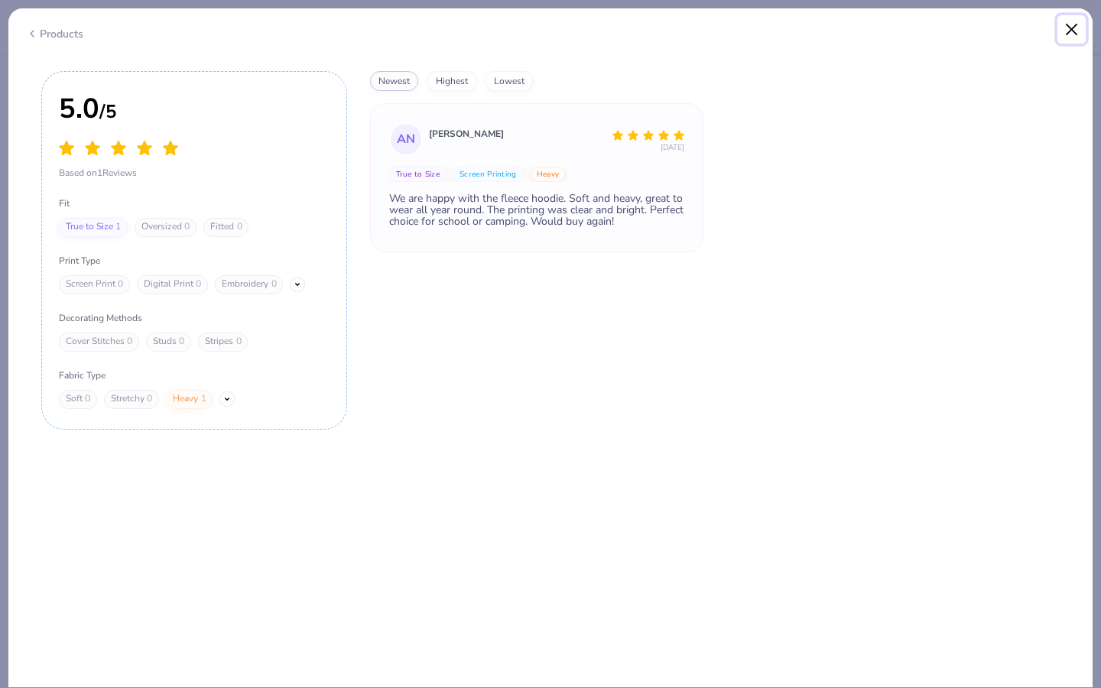
click at [1062, 39] on button "Close" at bounding box center [1072, 29] width 29 height 29
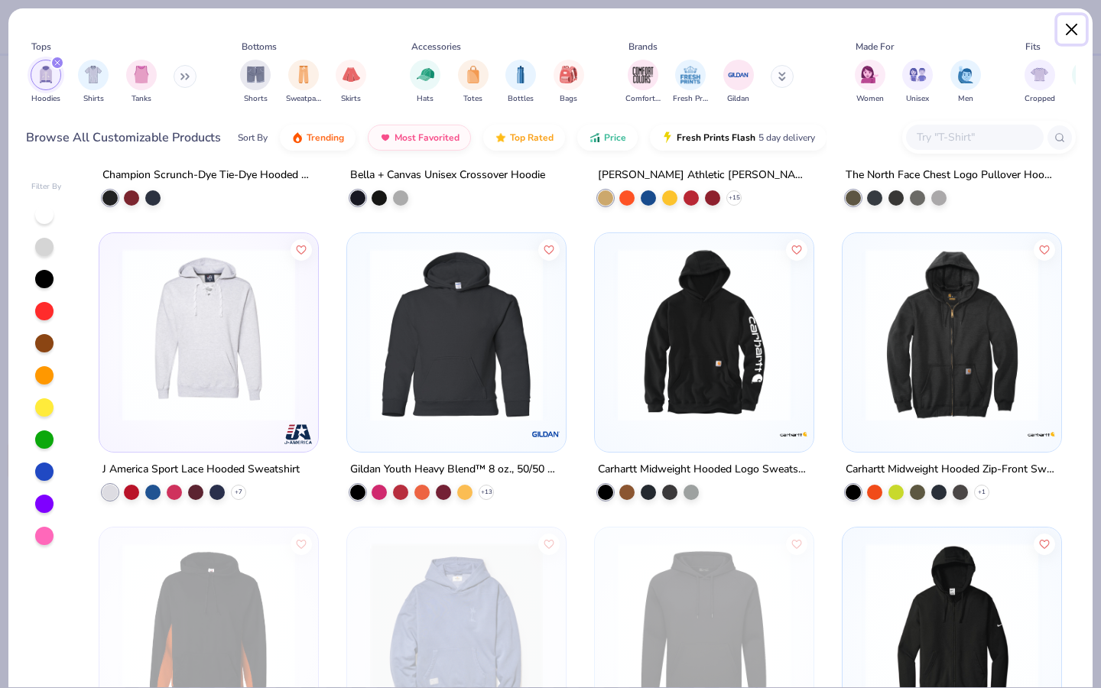
click at [1073, 27] on button "Close" at bounding box center [1072, 29] width 29 height 29
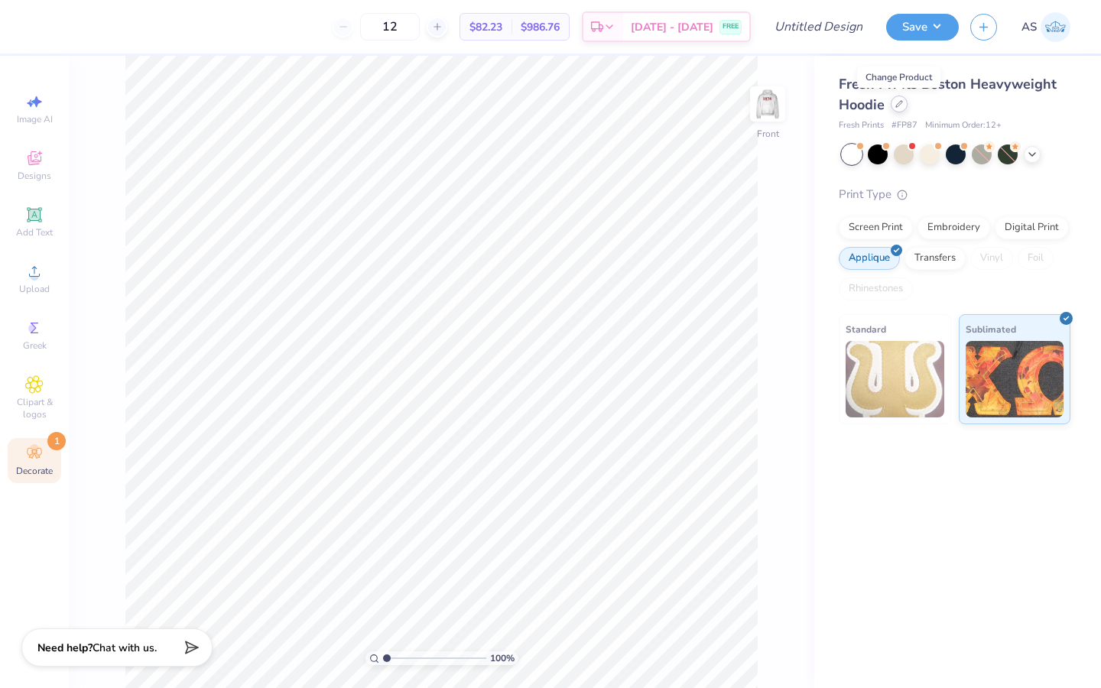
click at [906, 104] on div at bounding box center [899, 104] width 17 height 17
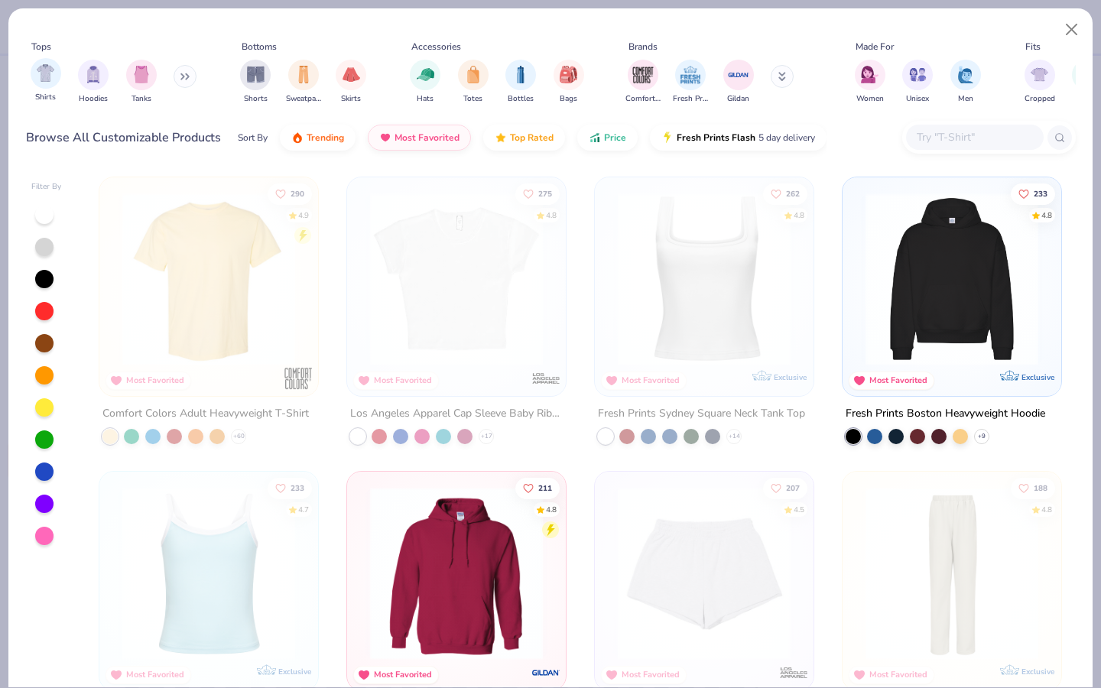
click at [41, 90] on div "Shirts" at bounding box center [46, 80] width 31 height 45
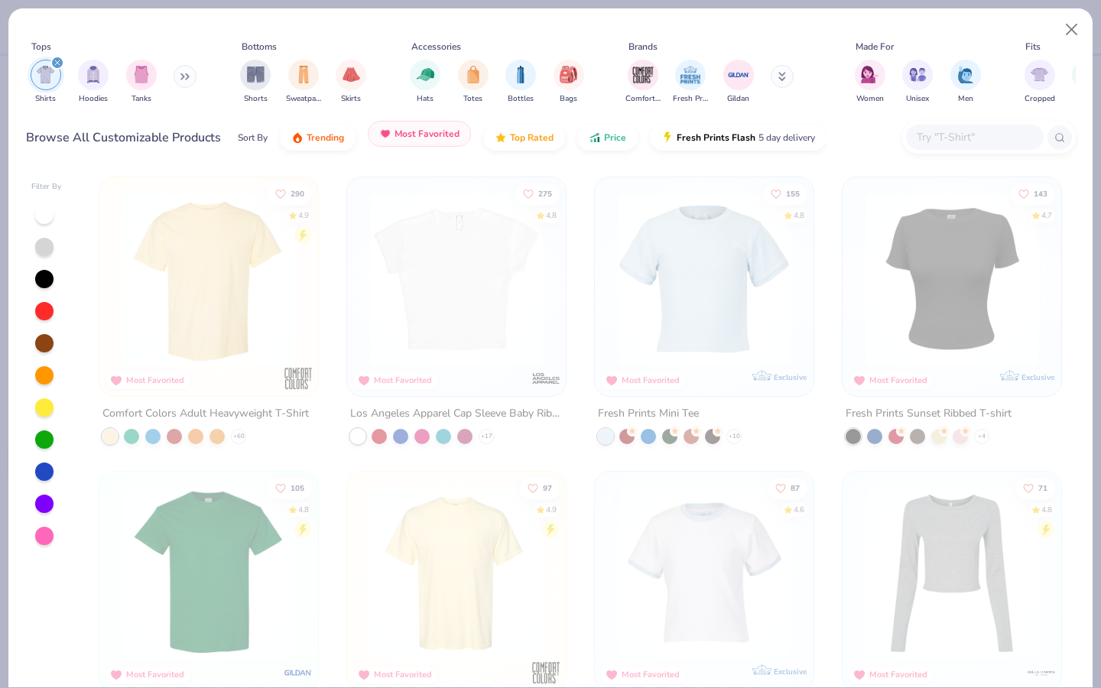
click at [440, 134] on span "Most Favorited" at bounding box center [427, 134] width 65 height 12
click at [345, 144] on button "Trending" at bounding box center [318, 134] width 76 height 26
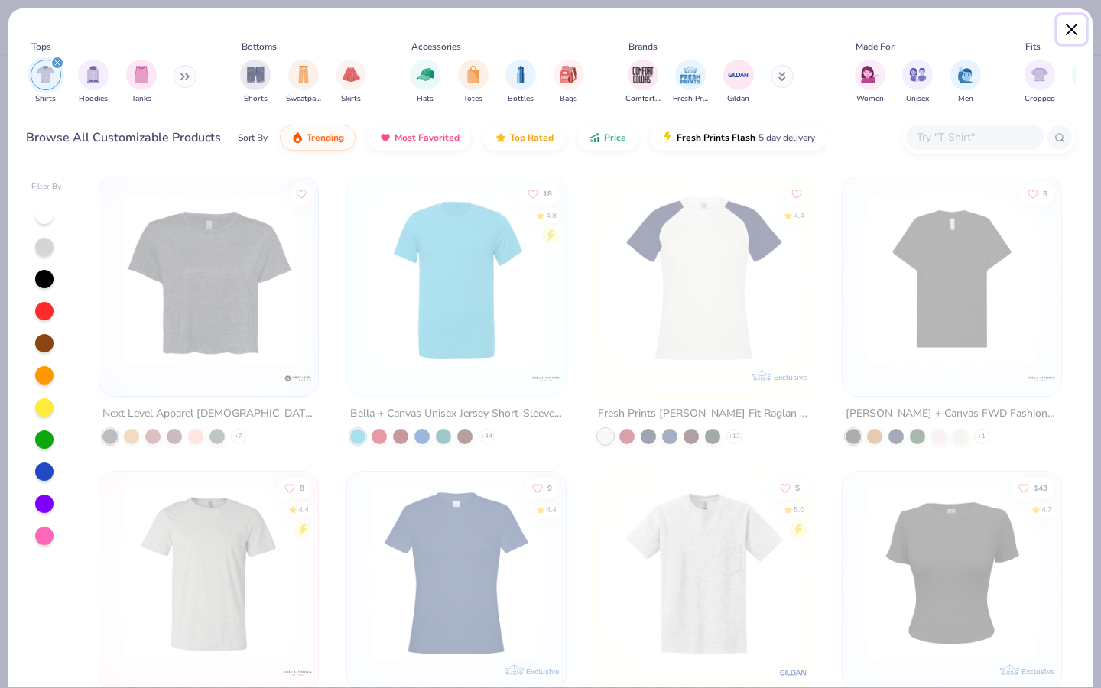
click at [1078, 32] on button "Close" at bounding box center [1072, 29] width 29 height 29
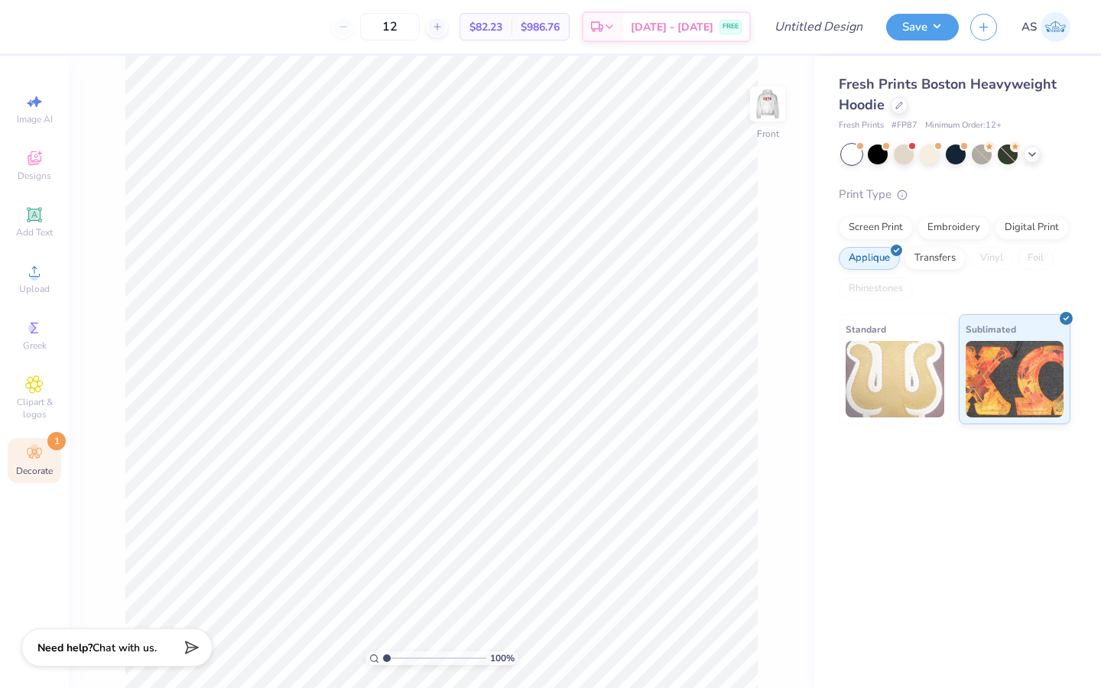
click at [1052, 32] on img at bounding box center [1056, 27] width 30 height 30
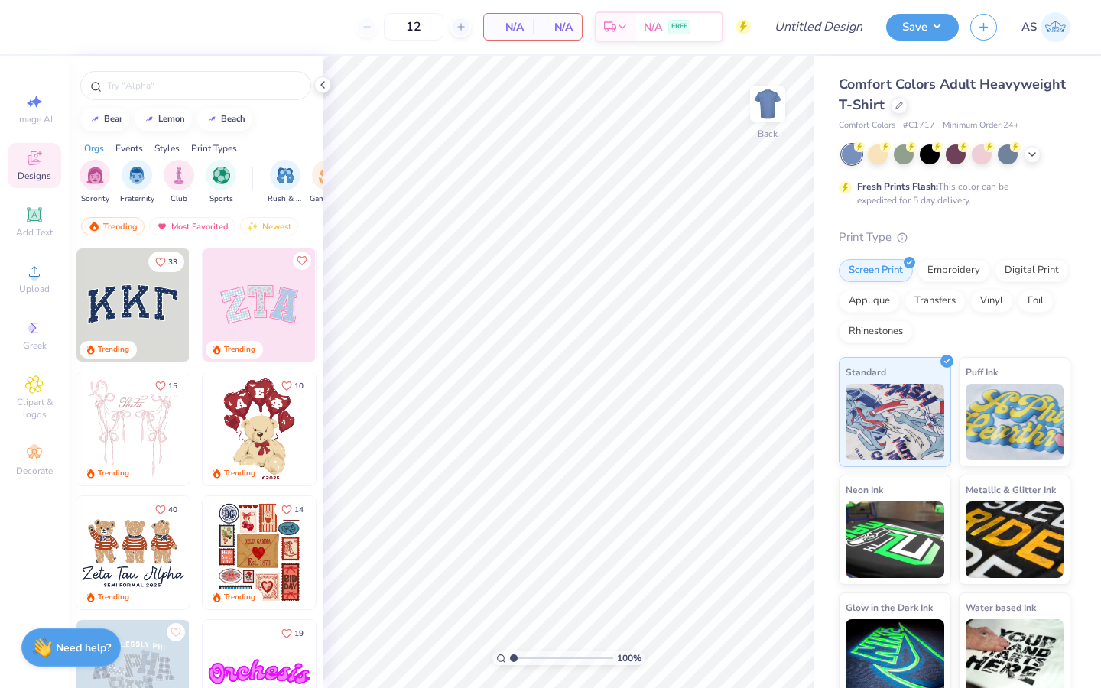
click at [983, 115] on div "Comfort Colors Adult Heavyweight T-Shirt Comfort Colors # C1717 Minimum Order: …" at bounding box center [955, 103] width 232 height 58
click at [990, 115] on div "Comfort Colors Adult Heavyweight T-Shirt Comfort Colors # C1717 Minimum Order: …" at bounding box center [955, 103] width 232 height 58
click at [908, 111] on div at bounding box center [899, 104] width 17 height 17
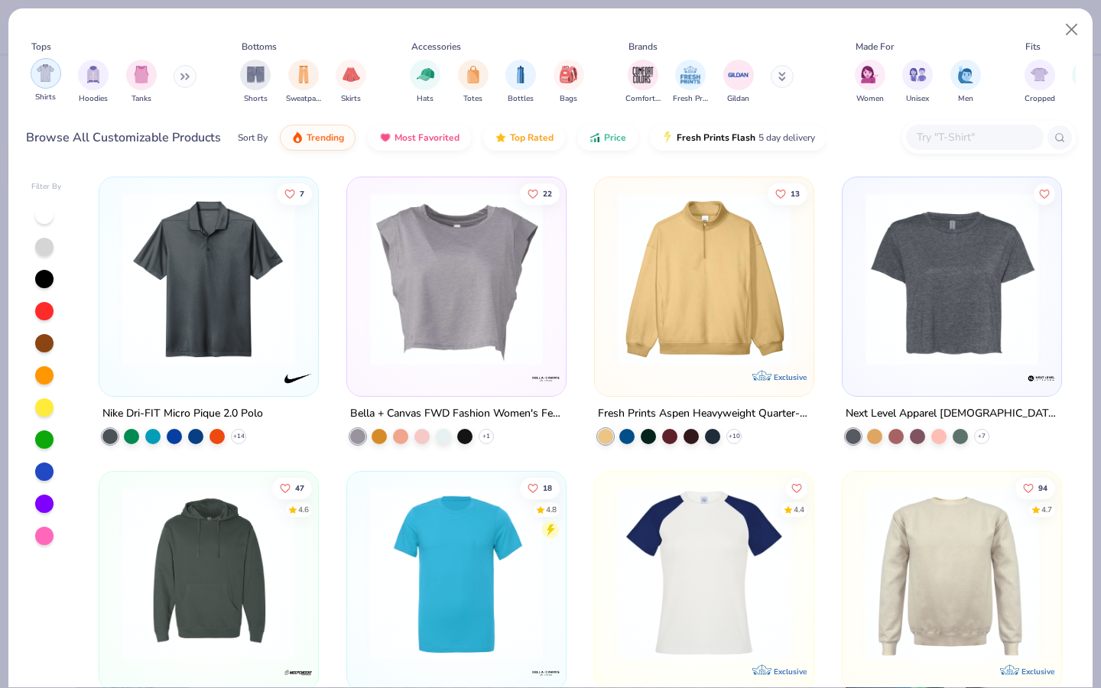
click at [44, 83] on div "filter for Shirts" at bounding box center [46, 73] width 31 height 31
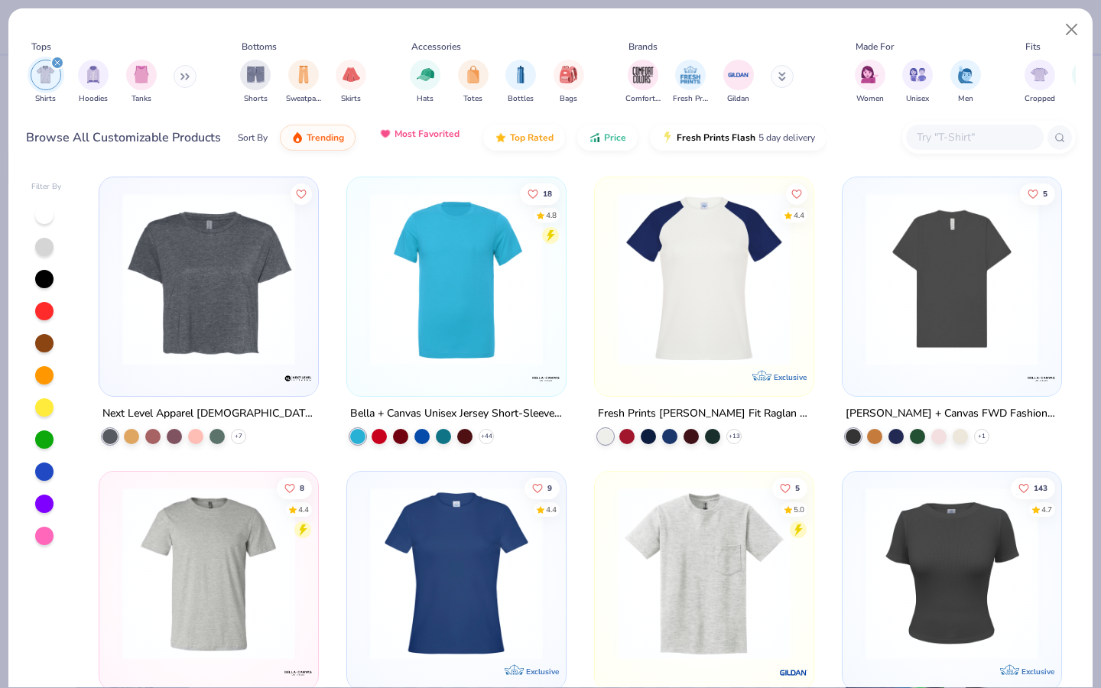
click at [384, 138] on img "button" at bounding box center [385, 134] width 12 height 12
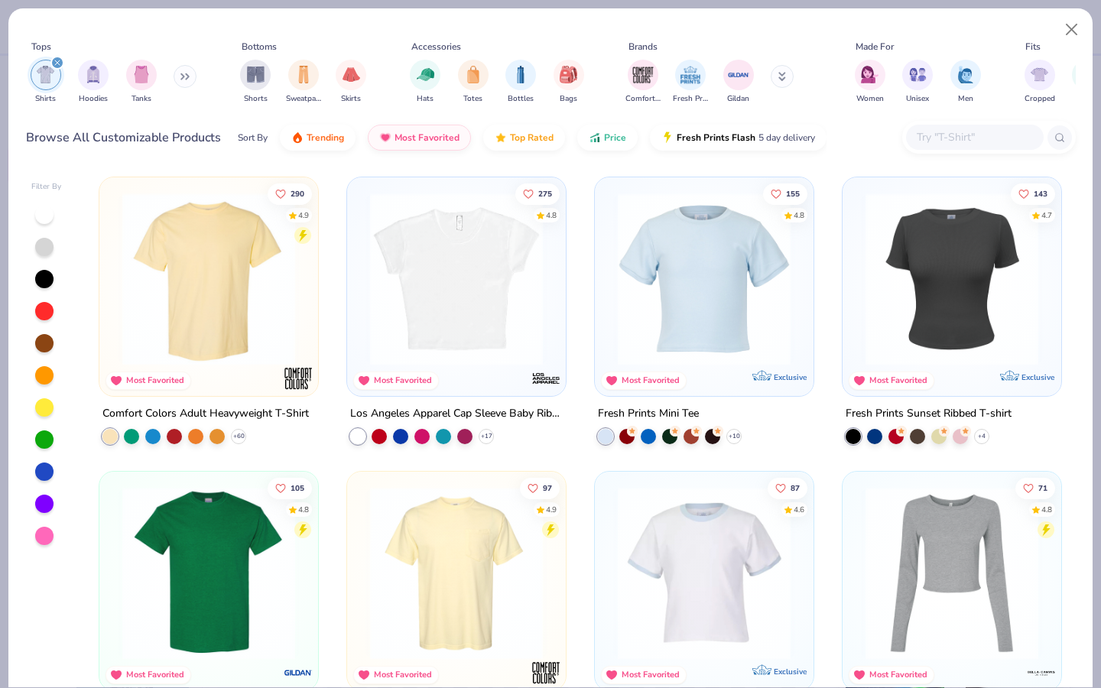
click at [683, 336] on img at bounding box center [704, 279] width 188 height 173
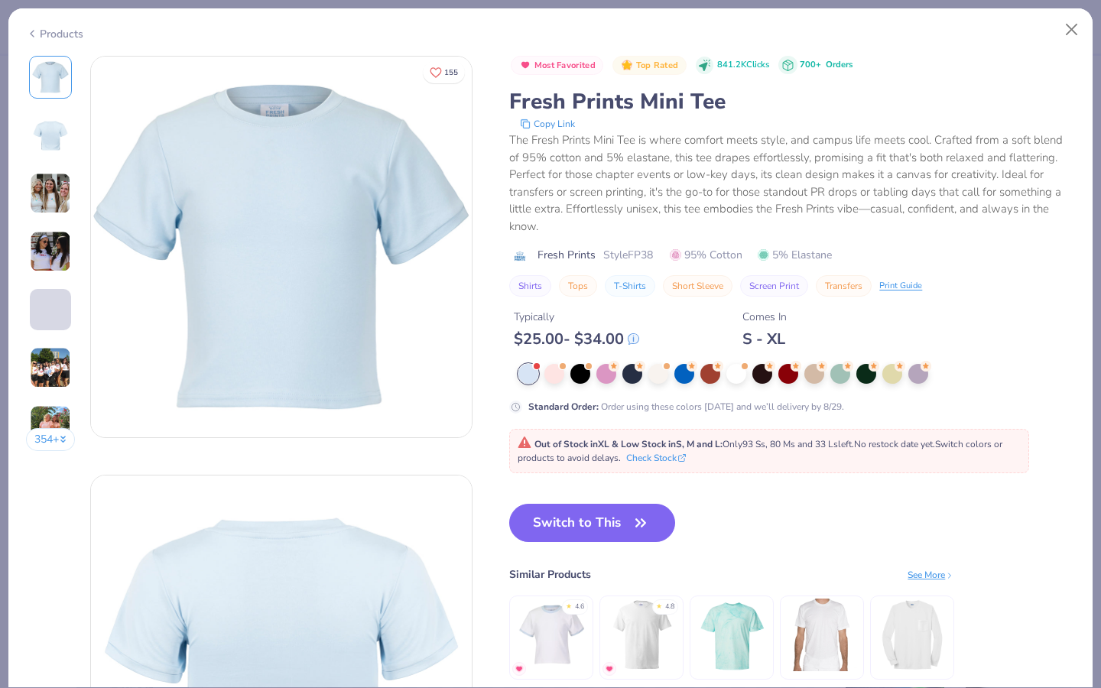
click at [41, 131] on img at bounding box center [50, 135] width 37 height 37
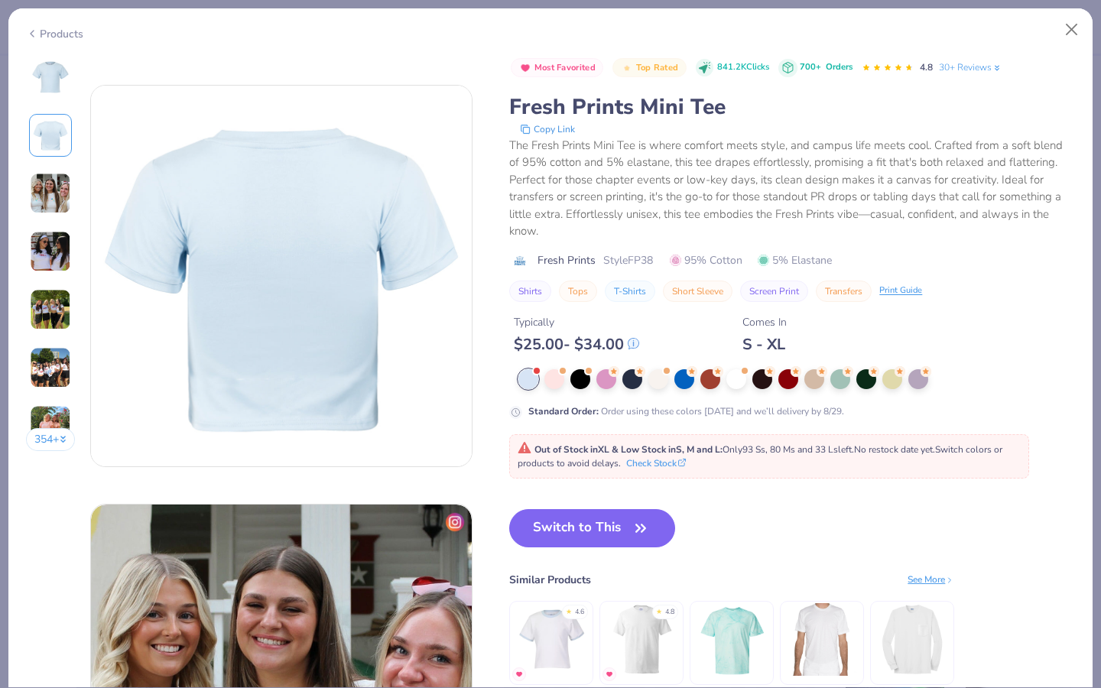
scroll to position [419, 0]
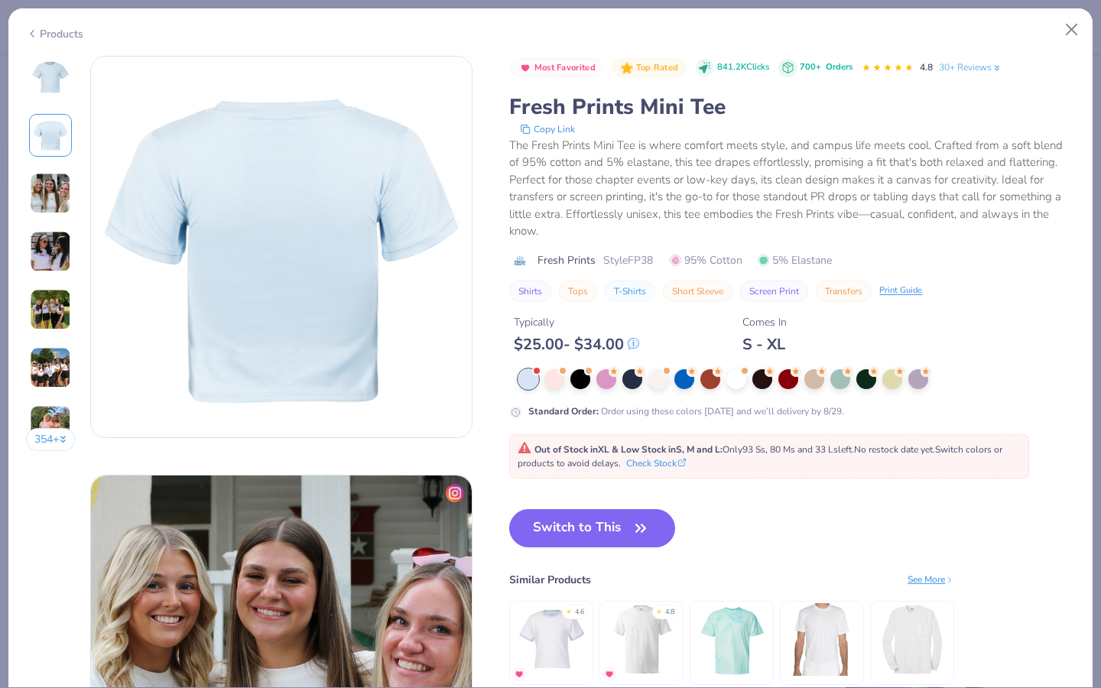
click at [47, 164] on div "354 +" at bounding box center [51, 259] width 50 height 407
click at [57, 183] on img at bounding box center [50, 193] width 41 height 41
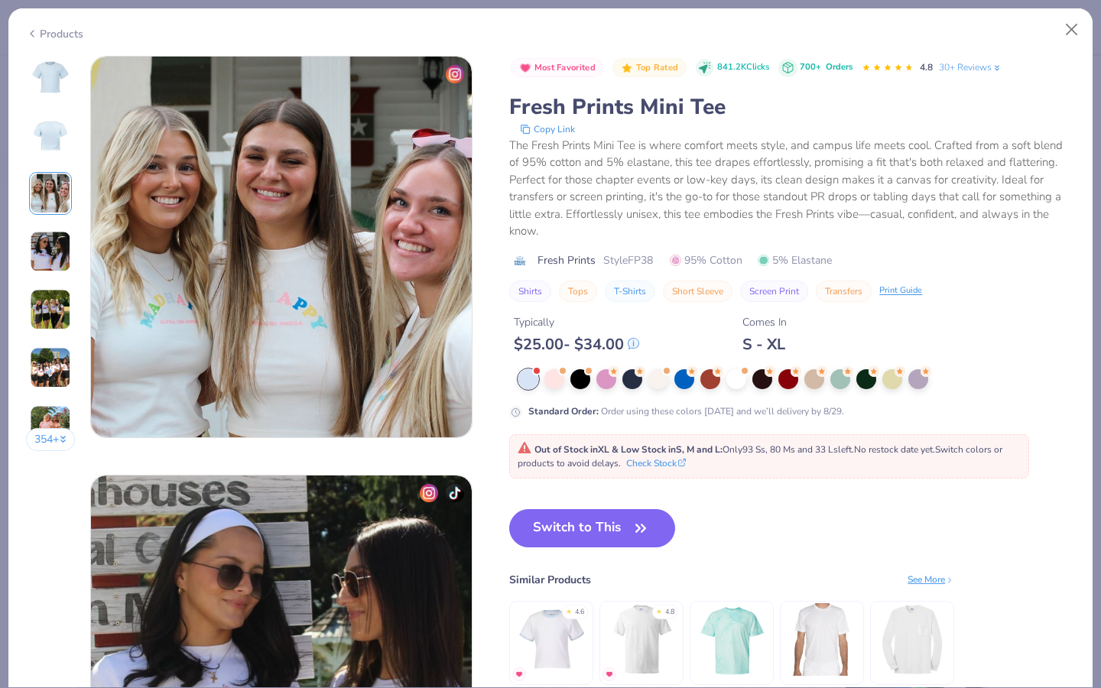
click at [59, 239] on img at bounding box center [50, 251] width 41 height 41
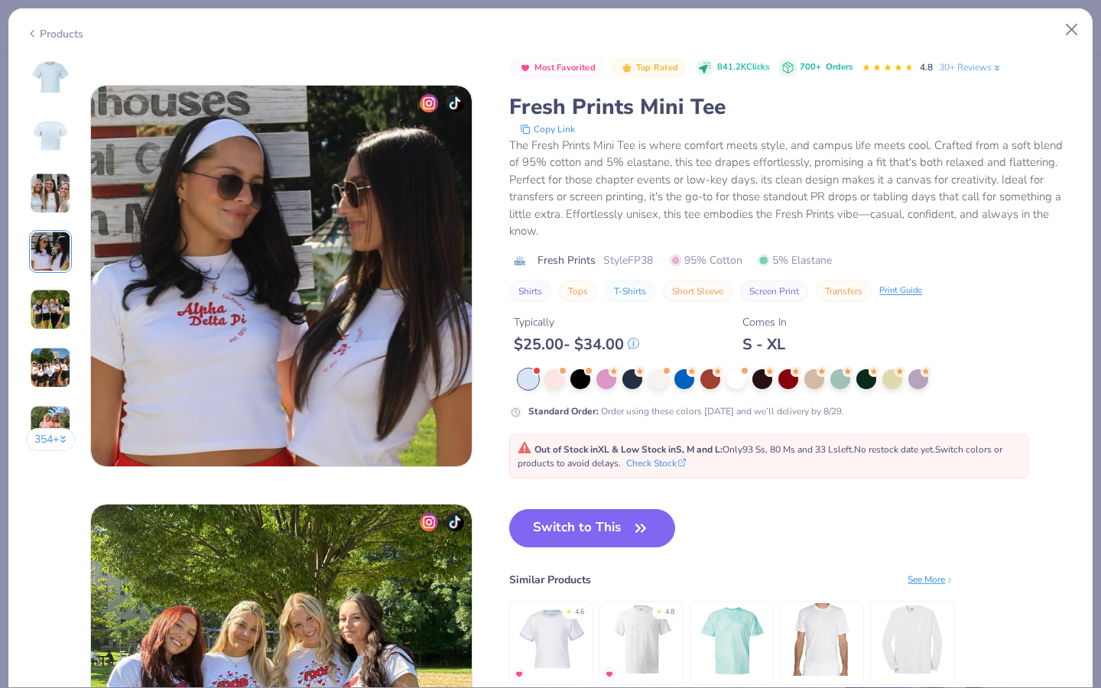
scroll to position [1257, 0]
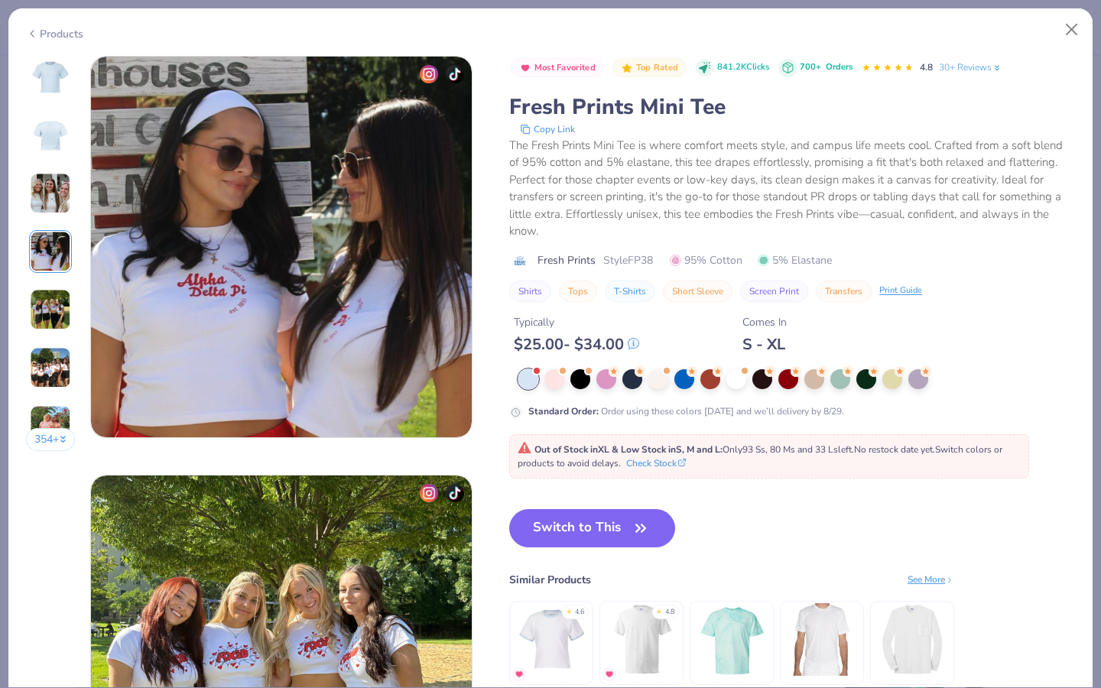
click at [54, 298] on img at bounding box center [50, 309] width 41 height 41
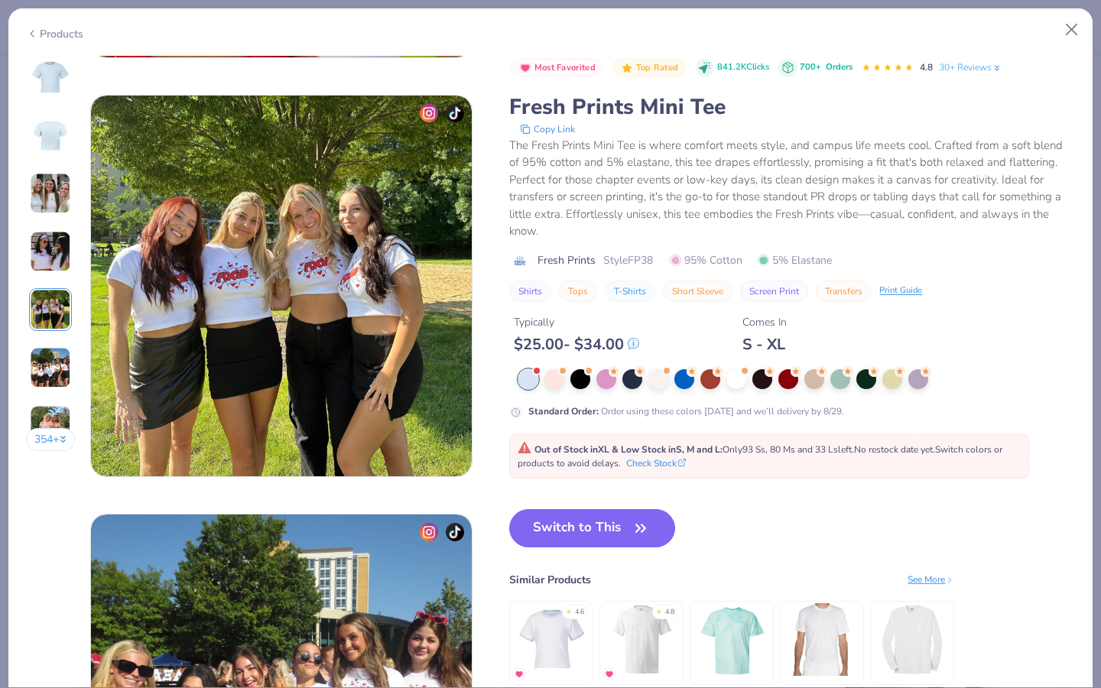
scroll to position [1677, 0]
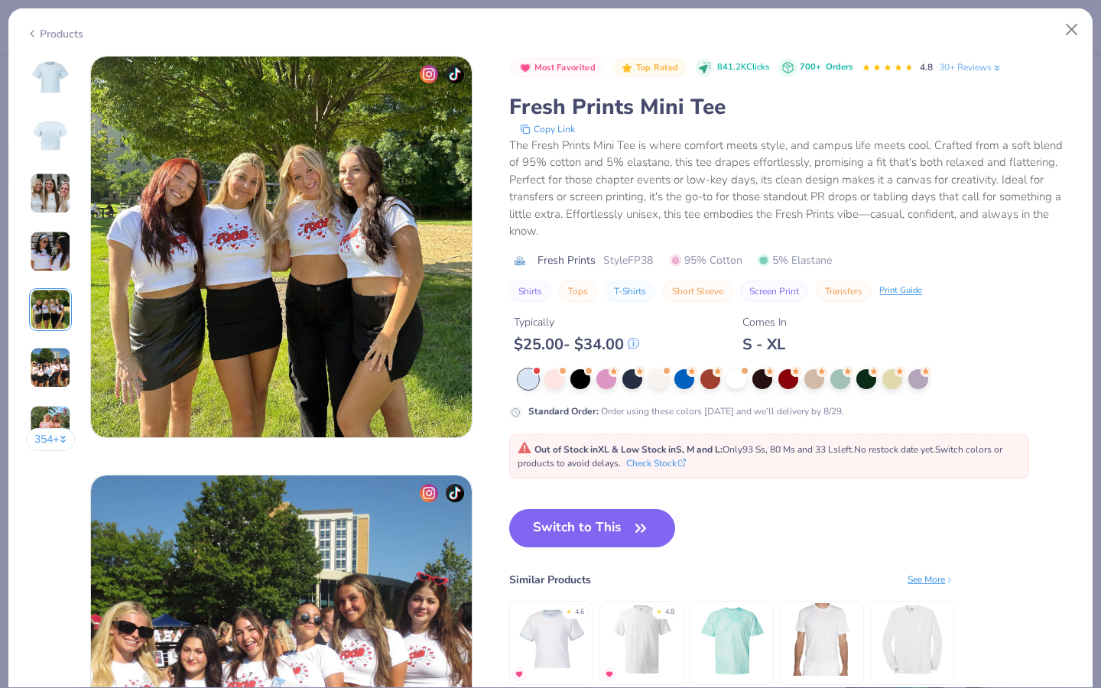
click at [47, 324] on img at bounding box center [50, 309] width 41 height 41
click at [53, 352] on img at bounding box center [50, 367] width 41 height 41
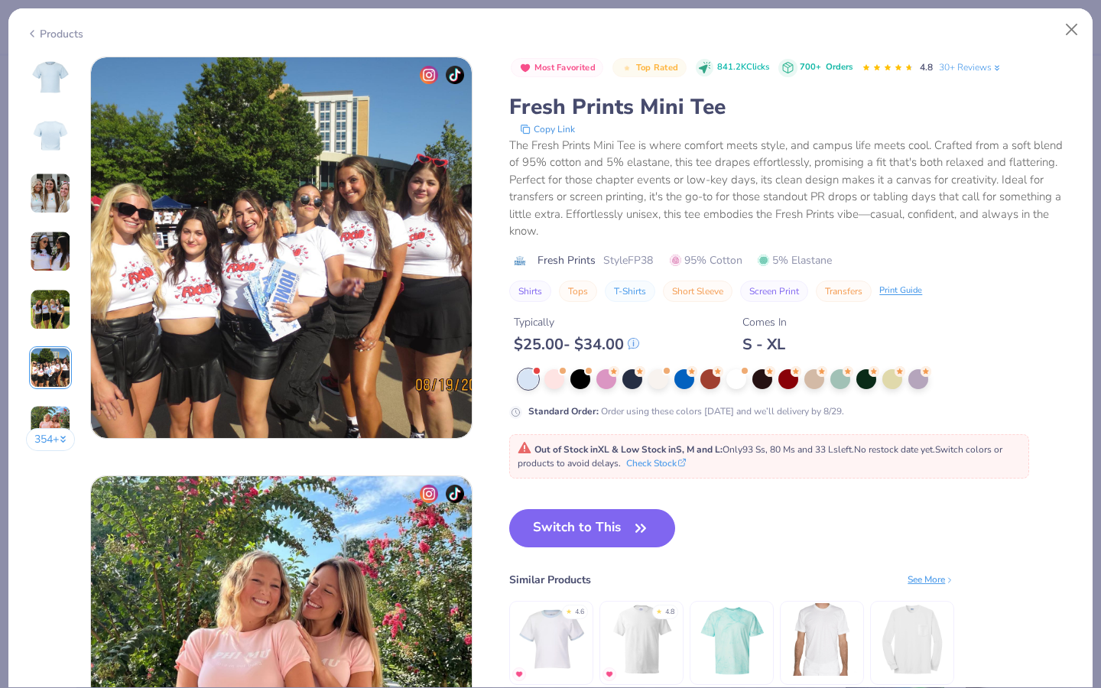
scroll to position [2096, 0]
click at [63, 421] on img at bounding box center [50, 425] width 41 height 41
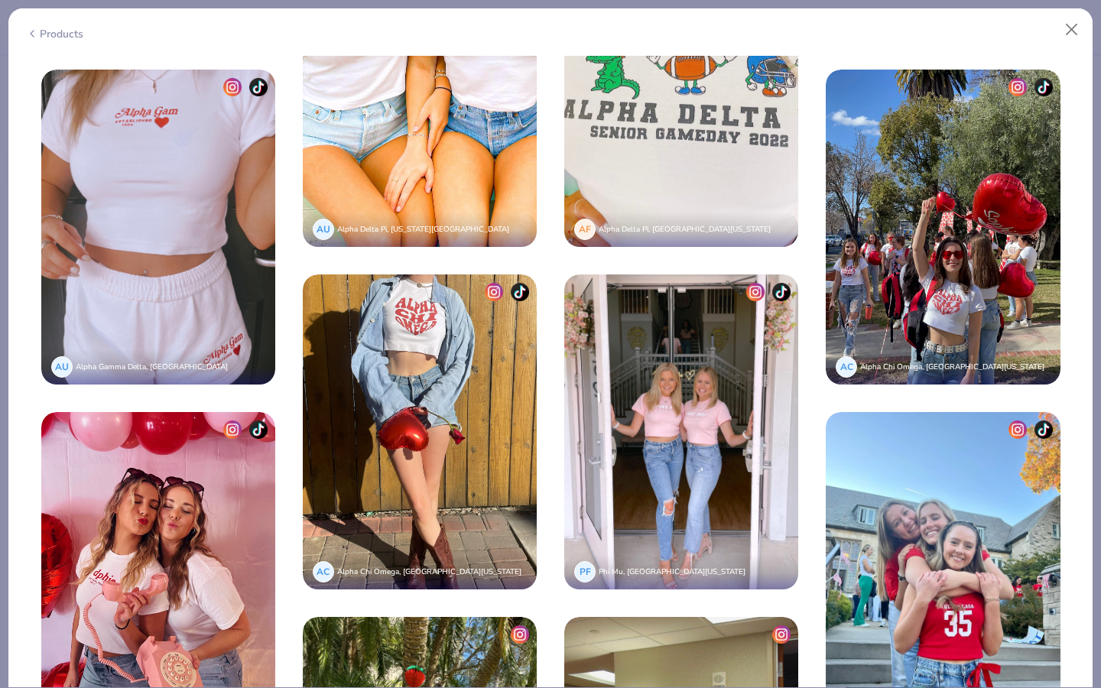
scroll to position [0, 0]
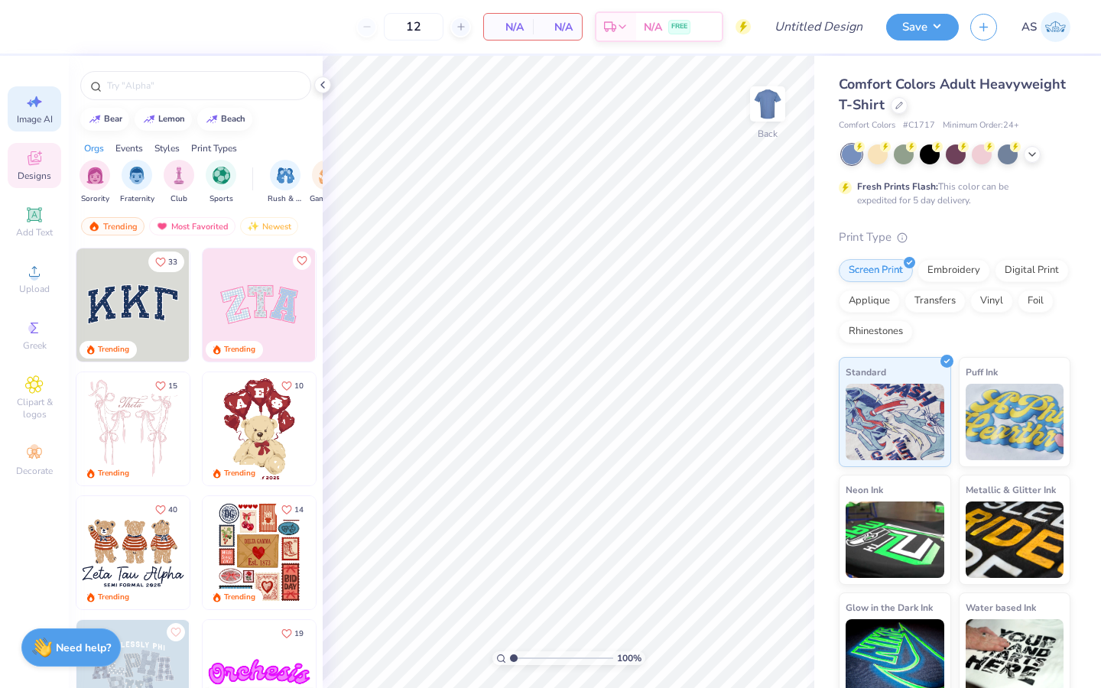
click at [42, 119] on span "Image AI" at bounding box center [35, 119] width 36 height 12
select select "4"
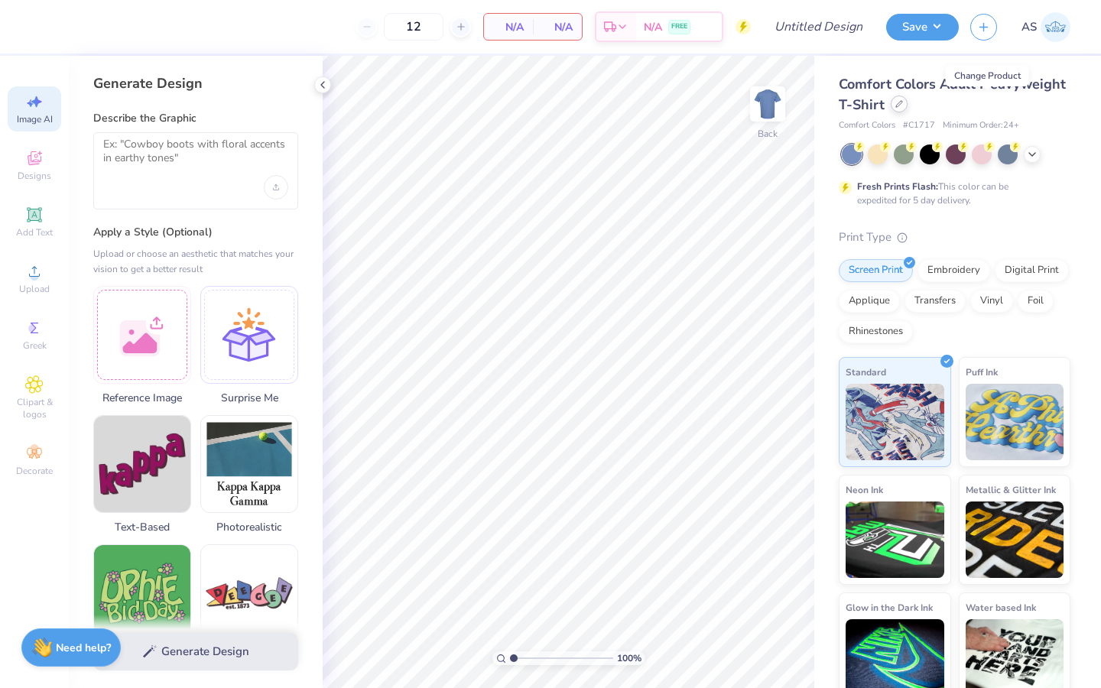
click at [903, 107] on icon at bounding box center [900, 104] width 8 height 8
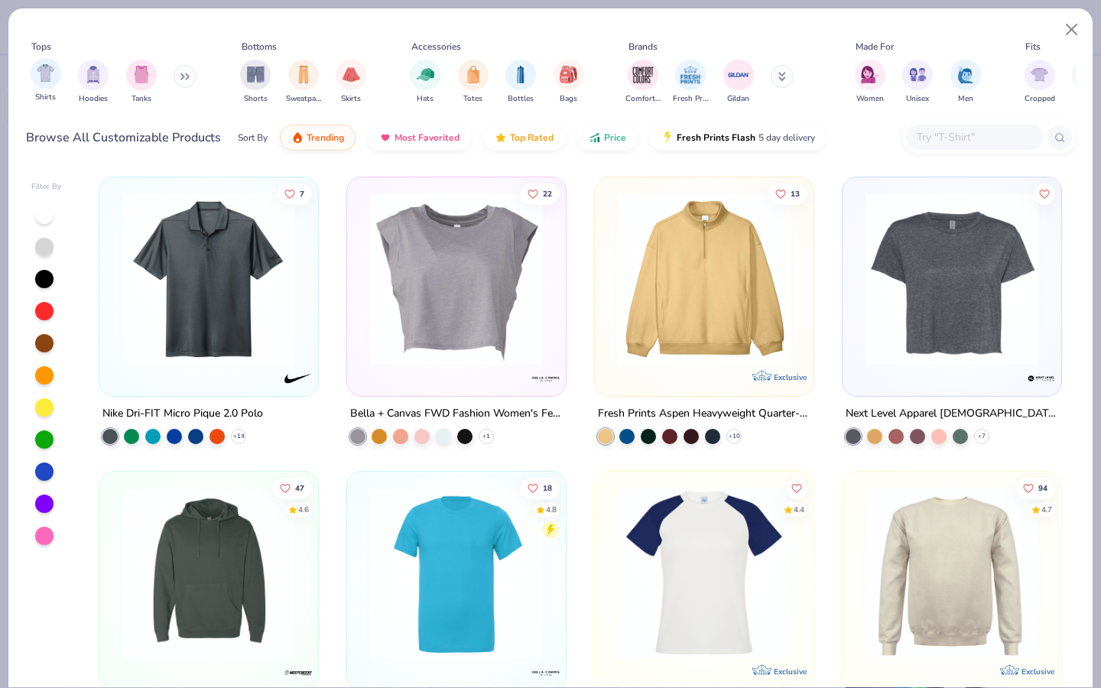
click at [44, 91] on div "Shirts" at bounding box center [46, 80] width 31 height 45
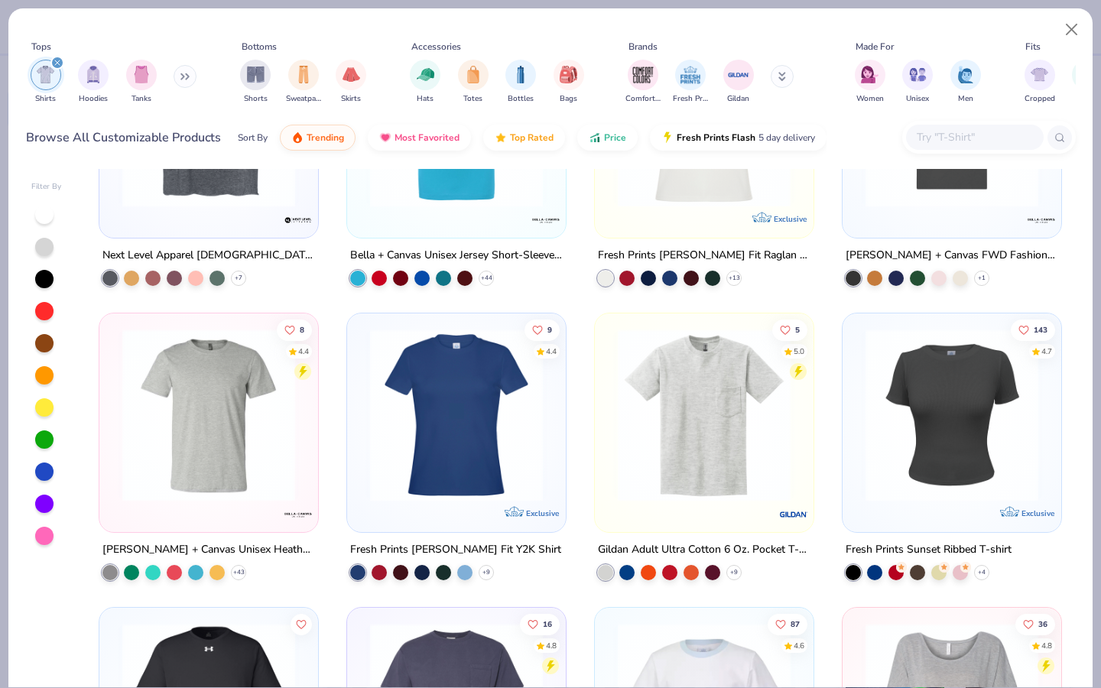
scroll to position [23, 0]
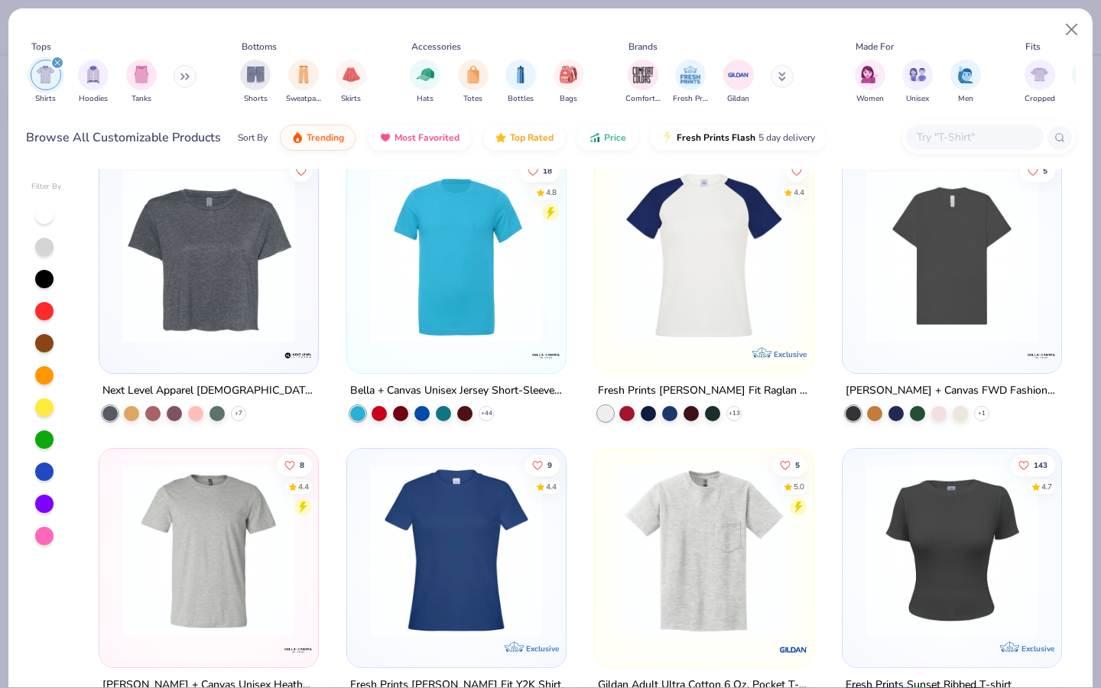
click at [432, 158] on div "Sort By Trending Most Favorited Top Rated Price Fresh Prints Flash 5 day delive…" at bounding box center [532, 137] width 589 height 43
click at [432, 138] on span "Most Favorited" at bounding box center [427, 134] width 65 height 12
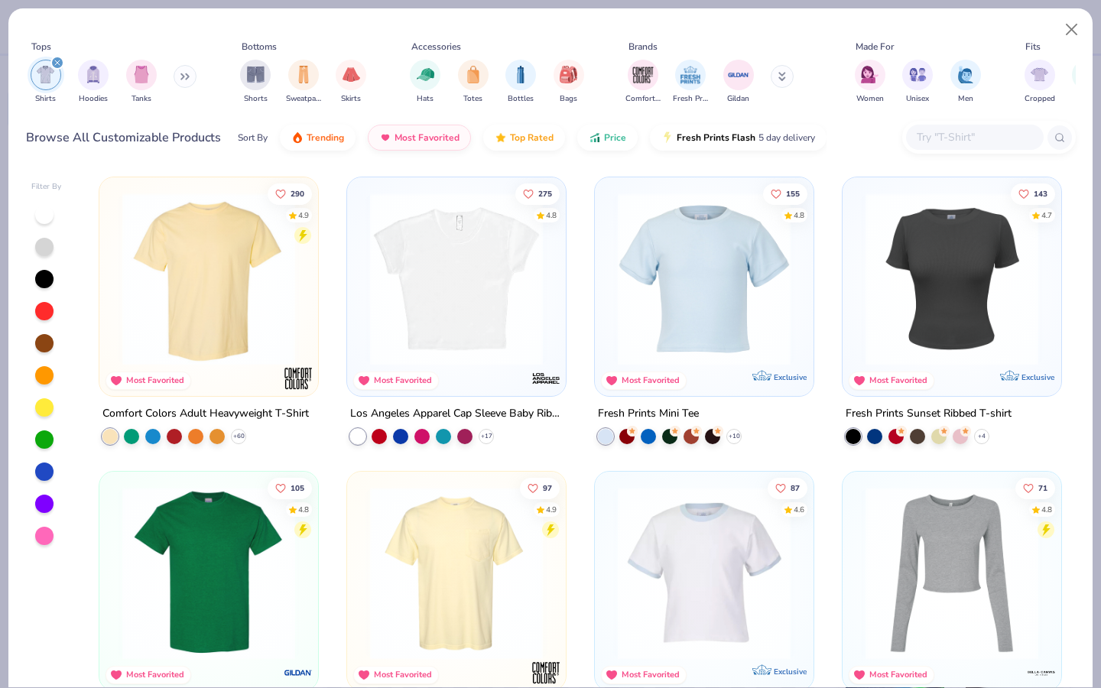
click at [698, 312] on img at bounding box center [704, 279] width 188 height 173
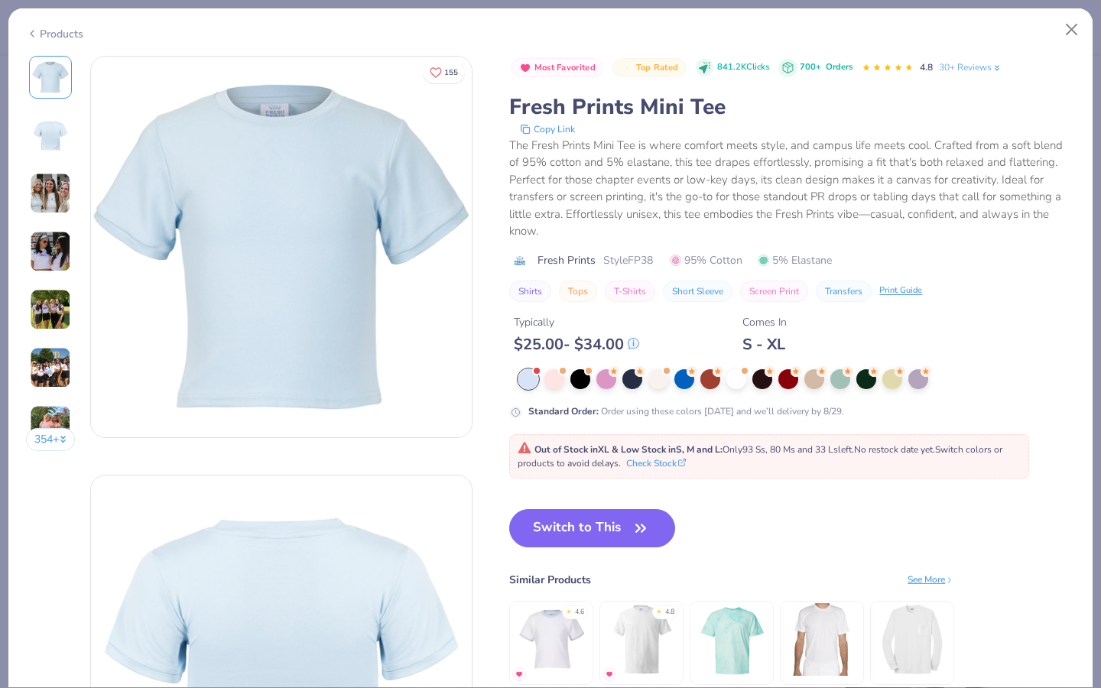
click at [47, 133] on img at bounding box center [50, 135] width 37 height 37
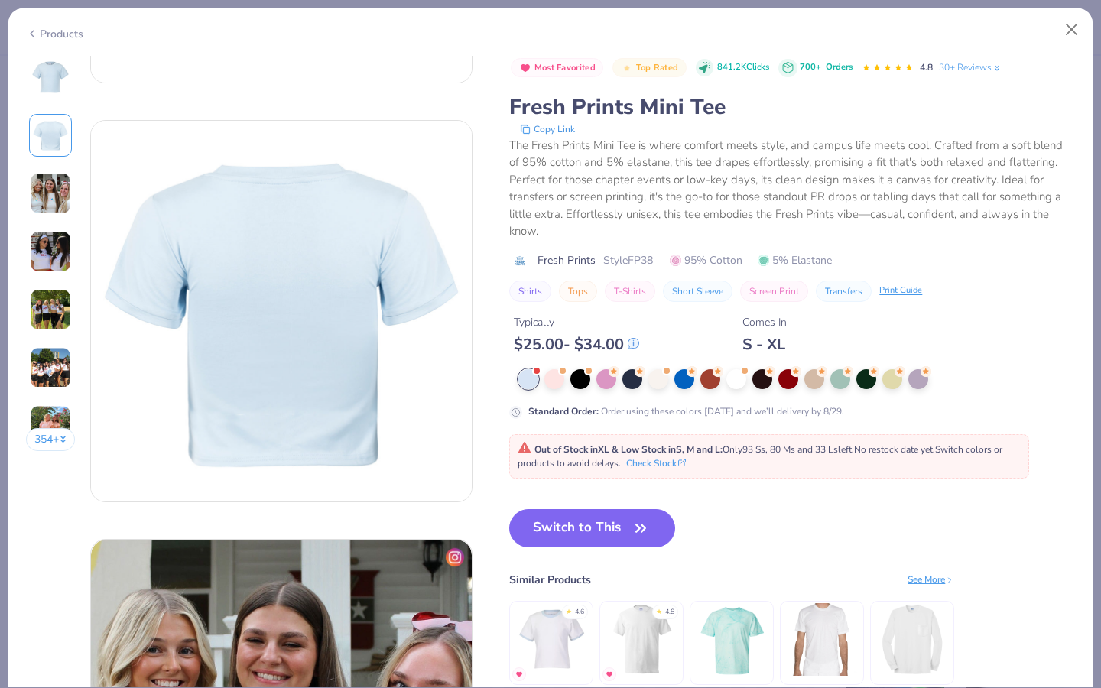
click at [47, 177] on img at bounding box center [50, 193] width 41 height 41
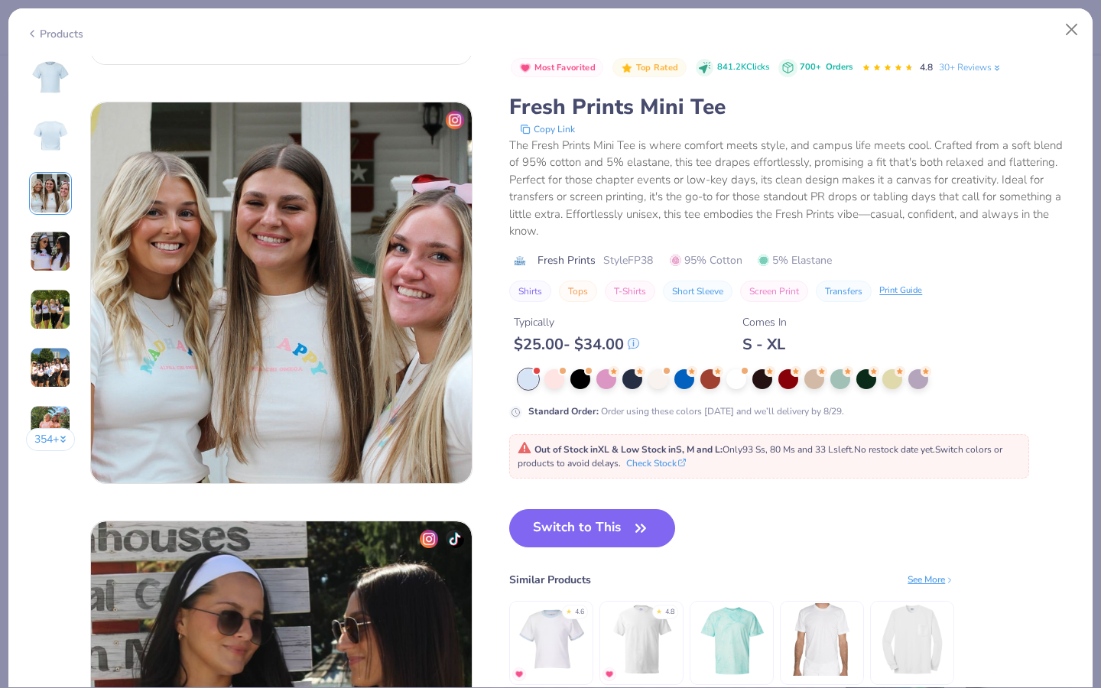
scroll to position [838, 0]
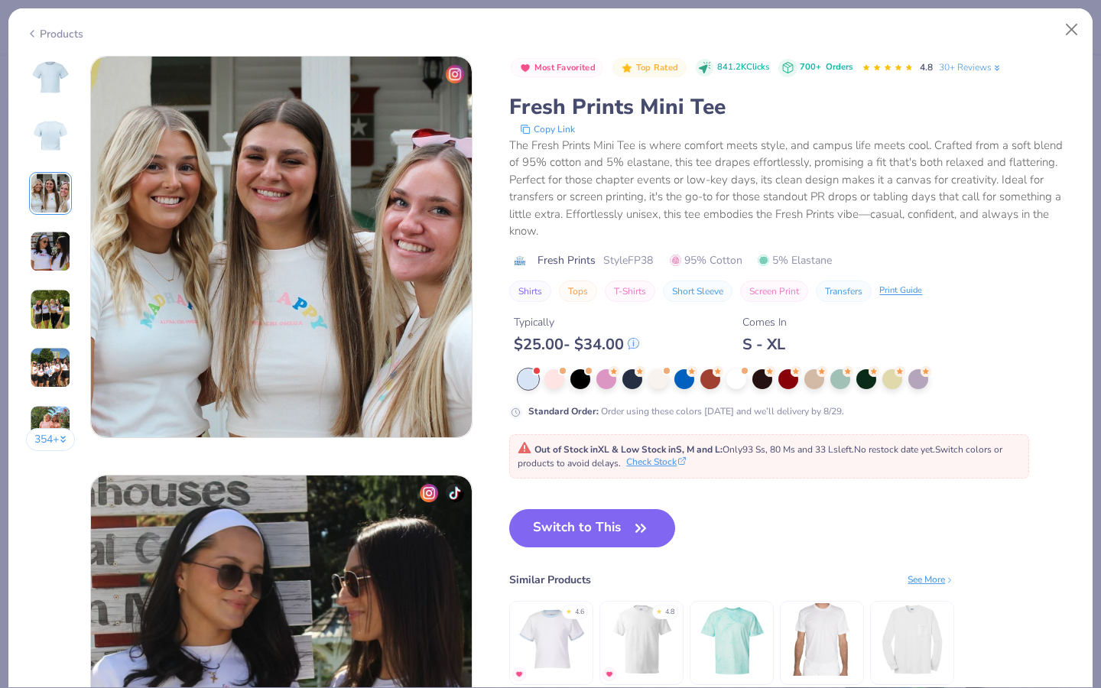
click at [679, 461] on icon at bounding box center [682, 461] width 8 height 8
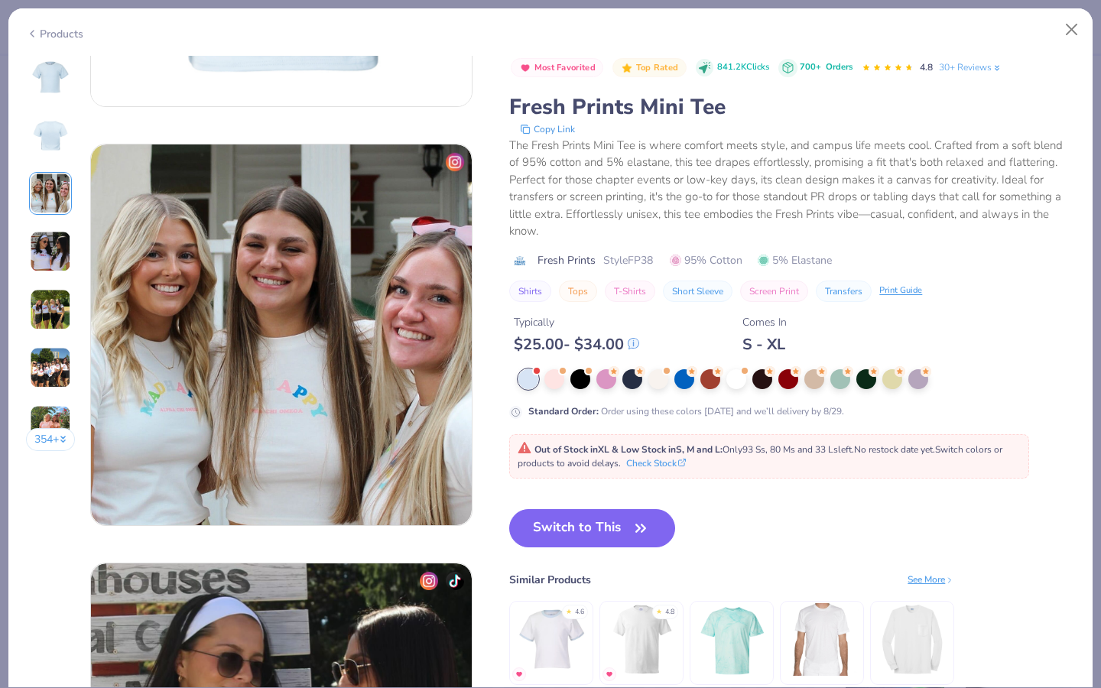
scroll to position [740, 0]
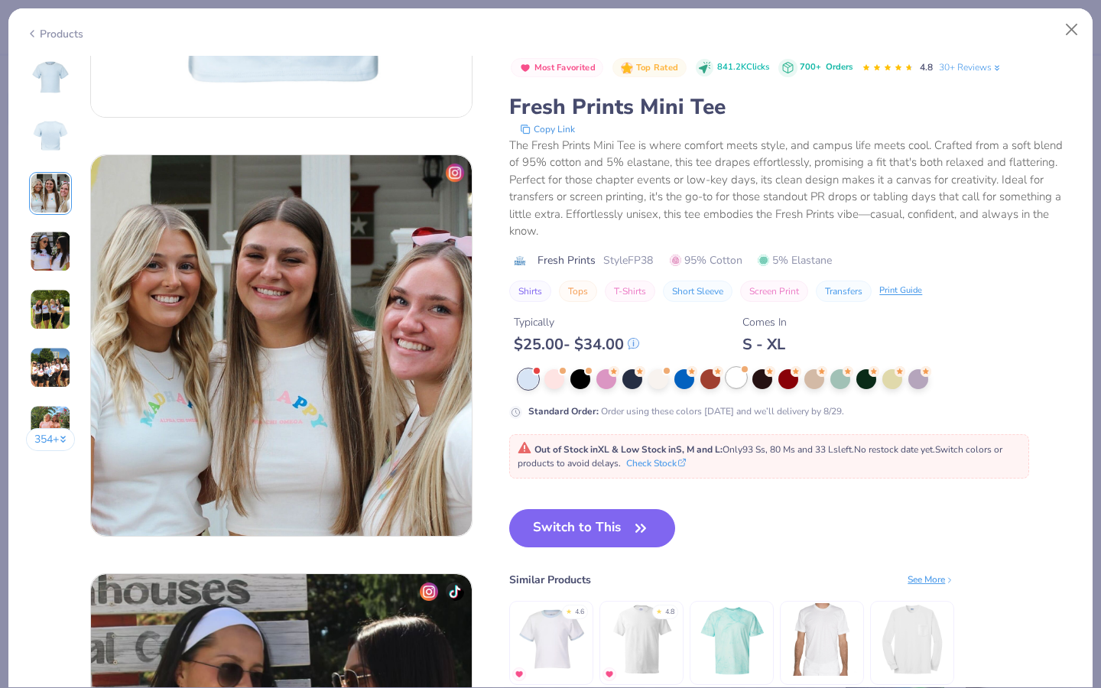
click at [735, 383] on div at bounding box center [737, 378] width 20 height 20
click at [1065, 31] on button "Close" at bounding box center [1072, 29] width 29 height 29
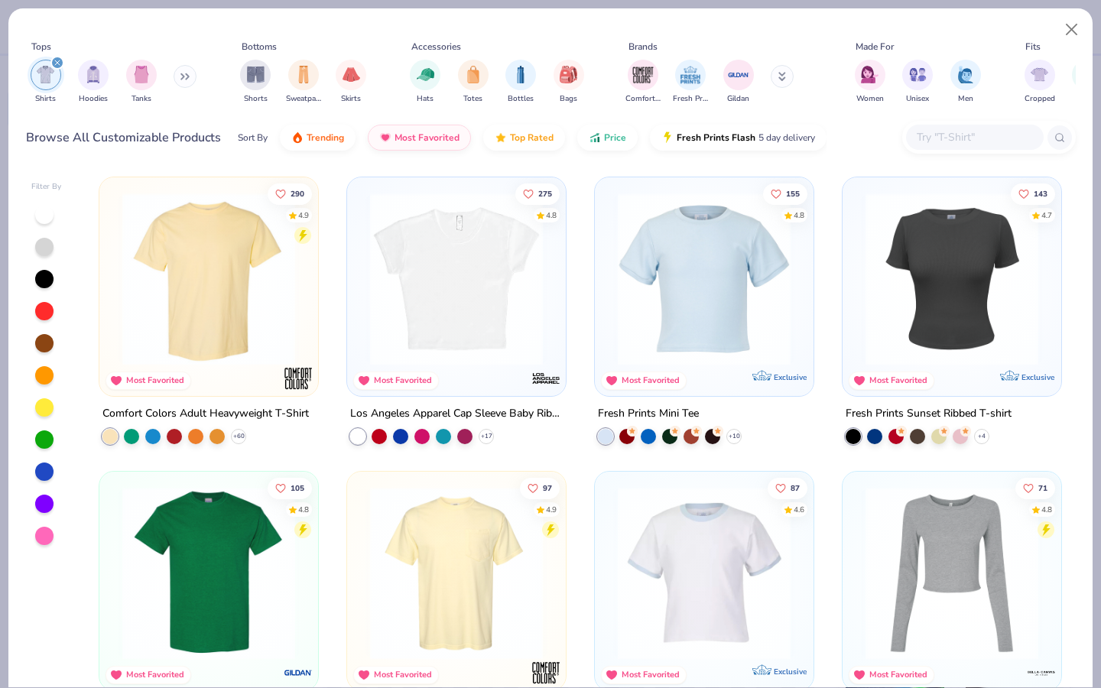
click at [657, 291] on img at bounding box center [704, 279] width 188 height 173
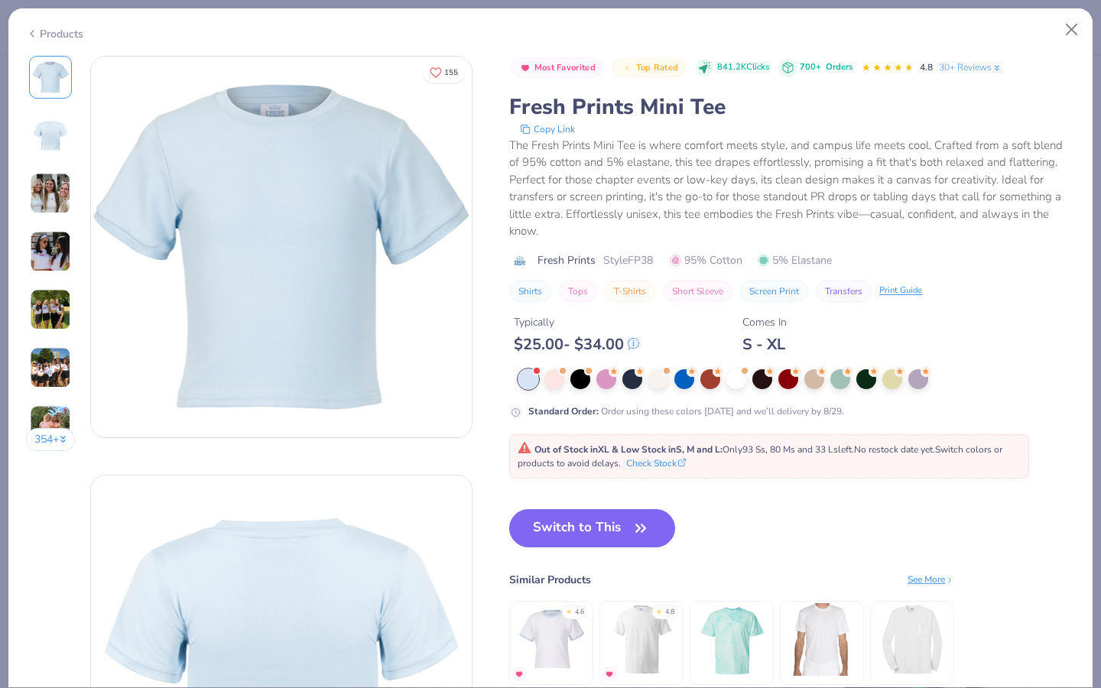
click at [736, 392] on div "Standard Order : Order using these colors today and we’ll delivery by 8/29." at bounding box center [792, 394] width 566 height 50
click at [736, 382] on div at bounding box center [737, 378] width 20 height 20
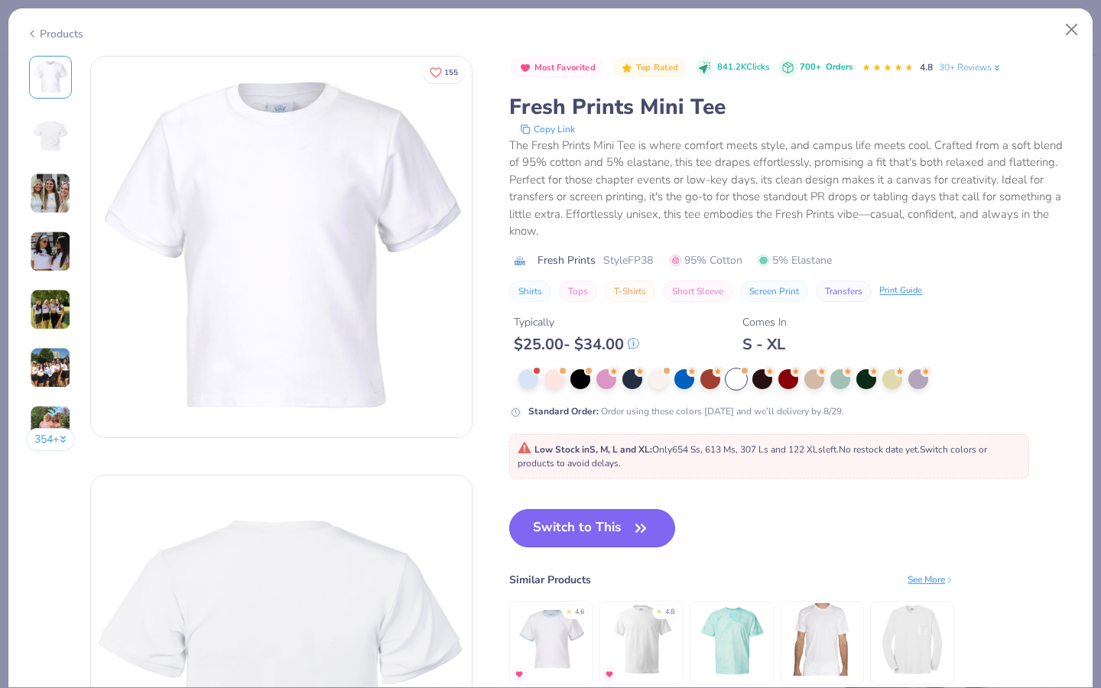
click at [598, 541] on button "Switch to This" at bounding box center [592, 528] width 166 height 38
type input "50"
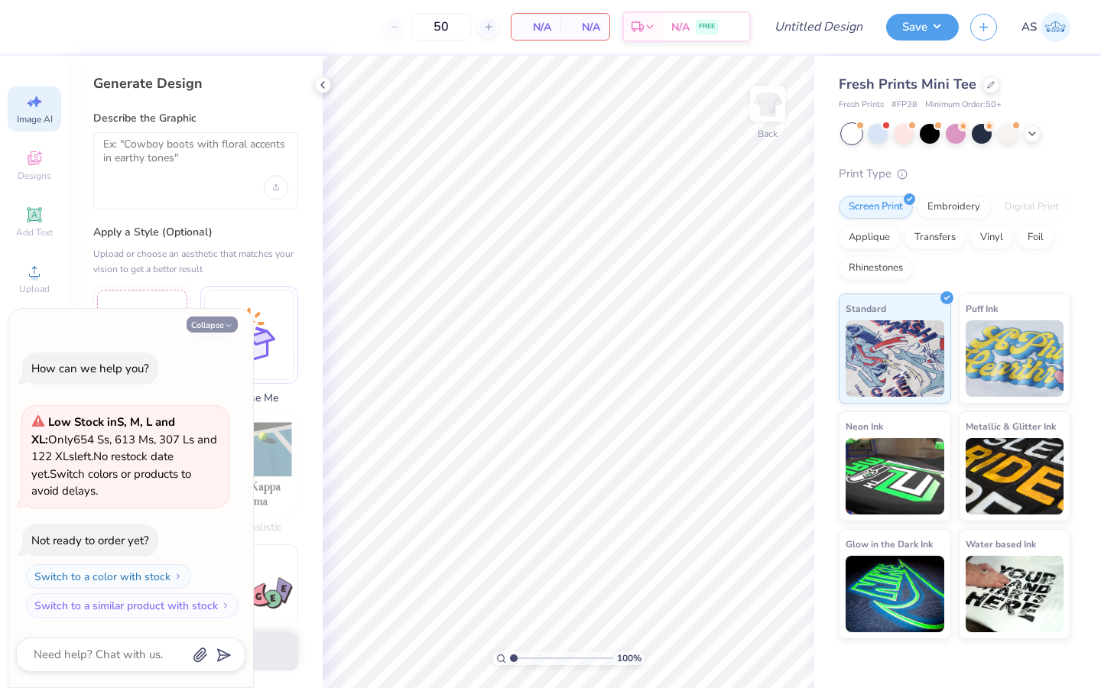
click at [211, 327] on button "Collapse" at bounding box center [212, 325] width 51 height 16
type textarea "x"
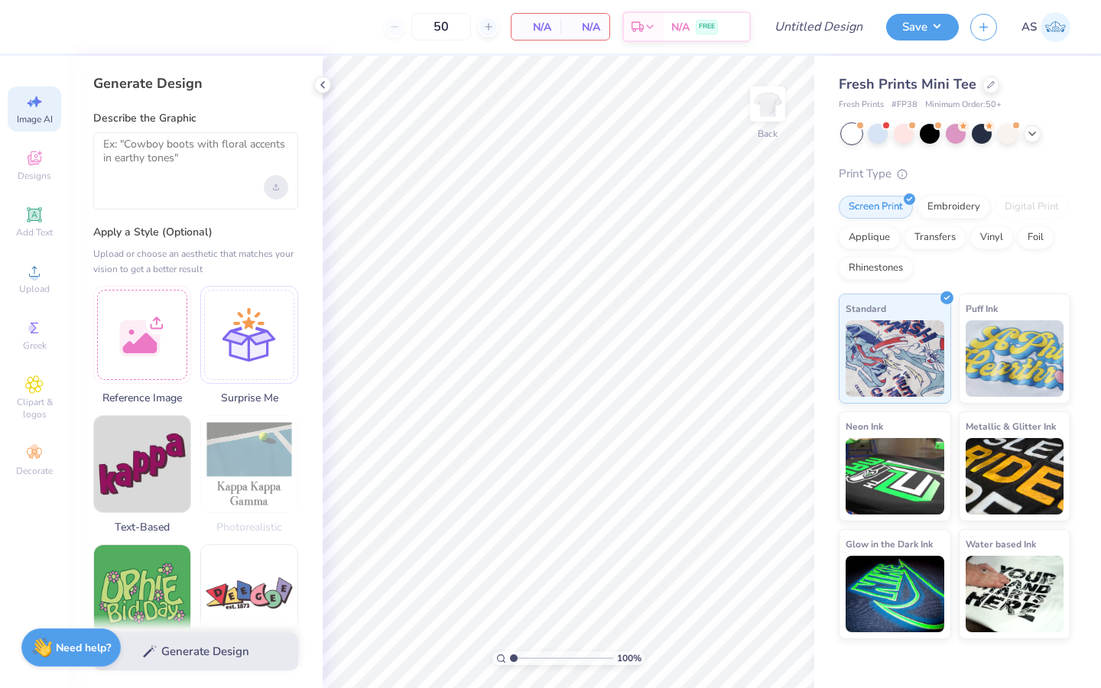
click at [279, 194] on div "Upload image" at bounding box center [276, 187] width 24 height 24
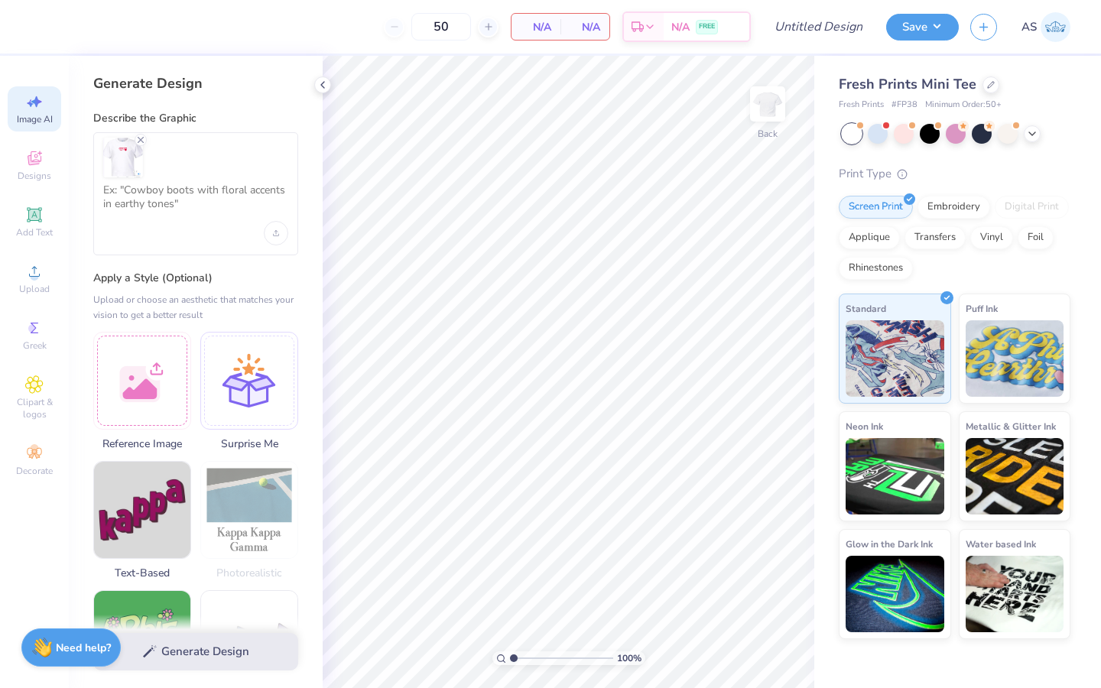
click at [211, 225] on div at bounding box center [195, 193] width 205 height 123
click at [204, 203] on textarea at bounding box center [195, 203] width 185 height 38
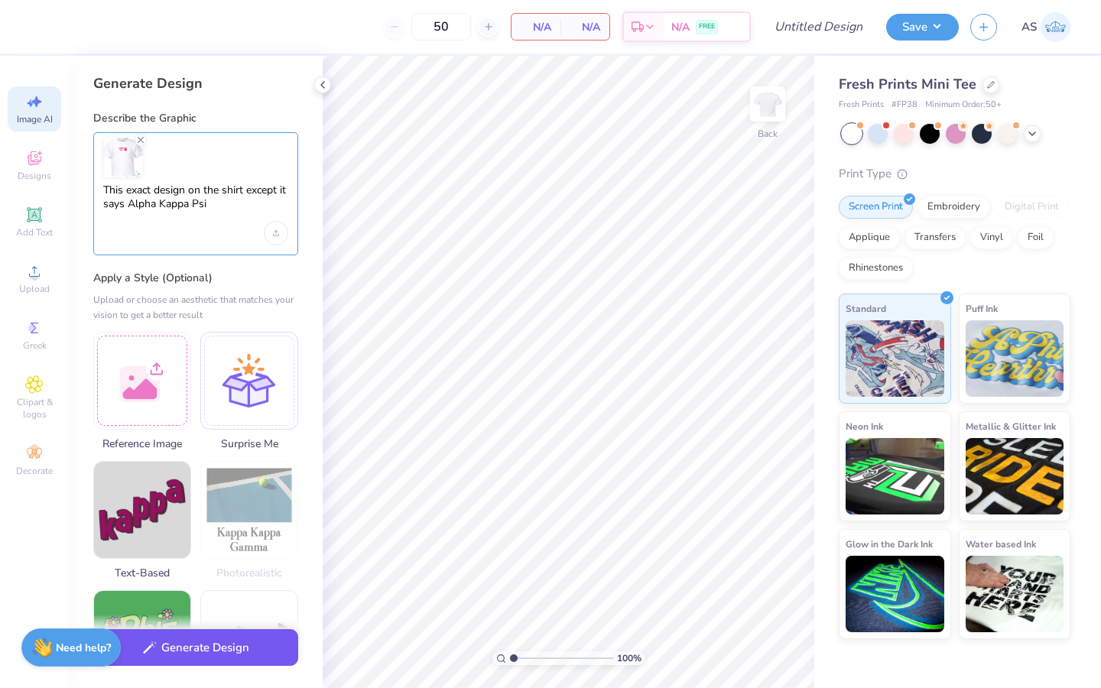
type textarea "This exact design on the shirt except it says Alpha Kappa Psi"
click at [247, 645] on button "Generate Design" at bounding box center [195, 647] width 205 height 37
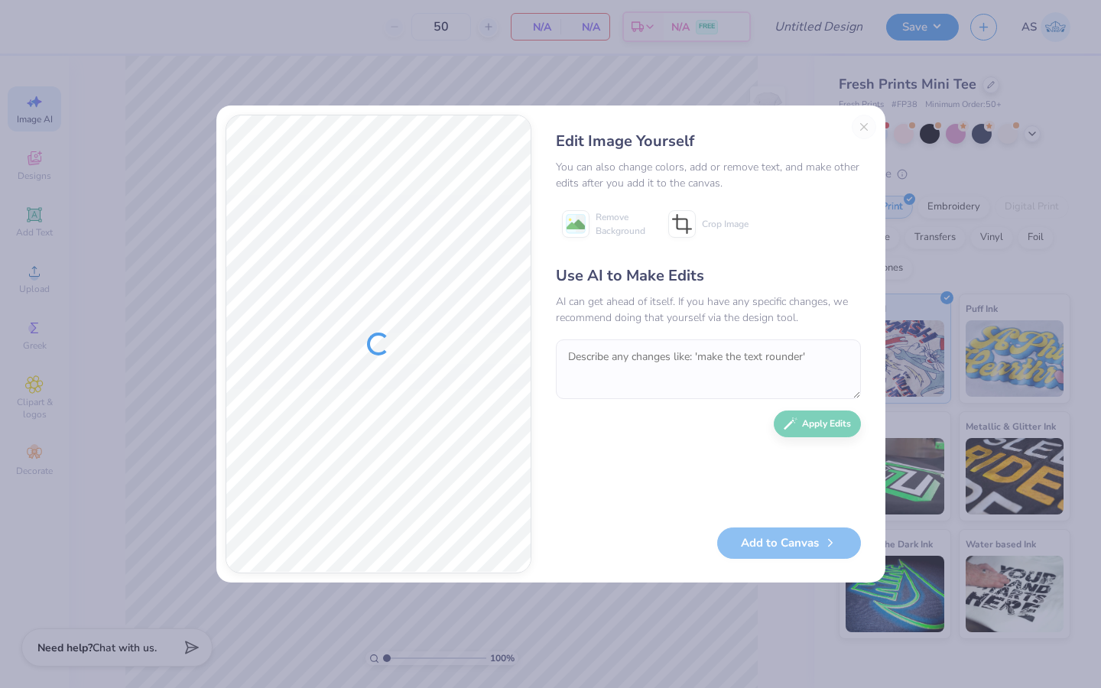
click at [854, 131] on div "Edit Image Yourself" at bounding box center [708, 141] width 305 height 23
click at [860, 129] on div "Edit Image Yourself You can also change colors, add or remove text, and make ot…" at bounding box center [709, 344] width 336 height 459
click at [802, 561] on div "Edit Image Yourself You can also change colors, add or remove text, and make ot…" at bounding box center [709, 344] width 336 height 459
click at [802, 546] on button "Add to Canvas" at bounding box center [789, 539] width 144 height 31
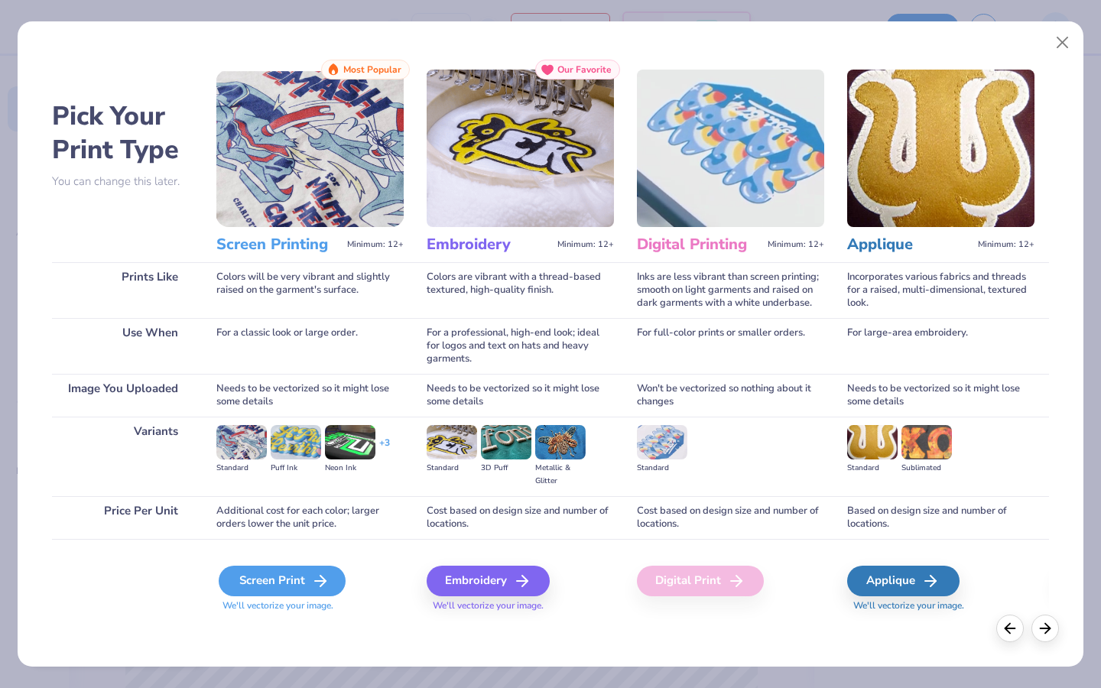
click at [283, 577] on div "Screen Print" at bounding box center [282, 581] width 127 height 31
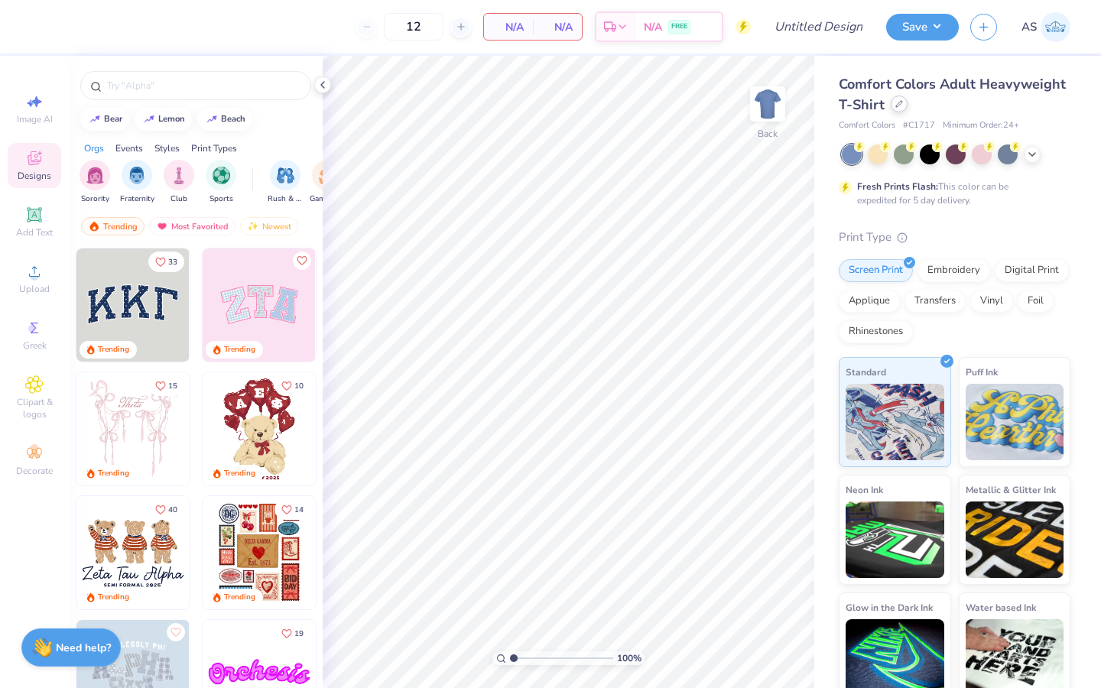
click at [903, 106] on icon at bounding box center [900, 104] width 8 height 8
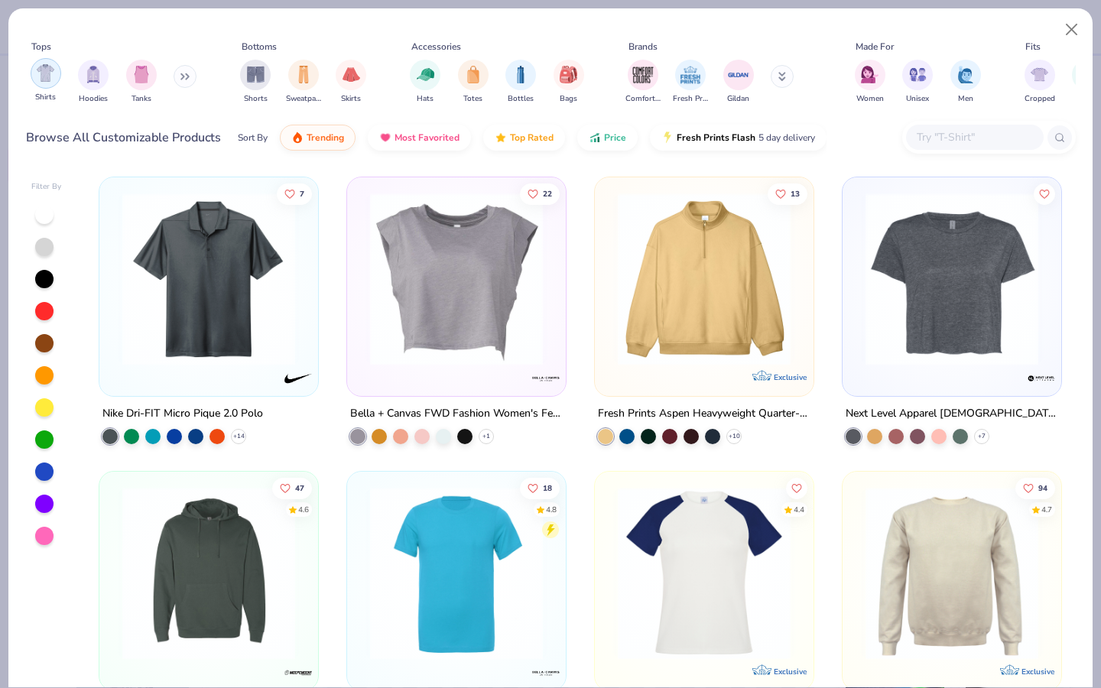
click at [50, 84] on div "filter for Shirts" at bounding box center [46, 73] width 31 height 31
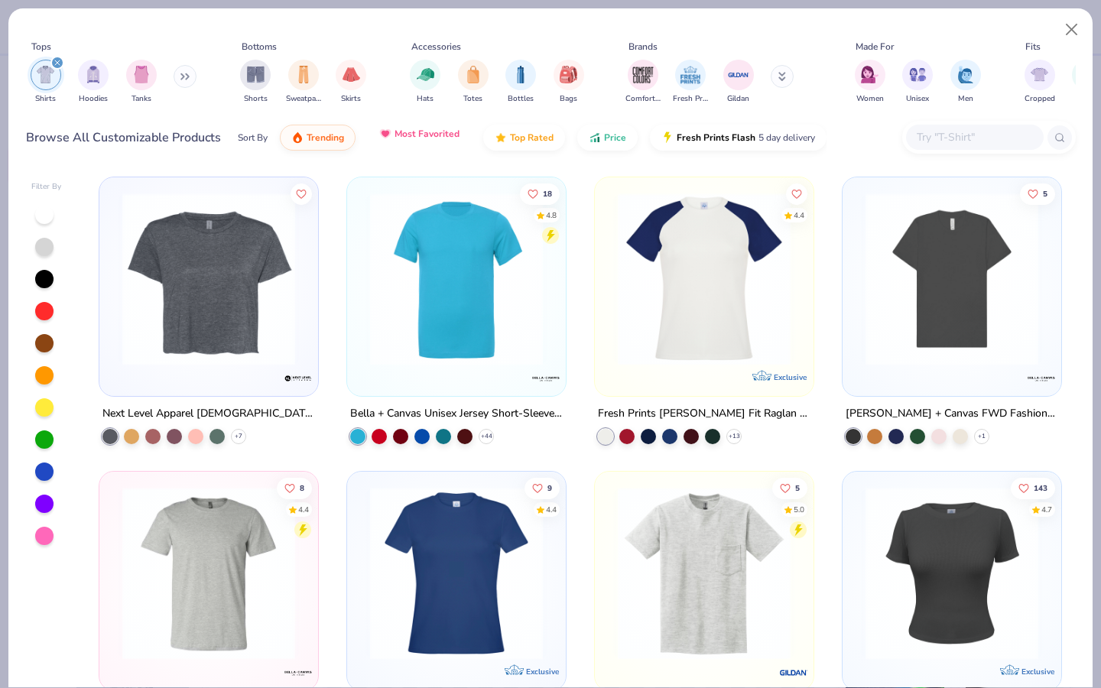
click at [406, 135] on span "Most Favorited" at bounding box center [427, 134] width 65 height 12
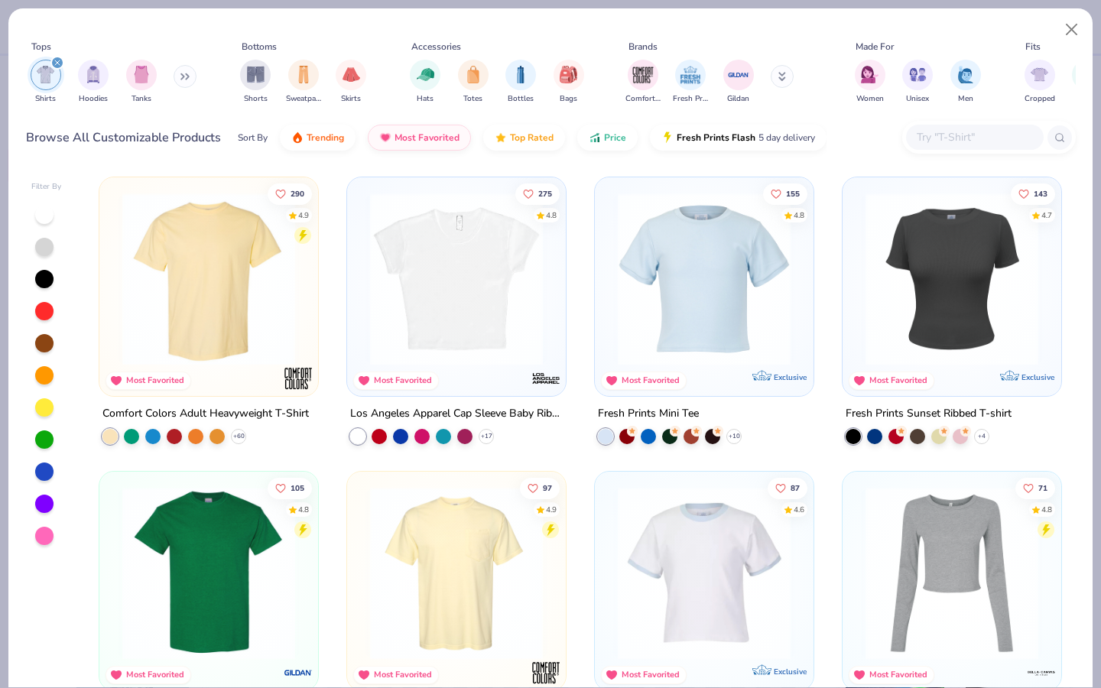
click at [203, 245] on img at bounding box center [209, 279] width 188 height 173
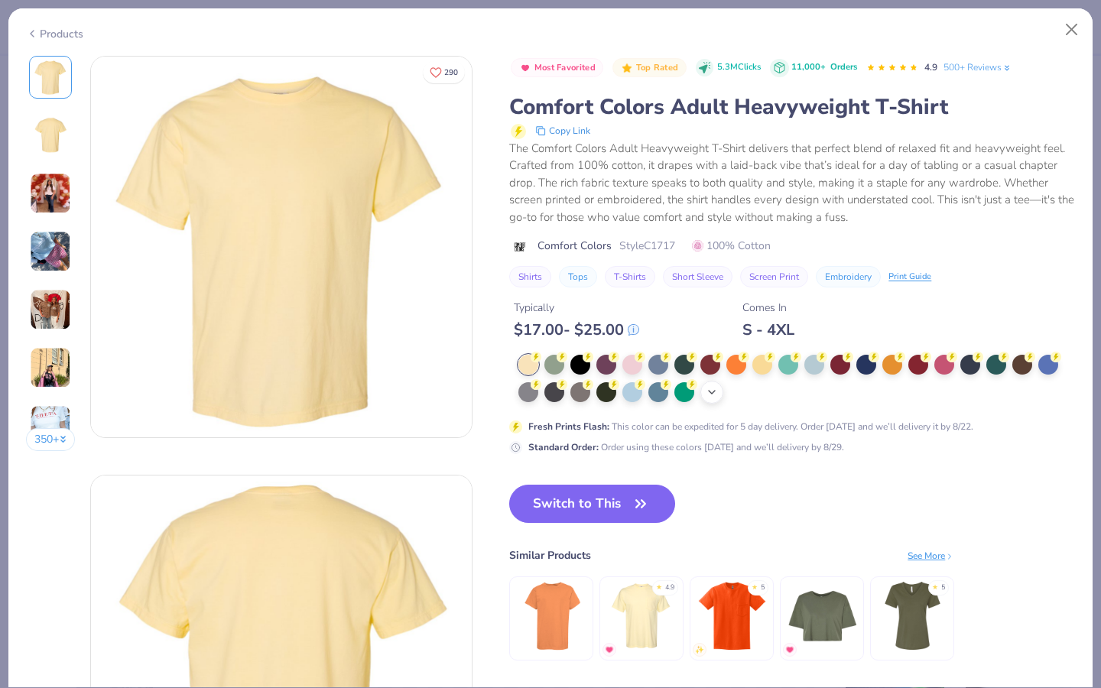
click at [718, 394] on icon at bounding box center [712, 392] width 12 height 12
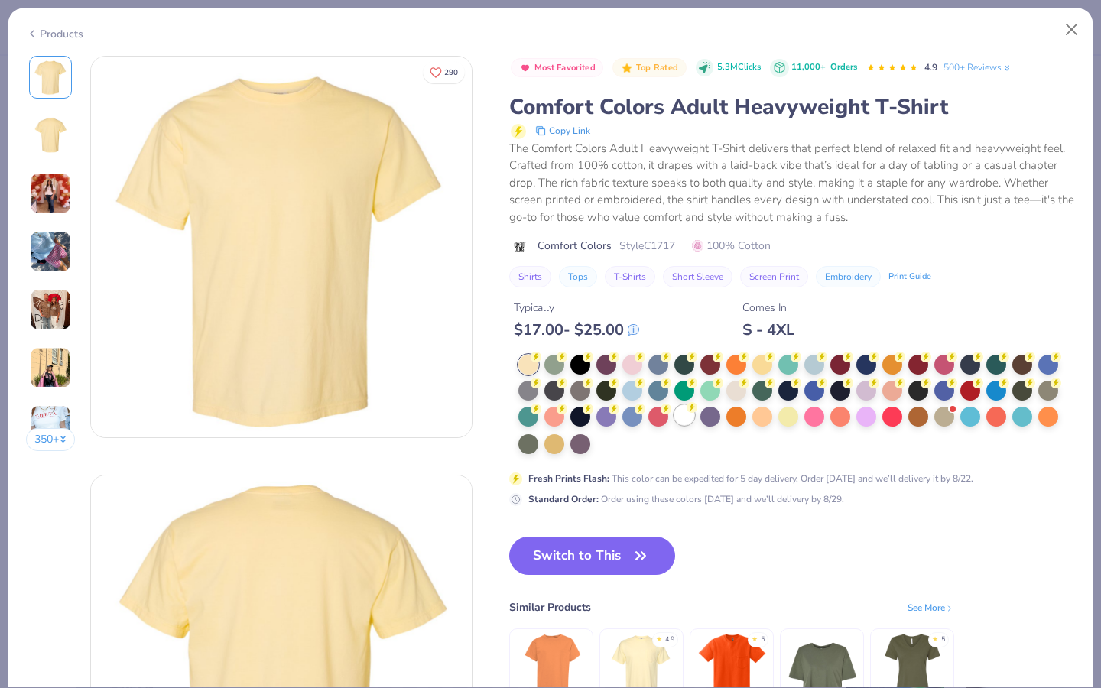
click at [688, 413] on div at bounding box center [685, 415] width 20 height 20
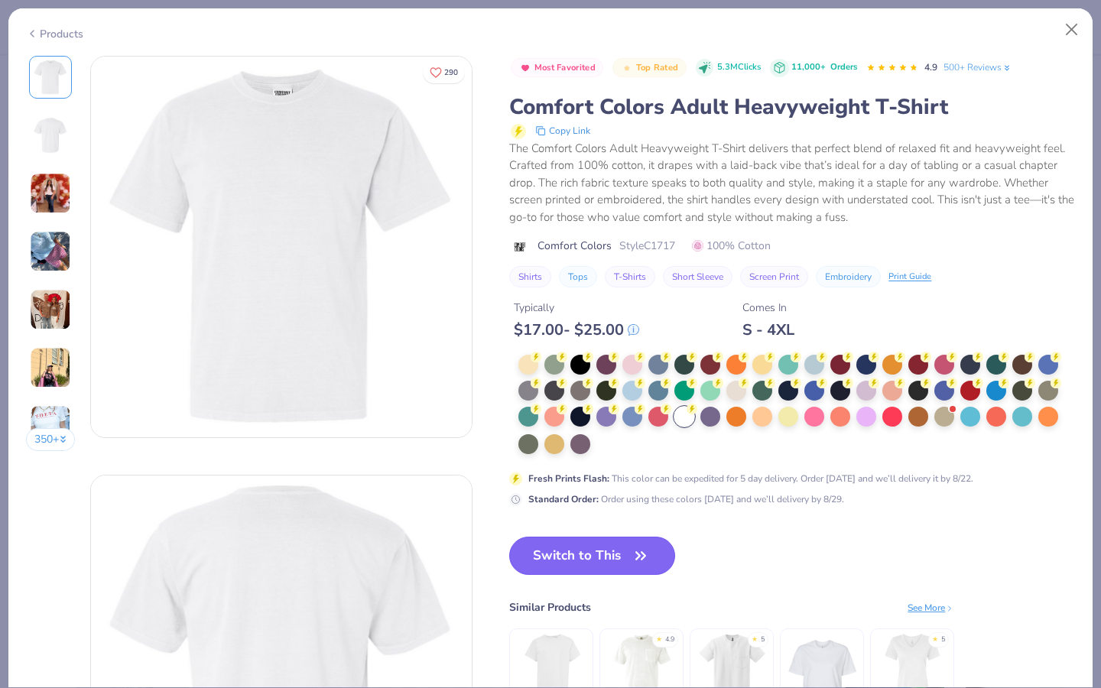
click at [579, 574] on button "Switch to This" at bounding box center [592, 556] width 166 height 38
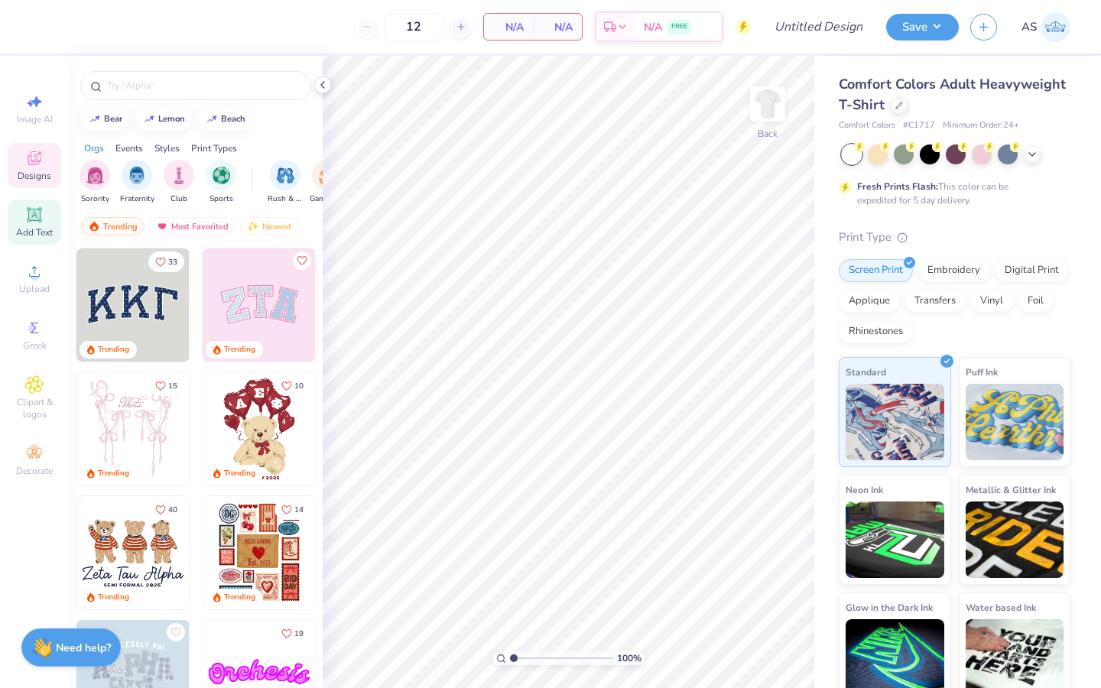
click at [40, 207] on icon at bounding box center [34, 215] width 18 height 18
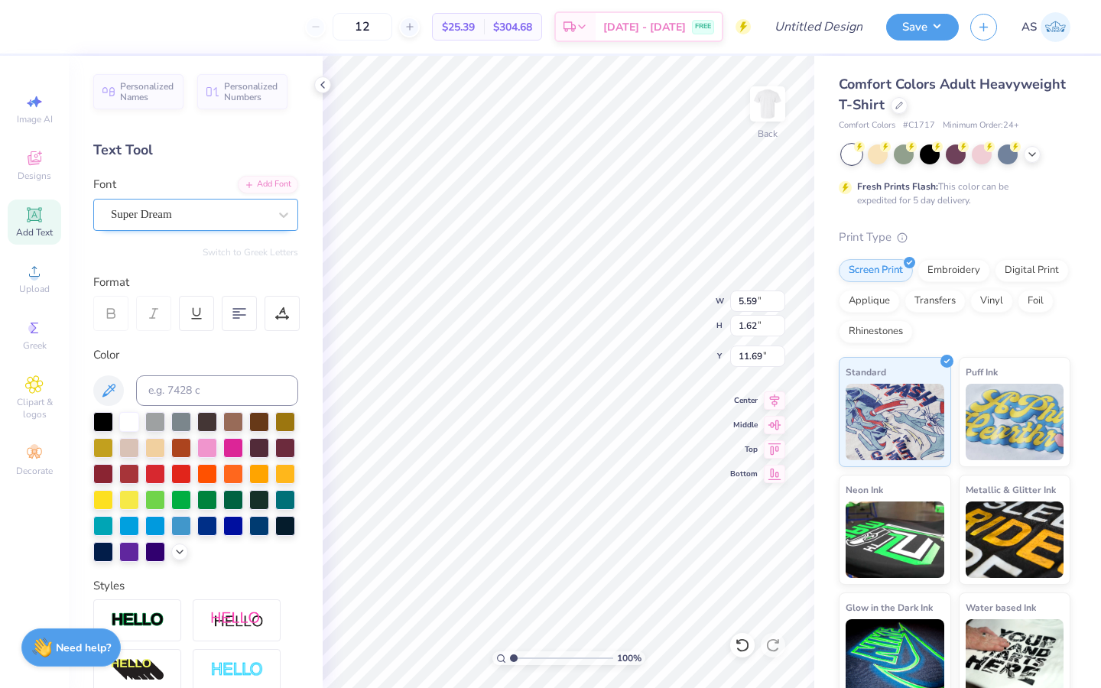
click at [242, 213] on div "Super Dream" at bounding box center [189, 215] width 161 height 24
click at [206, 333] on div "Times New Roman" at bounding box center [195, 335] width 165 height 16
type input "times"
type input "5.84"
type input "1.55"
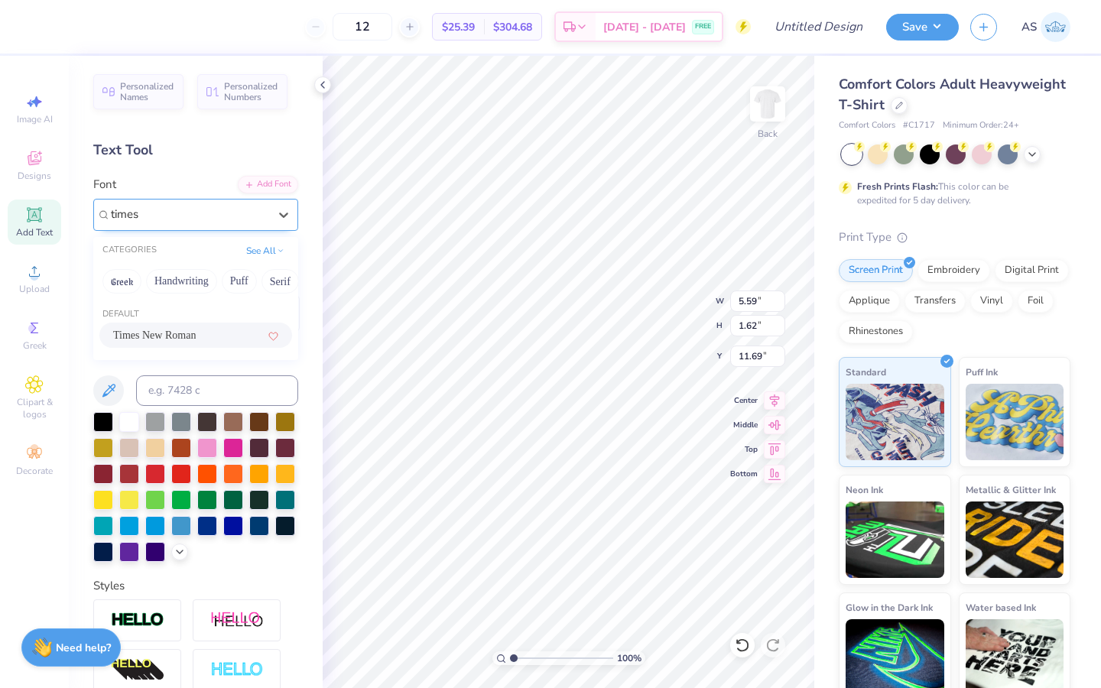
type input "11.59"
type input "11.72"
click at [191, 476] on div at bounding box center [181, 473] width 20 height 20
type textarea "Alpha Kappa Psi"
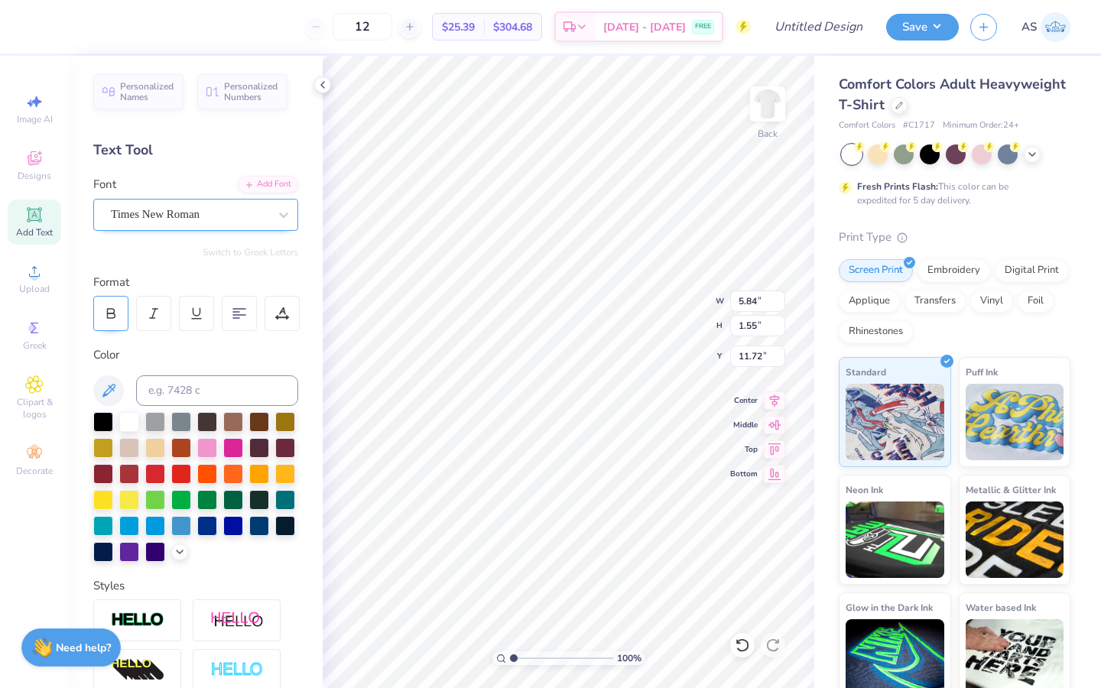
click at [102, 324] on div at bounding box center [110, 313] width 35 height 35
type input "9.47"
type input "1.20"
type input "11.78"
type input "3.72"
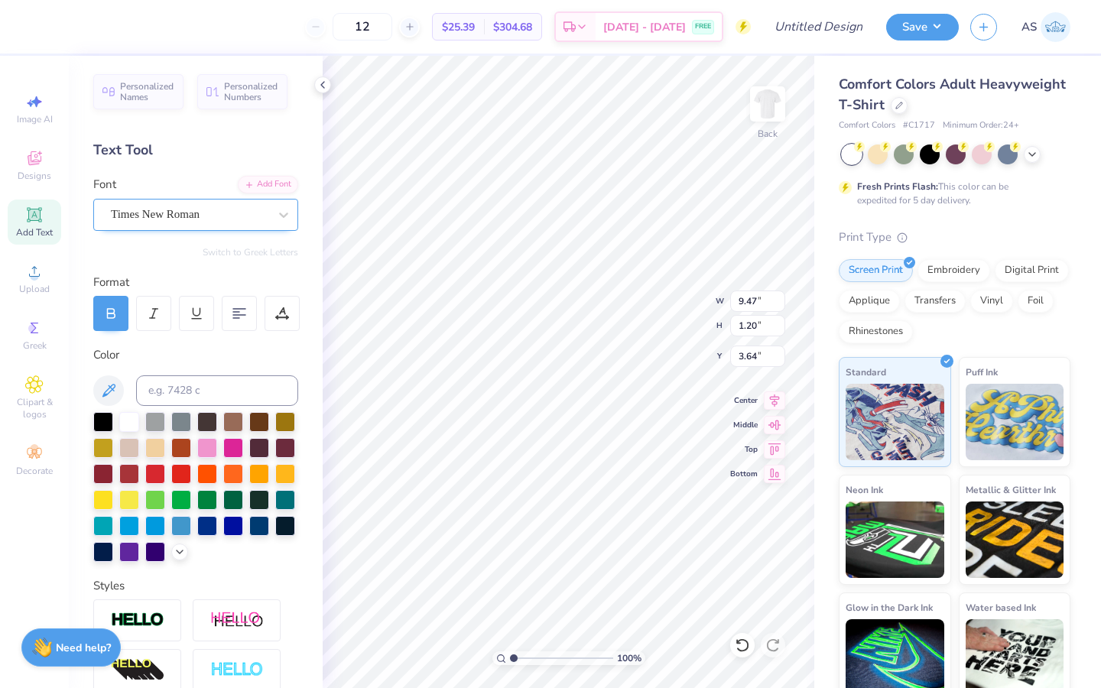
type input "3.64"
click at [35, 223] on icon at bounding box center [34, 215] width 18 height 18
click at [32, 226] on div "Add Text" at bounding box center [35, 222] width 54 height 45
click at [147, 225] on div "Super Dream" at bounding box center [189, 215] width 161 height 24
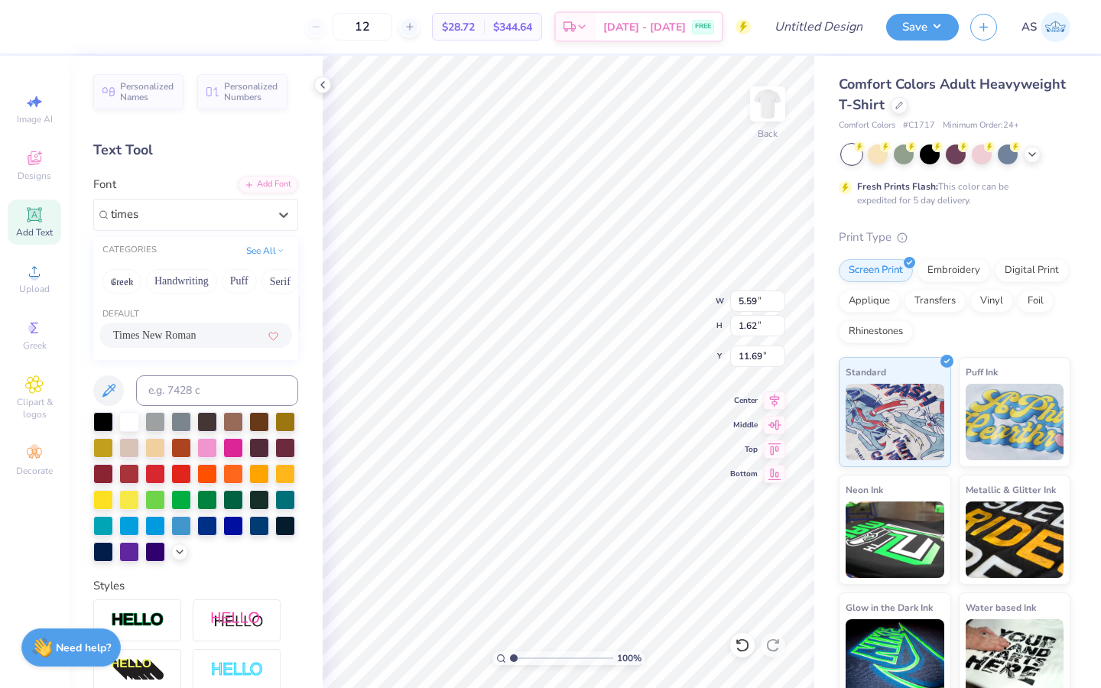
click at [167, 333] on span "Times New Roman" at bounding box center [154, 335] width 83 height 16
type input "times"
type input "5.84"
type input "1.55"
click at [191, 473] on div at bounding box center [181, 473] width 20 height 20
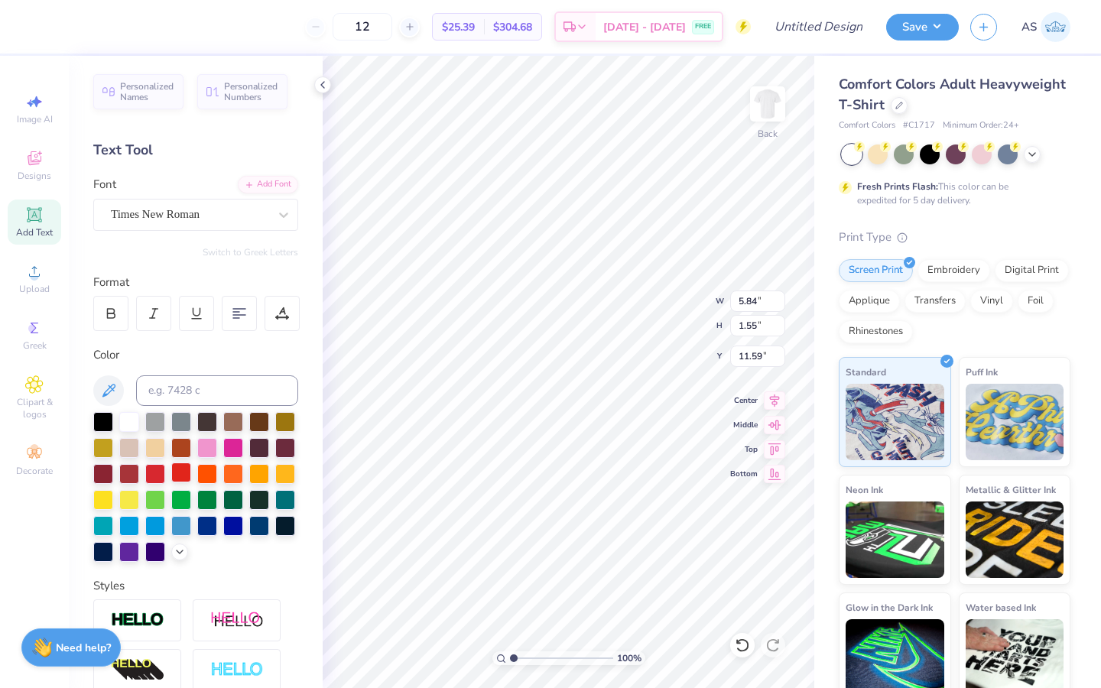
type input "11.72"
type textarea "ESTABLISHED"
type input "14.17"
type input "1.58"
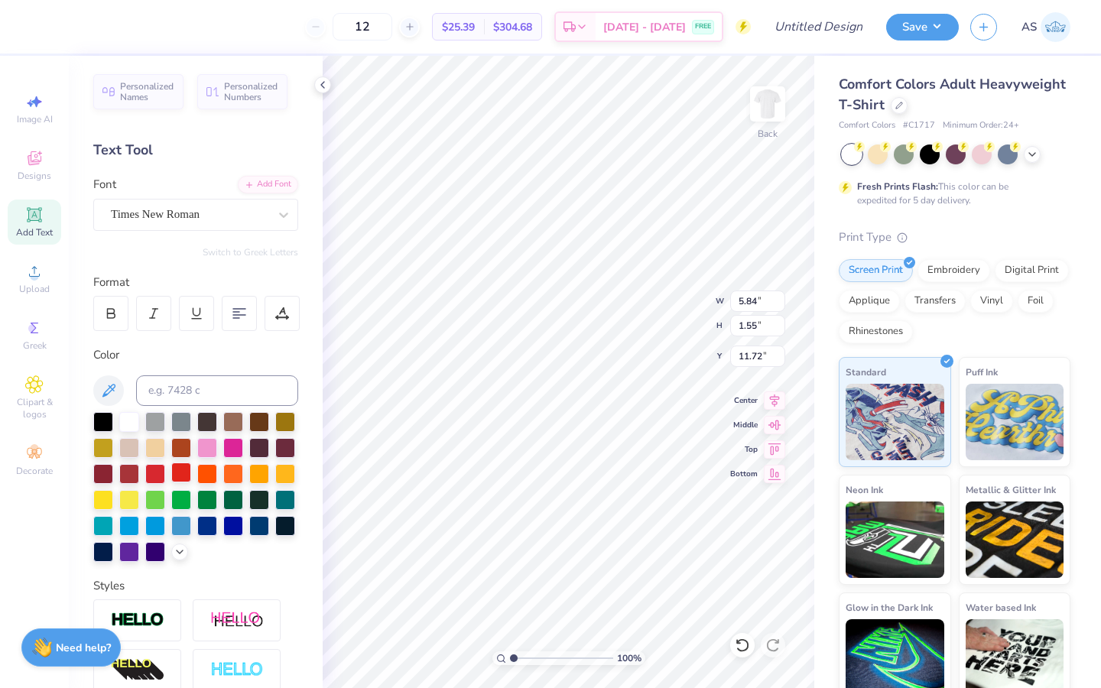
type input "10.34"
type input "10.36"
type textarea "ESTABLISHED 1904"
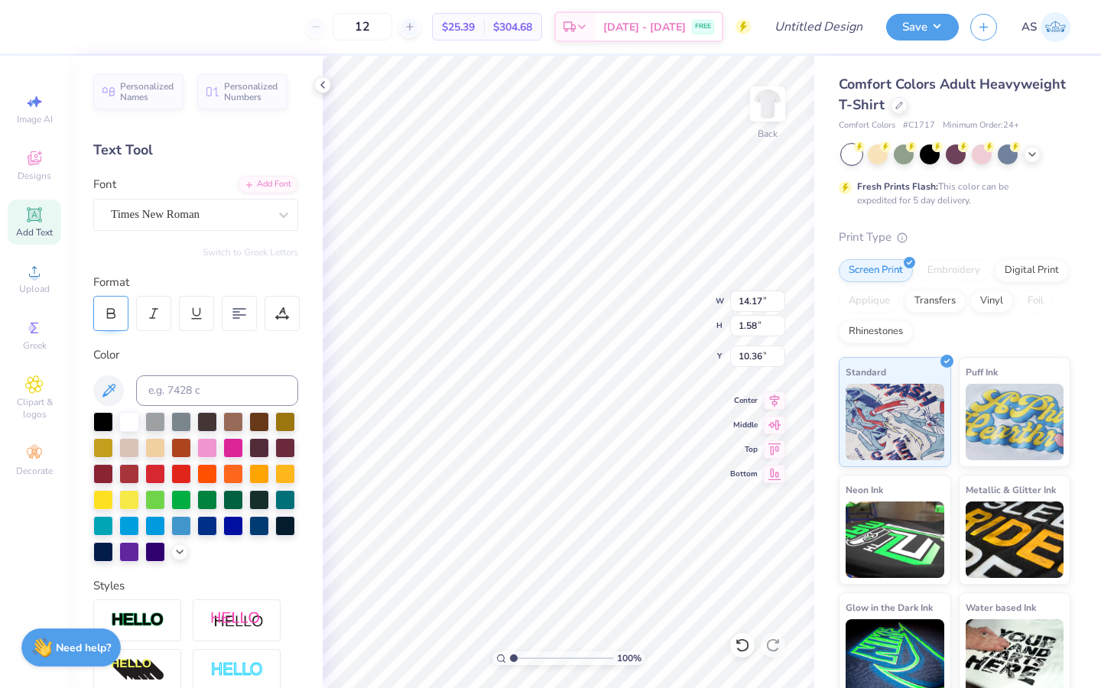
click at [113, 310] on icon at bounding box center [111, 311] width 7 height 5
type input "10.53"
type input "8.09"
type input "2.25"
type input "6.32"
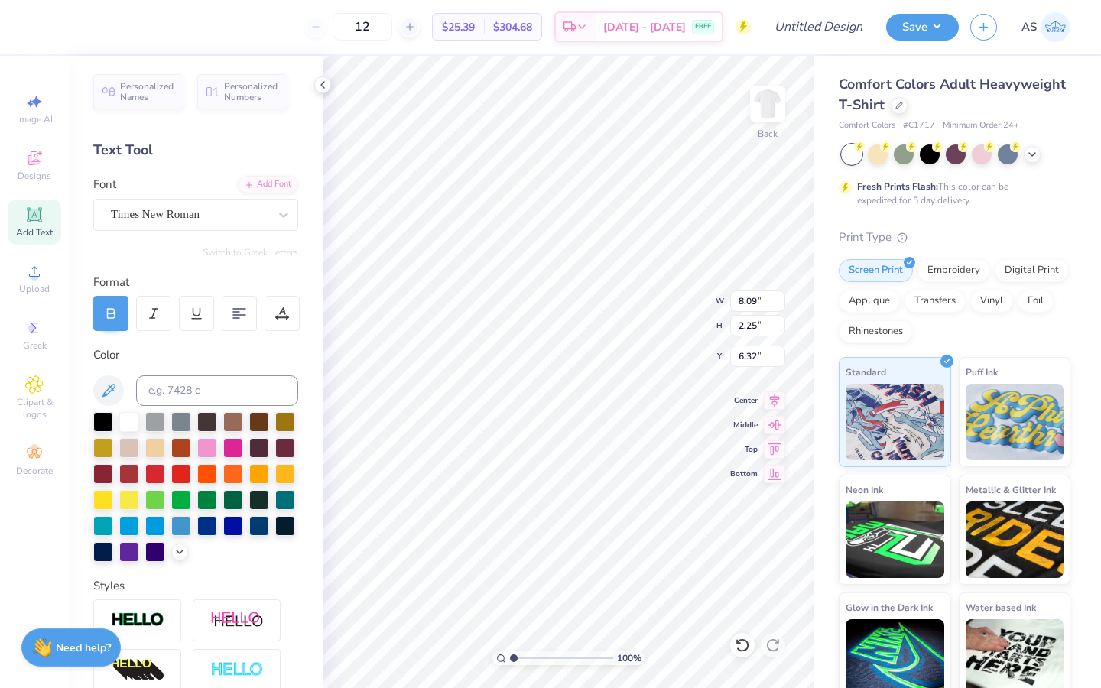
type input "5.24"
type input "1.46"
type input "7.19"
type input "5.66"
type input "5.24"
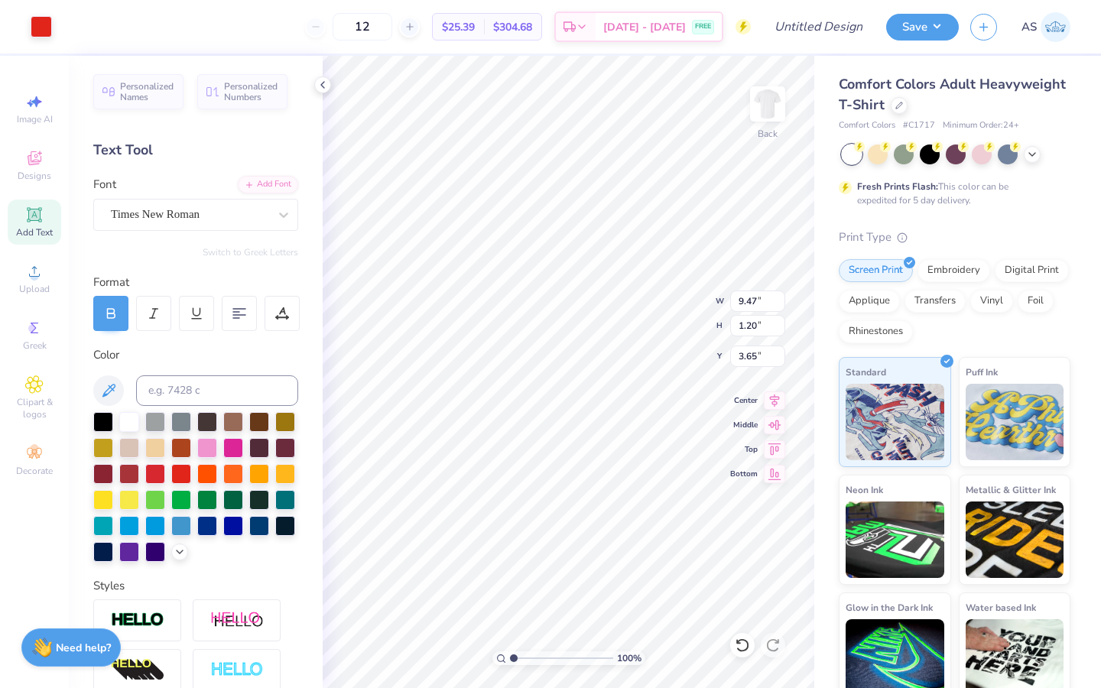
type input "1.46"
type input "5.67"
type input "5.02"
type input "1.40"
type input "5.66"
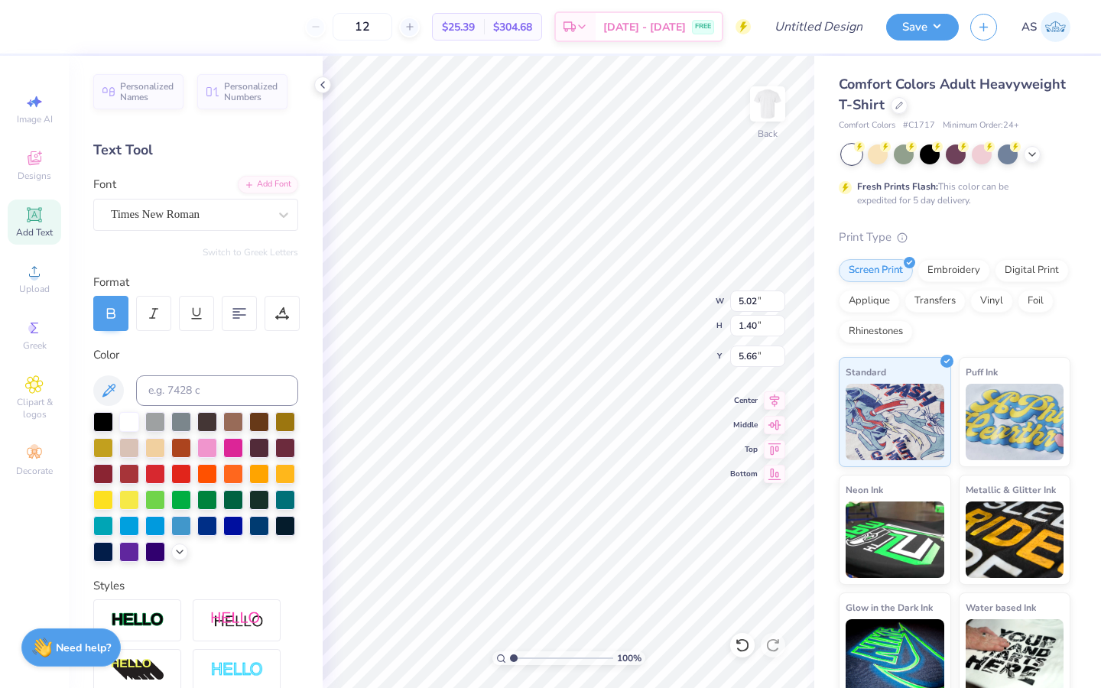
type input "4.29"
type input "1.20"
type input "5.43"
click at [47, 455] on div "Decorate" at bounding box center [35, 460] width 54 height 45
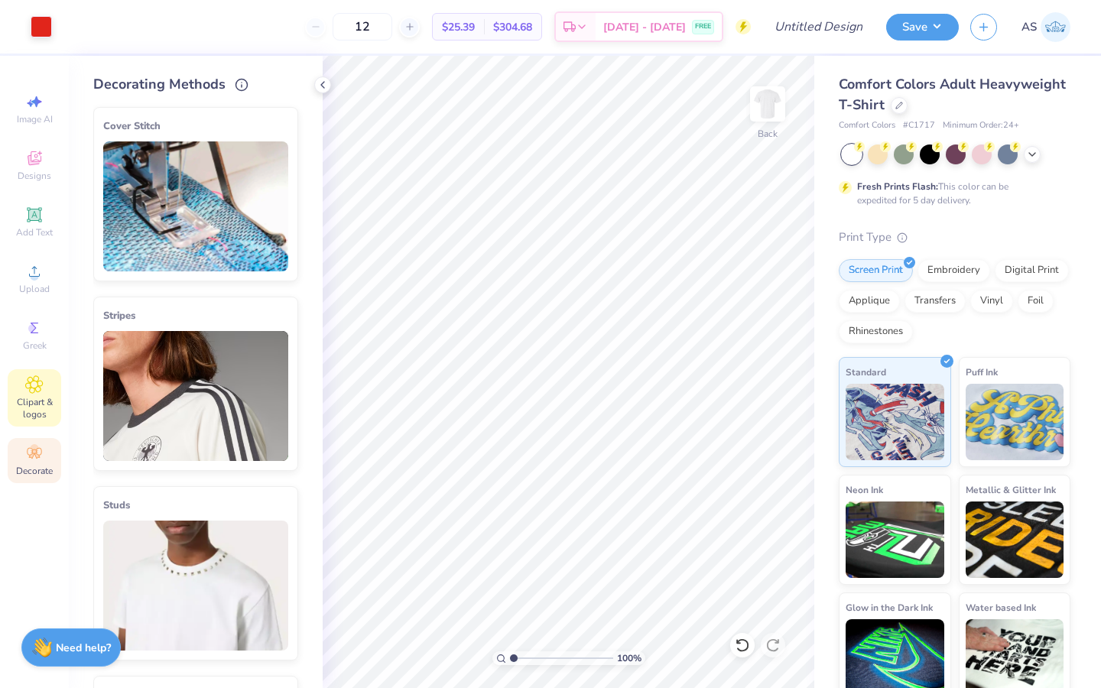
click at [33, 389] on icon at bounding box center [34, 385] width 18 height 18
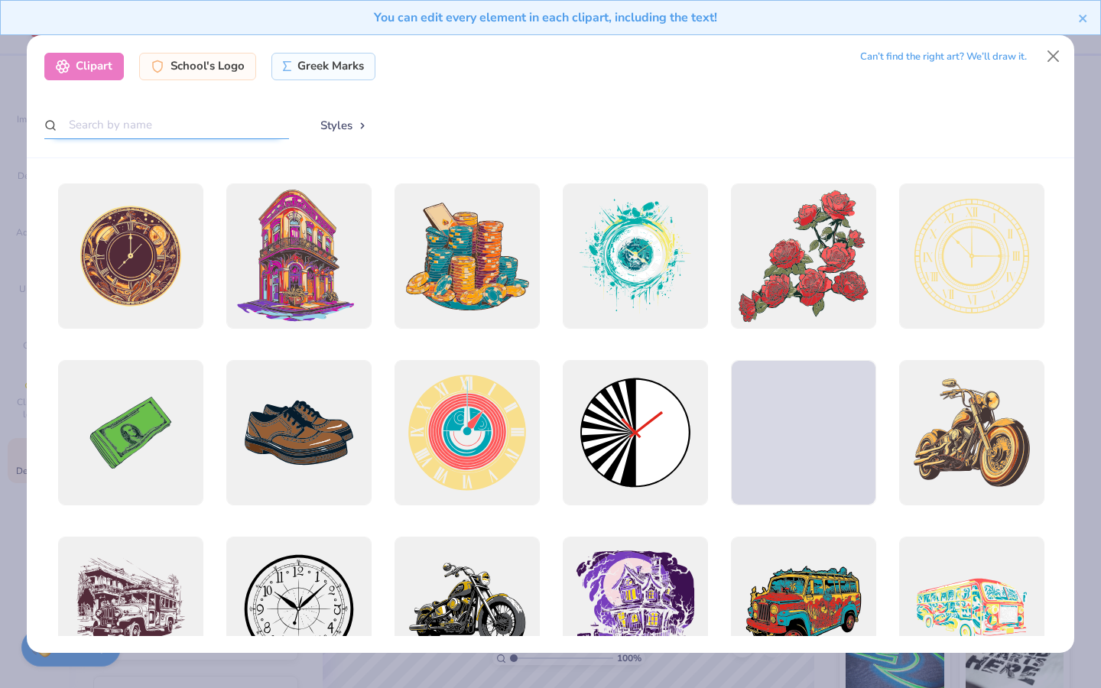
click at [229, 122] on input "text" at bounding box center [166, 125] width 245 height 28
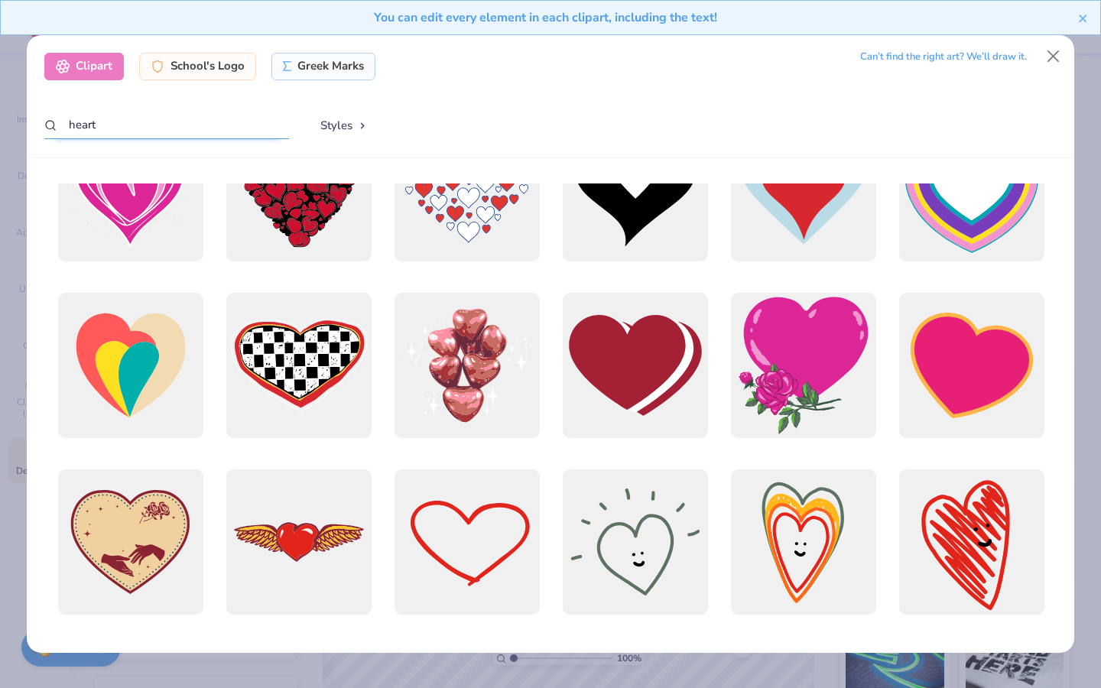
scroll to position [750, 0]
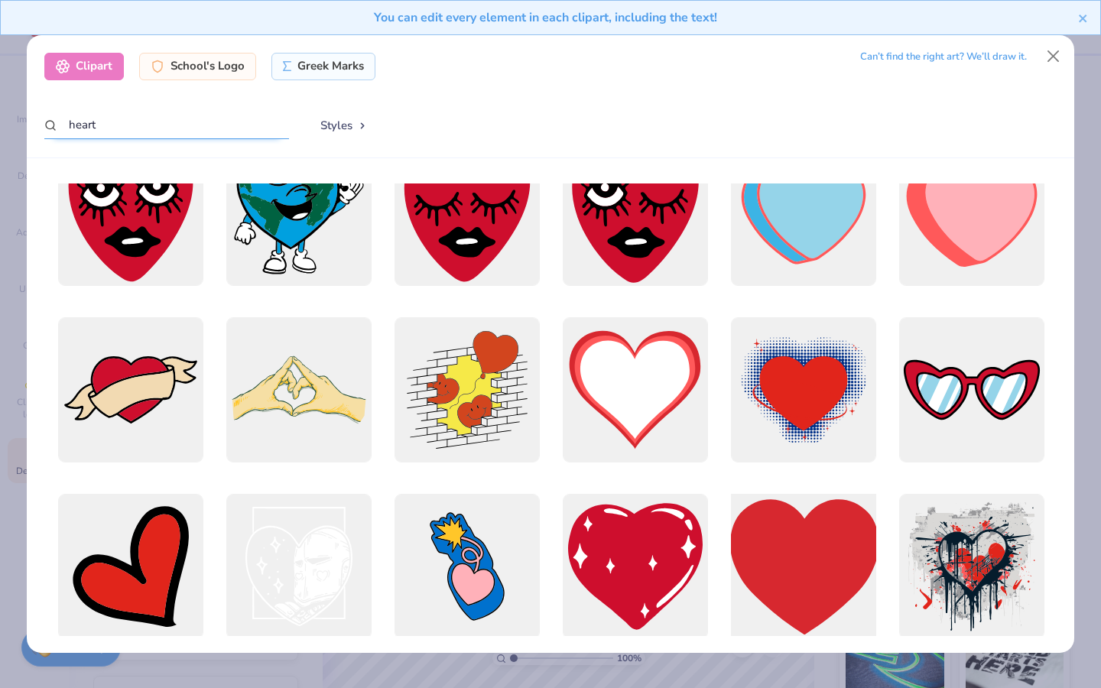
type input "heart"
click at [789, 532] on div at bounding box center [804, 566] width 160 height 160
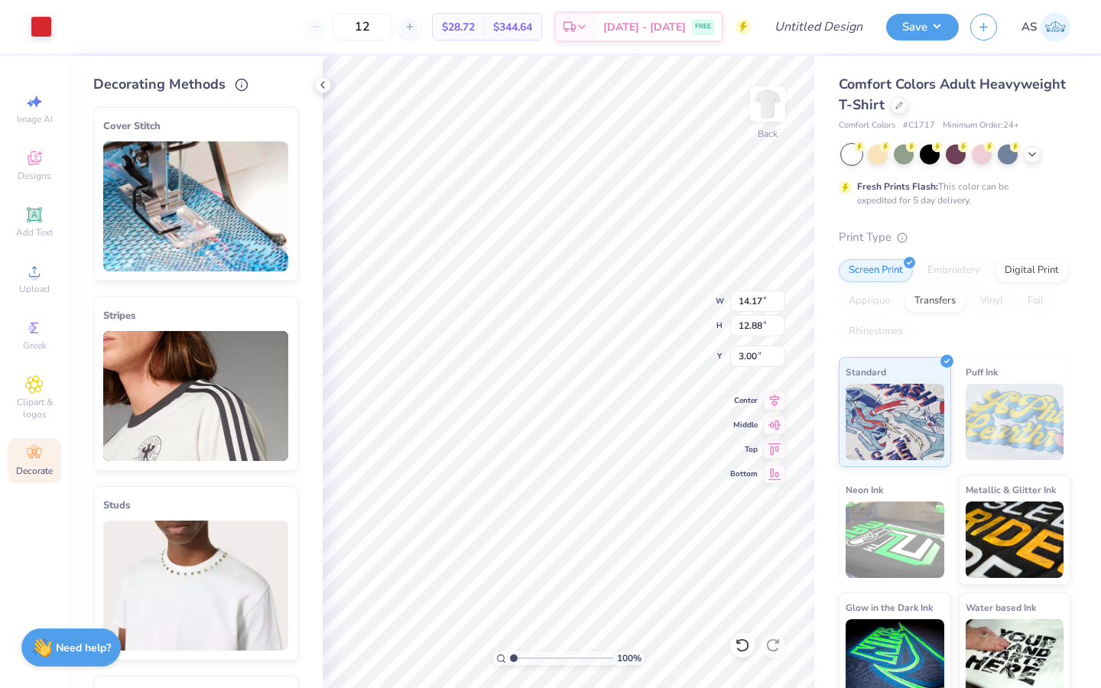
type input "2.66"
type input "2.42"
type input "5.09"
type input "2.02"
type input "1.84"
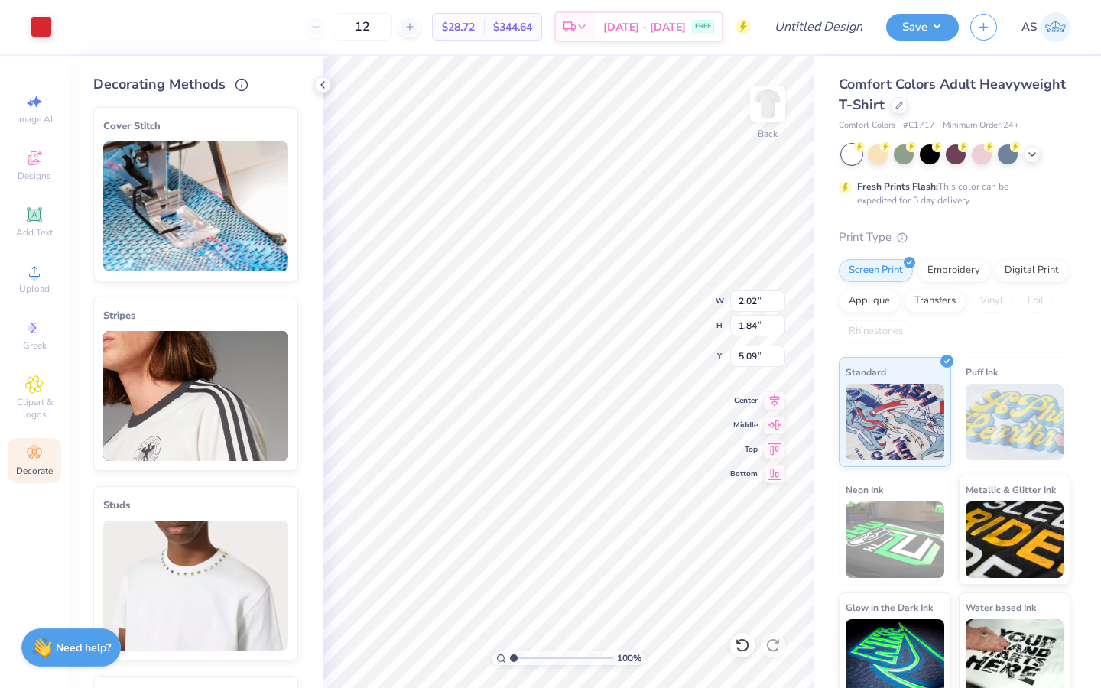
type input "1.88"
type input "1.71"
type input "4.91"
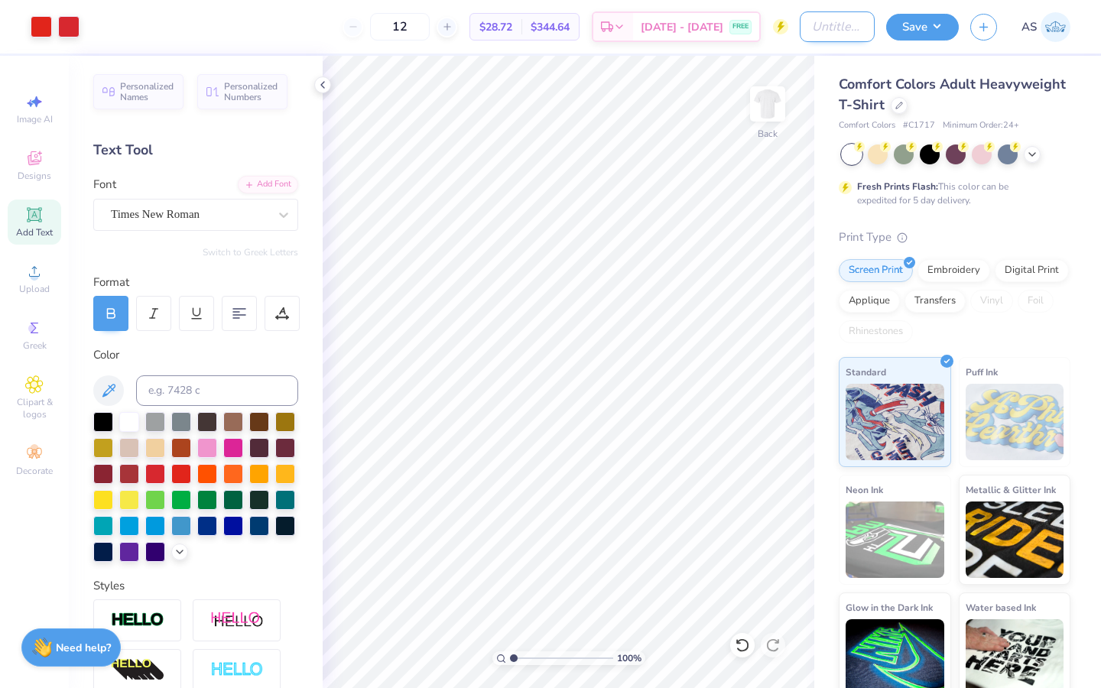
click at [821, 27] on input "Design Title" at bounding box center [837, 26] width 75 height 31
type input "Drop Merch Men#1"
click at [890, 31] on button "Save" at bounding box center [922, 24] width 73 height 27
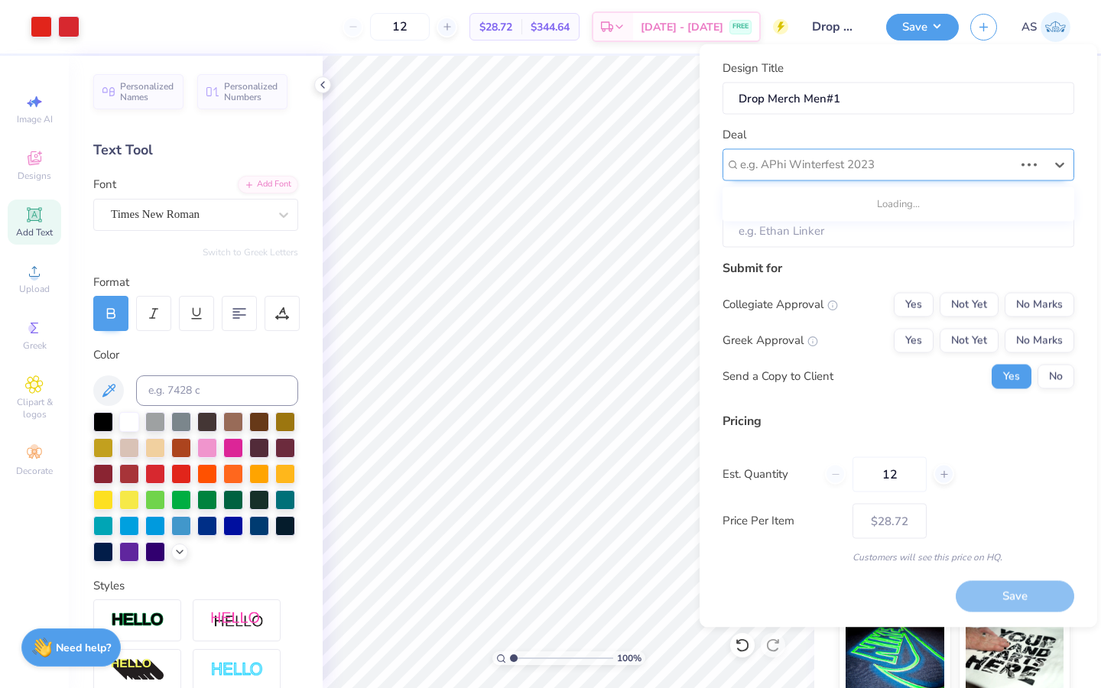
click at [903, 168] on div at bounding box center [877, 164] width 274 height 21
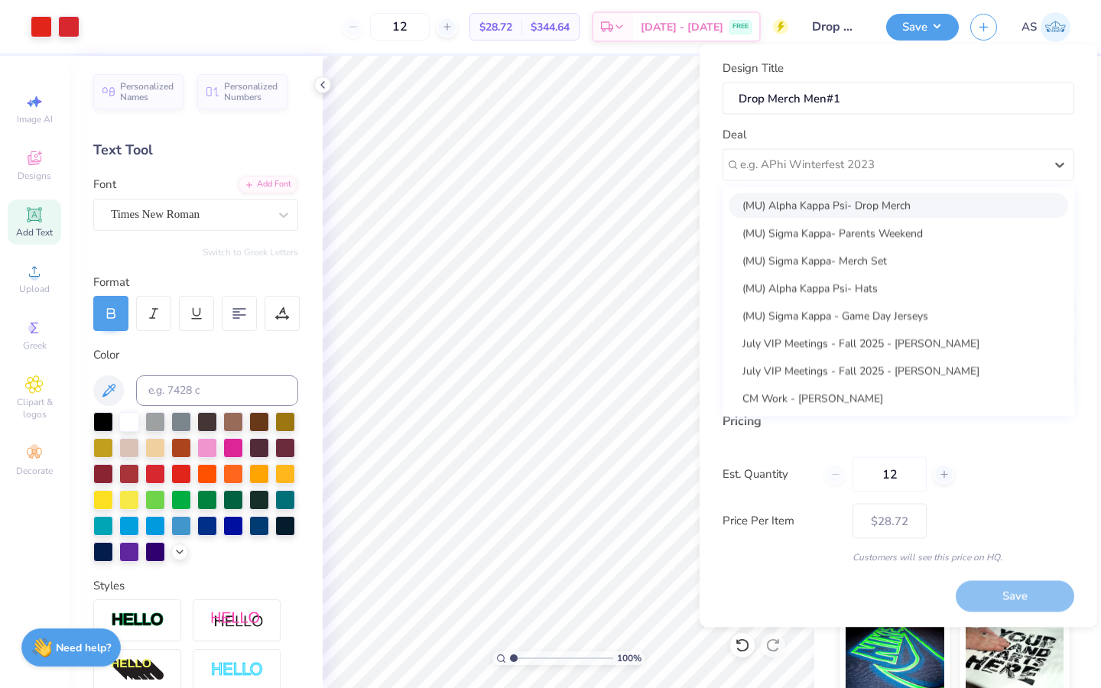
click at [890, 214] on div "(MU) Alpha Kappa Psi- Drop Merch" at bounding box center [899, 205] width 340 height 25
type input "Christiana Staple"
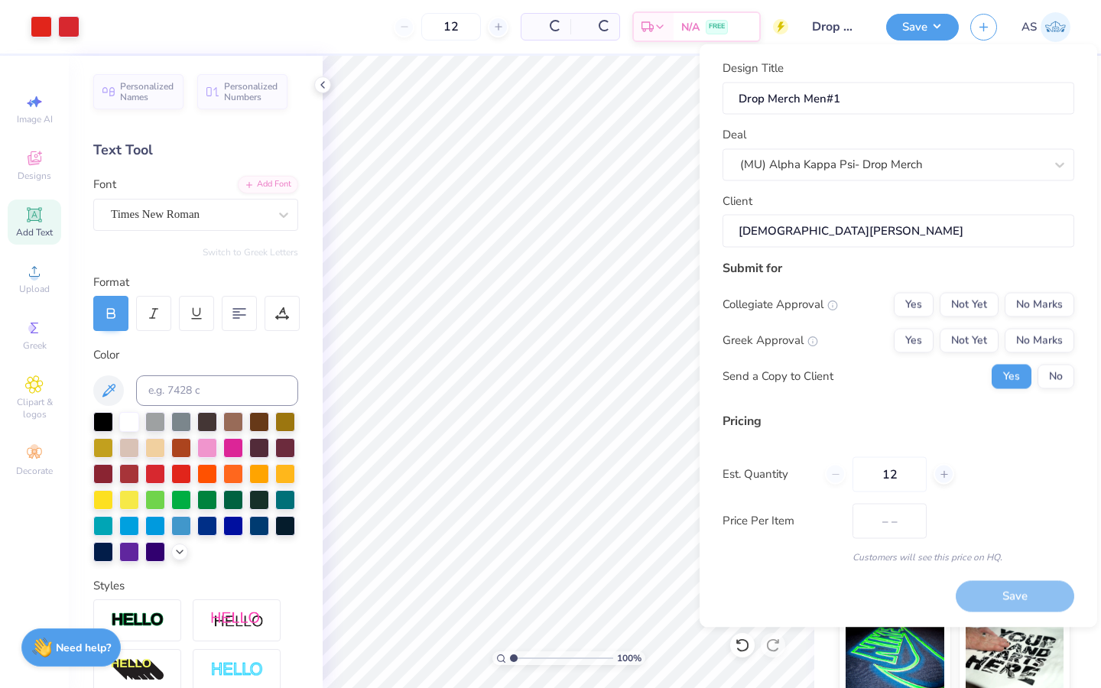
type input "$40.67"
click at [903, 475] on input "12" at bounding box center [890, 474] width 74 height 35
type input "1"
type input "050"
type input "– –"
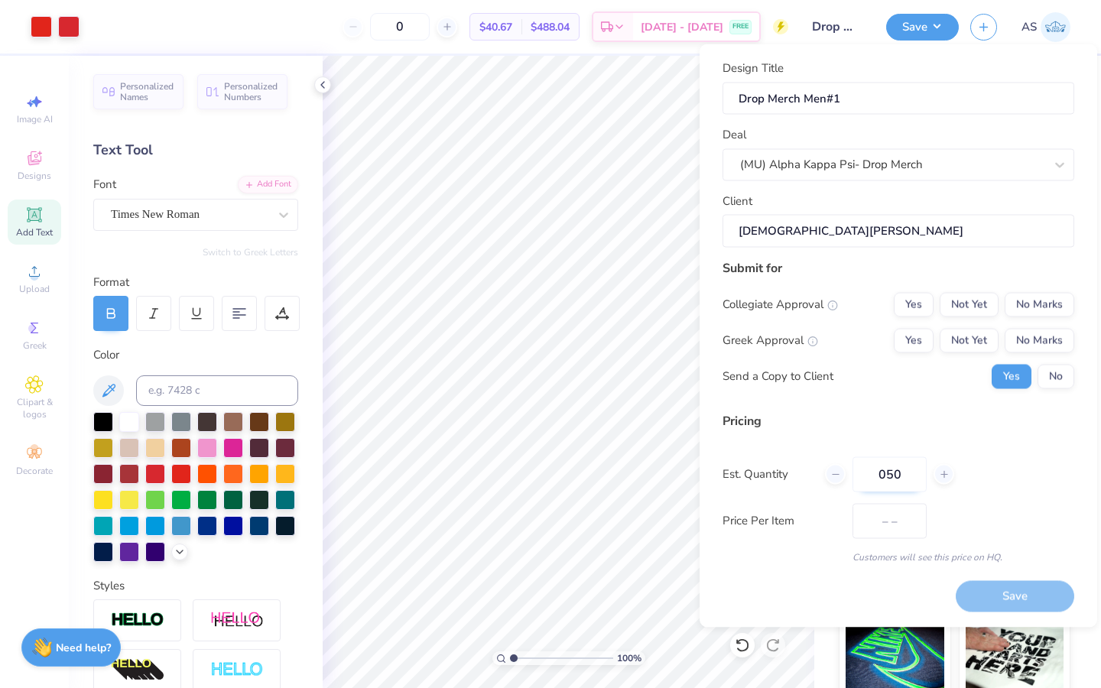
type input "05"
type input "$24.19"
type input "0"
type input "50"
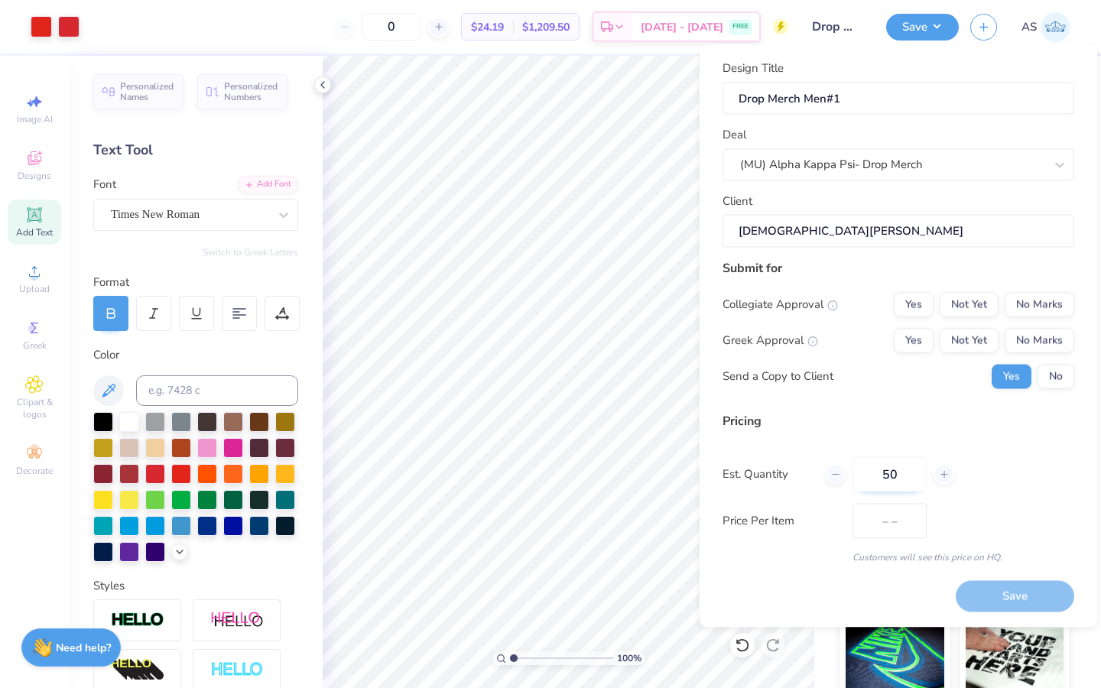
type input "$24.19"
type input "50"
click at [985, 308] on button "Not Yet" at bounding box center [969, 304] width 59 height 24
click at [917, 330] on button "Yes" at bounding box center [914, 340] width 40 height 24
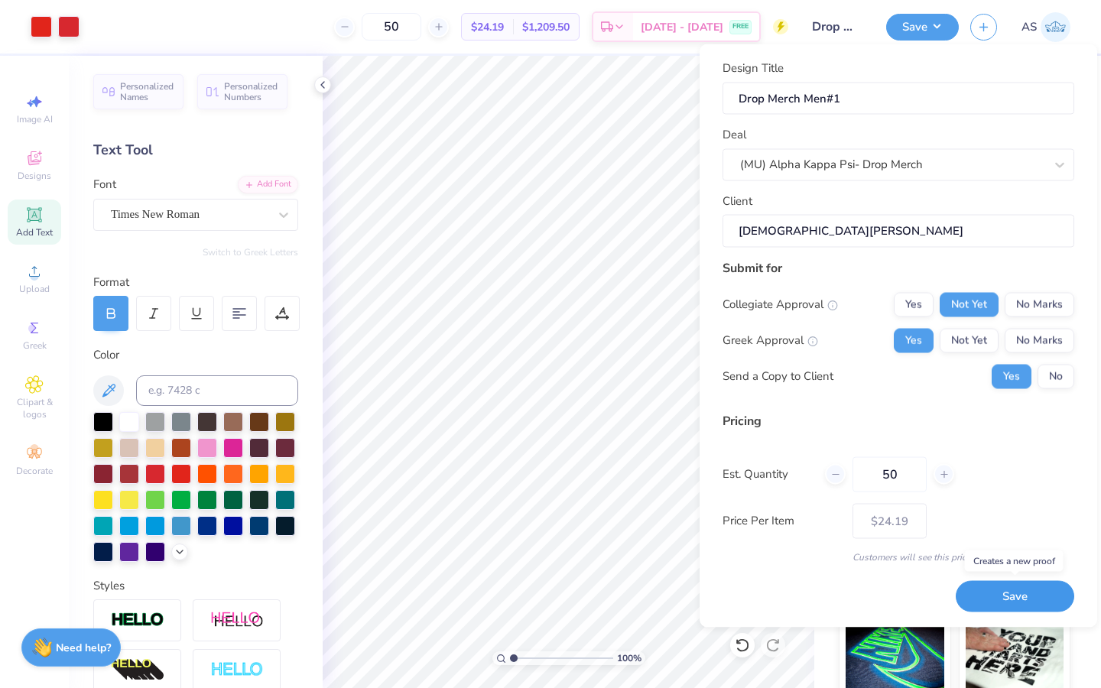
click at [1048, 586] on button "Save" at bounding box center [1015, 596] width 119 height 31
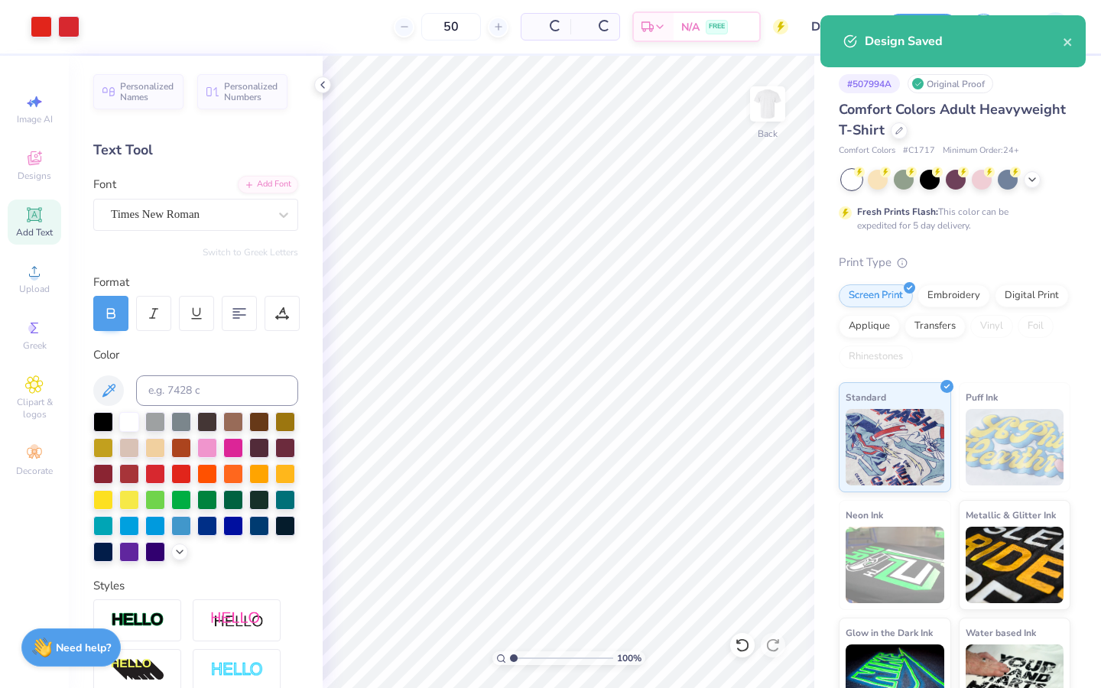
type input "$24.19"
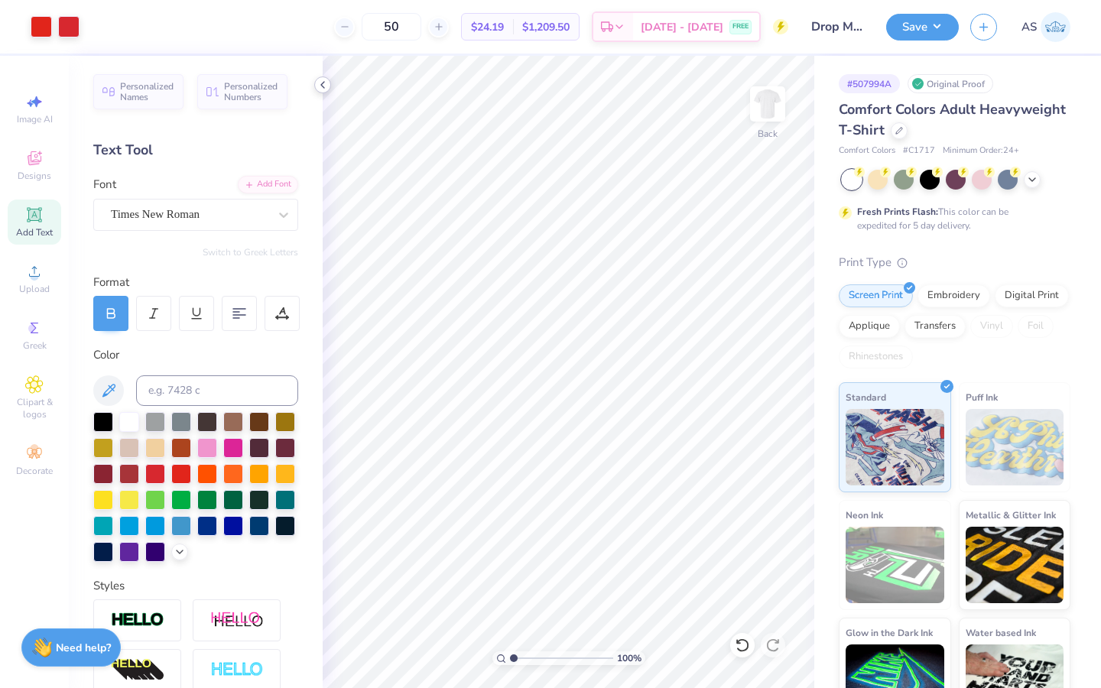
click at [319, 83] on icon at bounding box center [323, 85] width 12 height 12
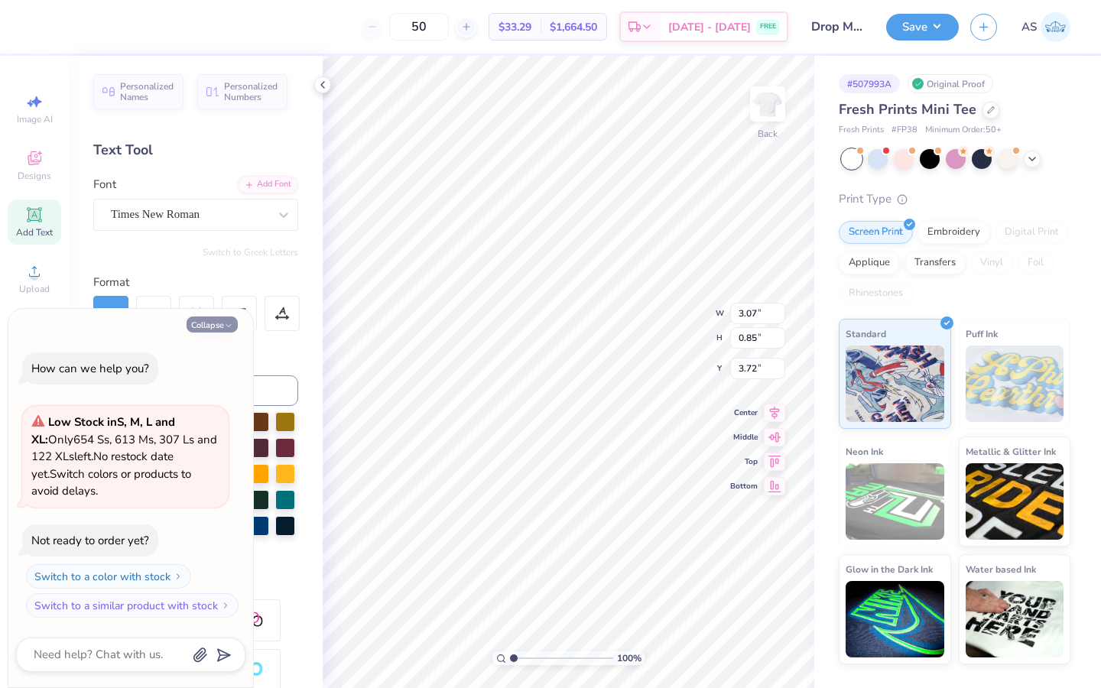
click at [228, 327] on icon "button" at bounding box center [228, 325] width 9 height 9
type textarea "x"
